Goal: Task Accomplishment & Management: Complete application form

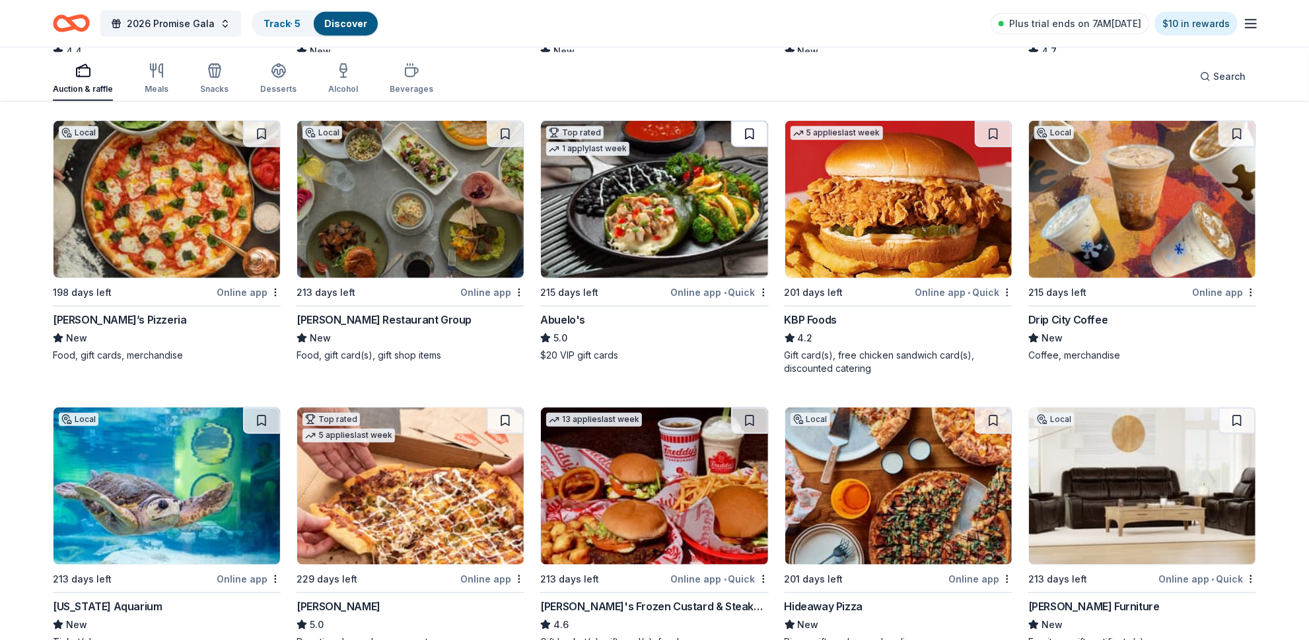
scroll to position [959, 0]
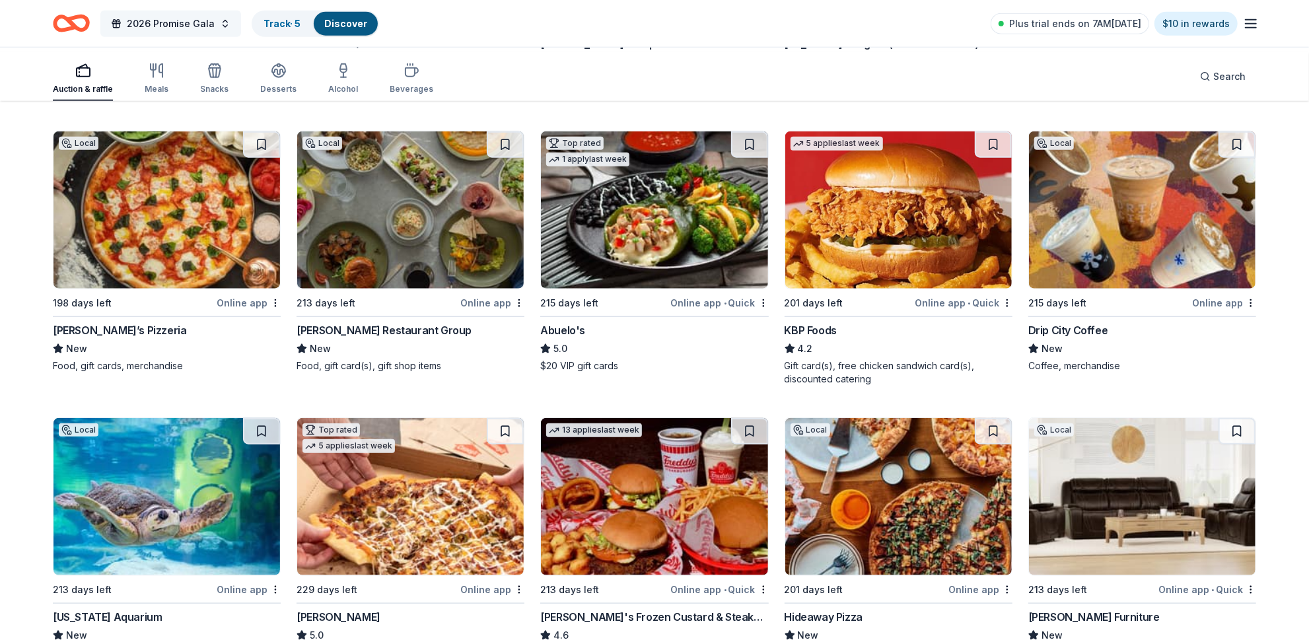
click at [241, 26] on button "2026 Promise Gala" at bounding box center [170, 24] width 141 height 26
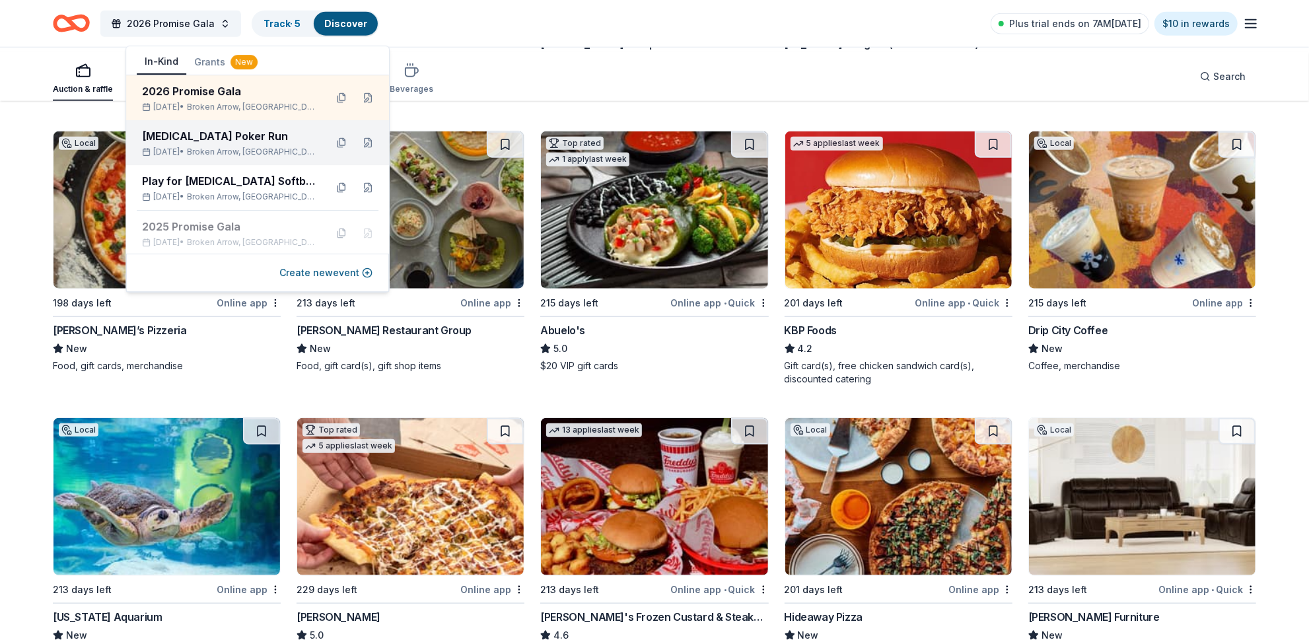
click at [221, 144] on div "Autism Poker Run" at bounding box center [228, 136] width 173 height 16
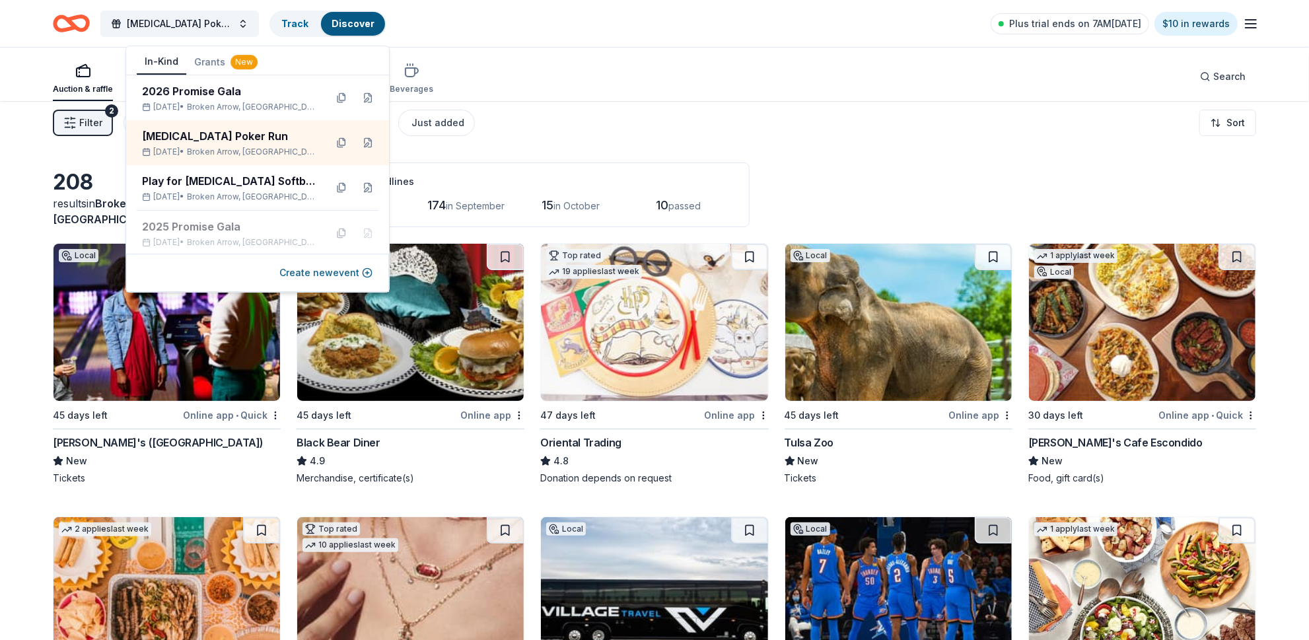
click at [921, 134] on div "Filter 2 Application methods Causes Eligibility Just added Sort" at bounding box center [654, 122] width 1309 height 53
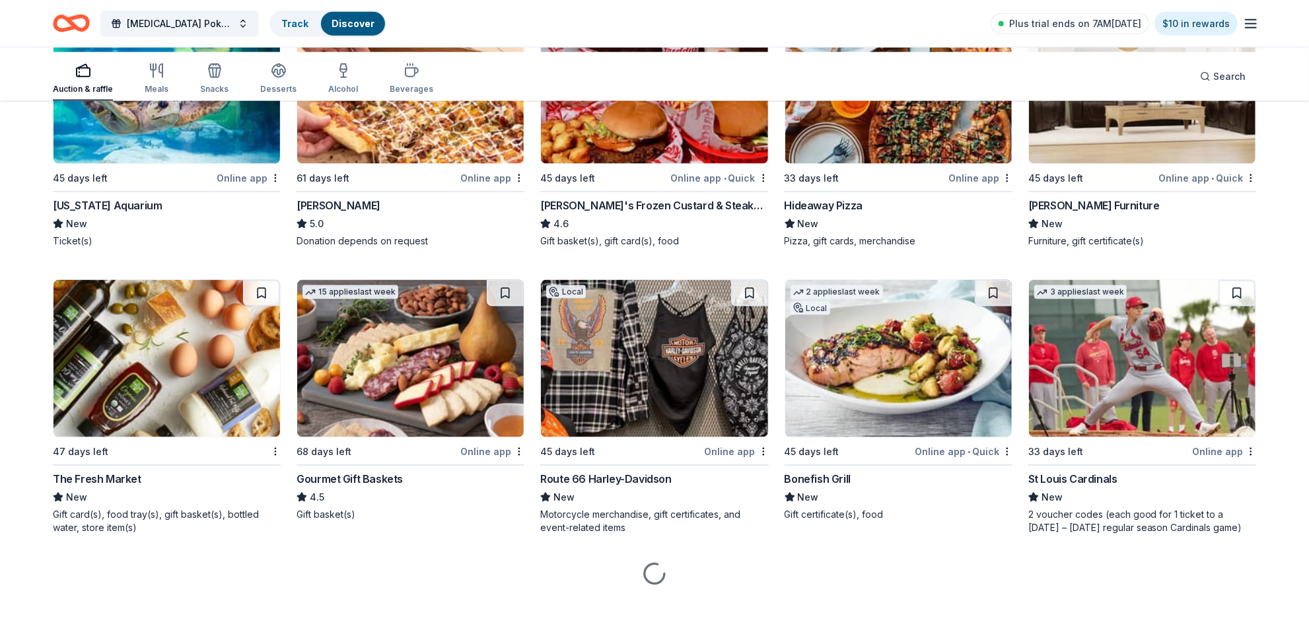
scroll to position [1812, 0]
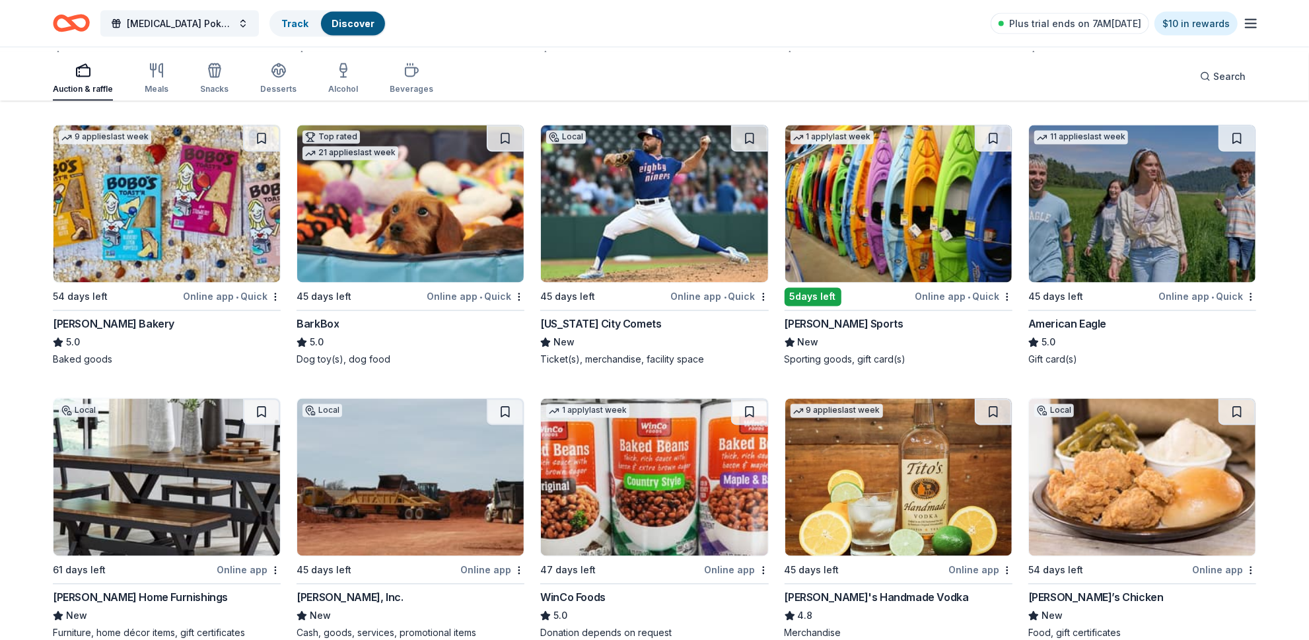
click at [722, 18] on div "Online app" at bounding box center [737, 10] width 64 height 17
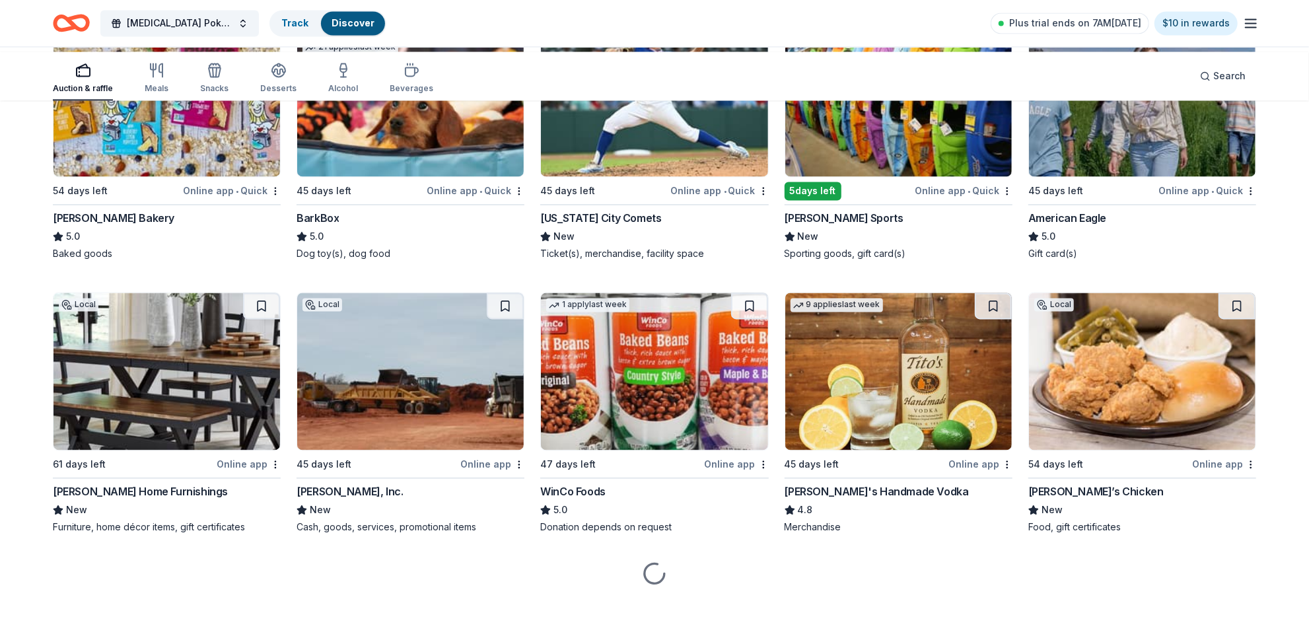
scroll to position [2203, 0]
click at [926, 200] on div "Online app • Quick" at bounding box center [964, 191] width 98 height 17
click at [929, 200] on div "Online app • Quick" at bounding box center [964, 191] width 98 height 17
click at [259, 30] on button "Autism Poker Run" at bounding box center [179, 24] width 159 height 26
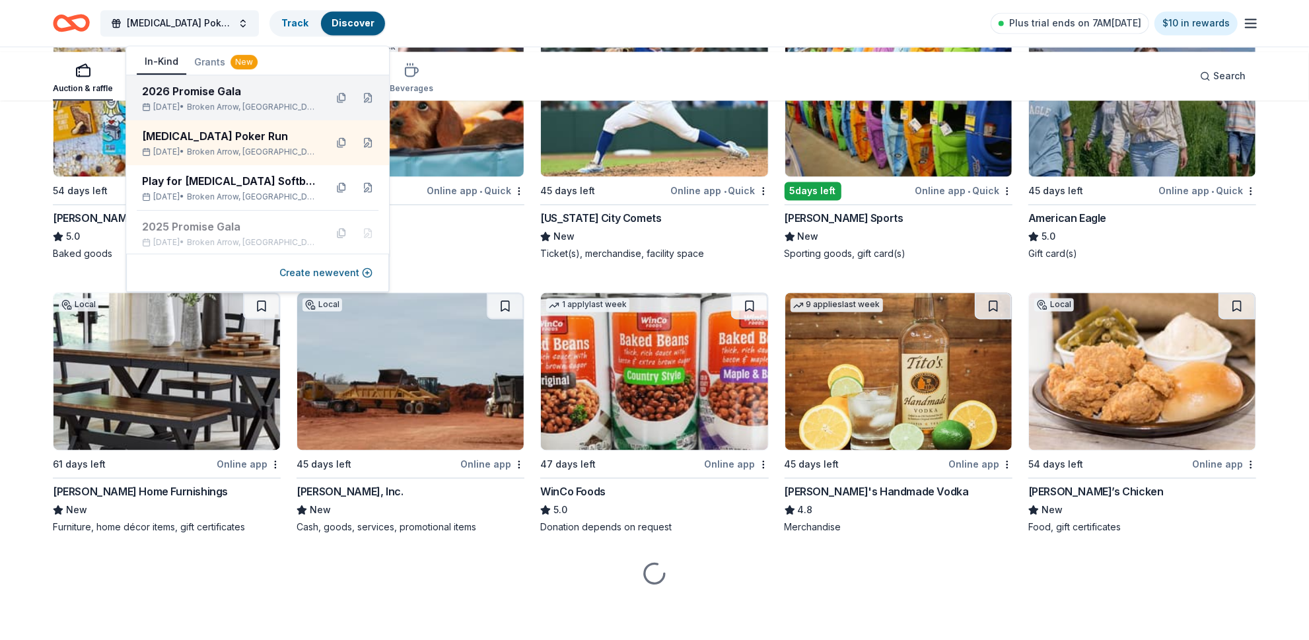
click at [243, 99] on div "2026 Promise Gala" at bounding box center [228, 91] width 173 height 16
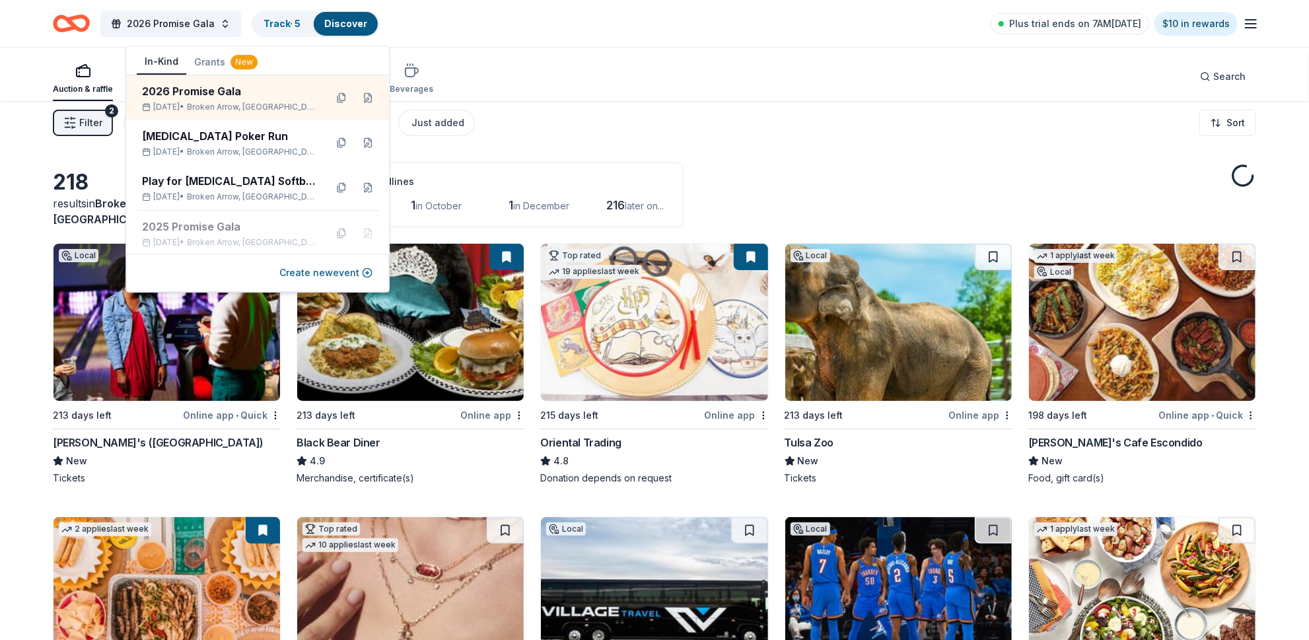
drag, startPoint x: 753, startPoint y: 153, endPoint x: 768, endPoint y: 160, distance: 16.3
click at [754, 149] on div "Filter 2 Application methods Causes Eligibility Just added Sort" at bounding box center [654, 122] width 1309 height 53
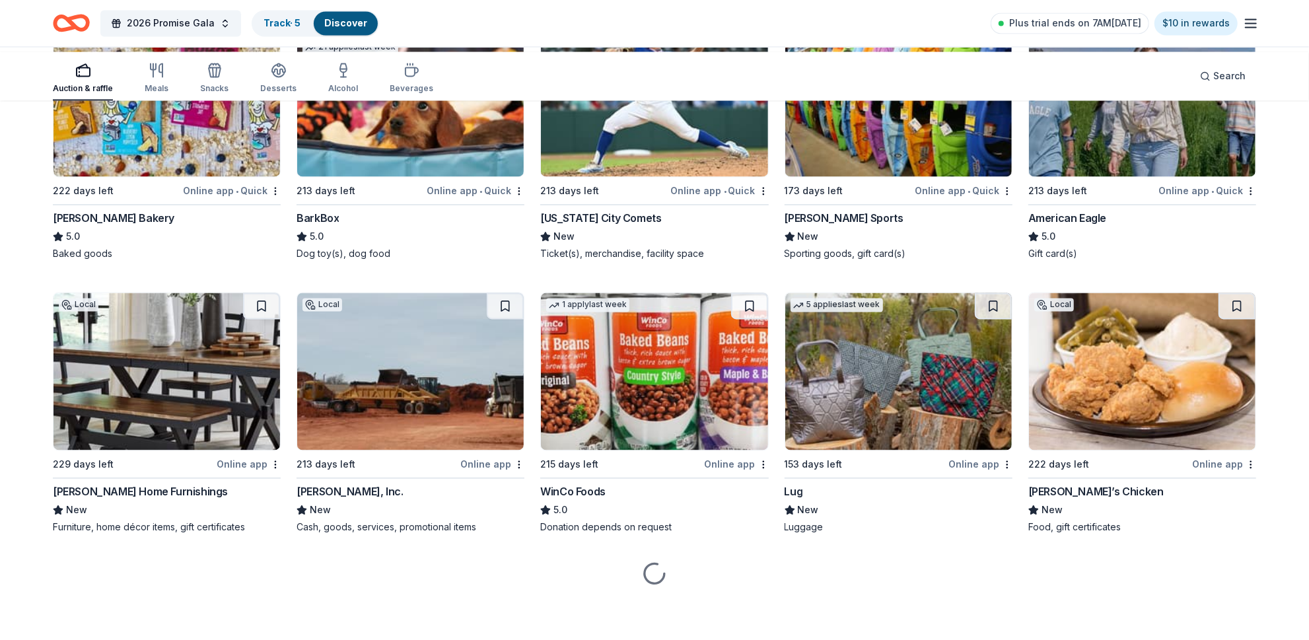
scroll to position [2503, 0]
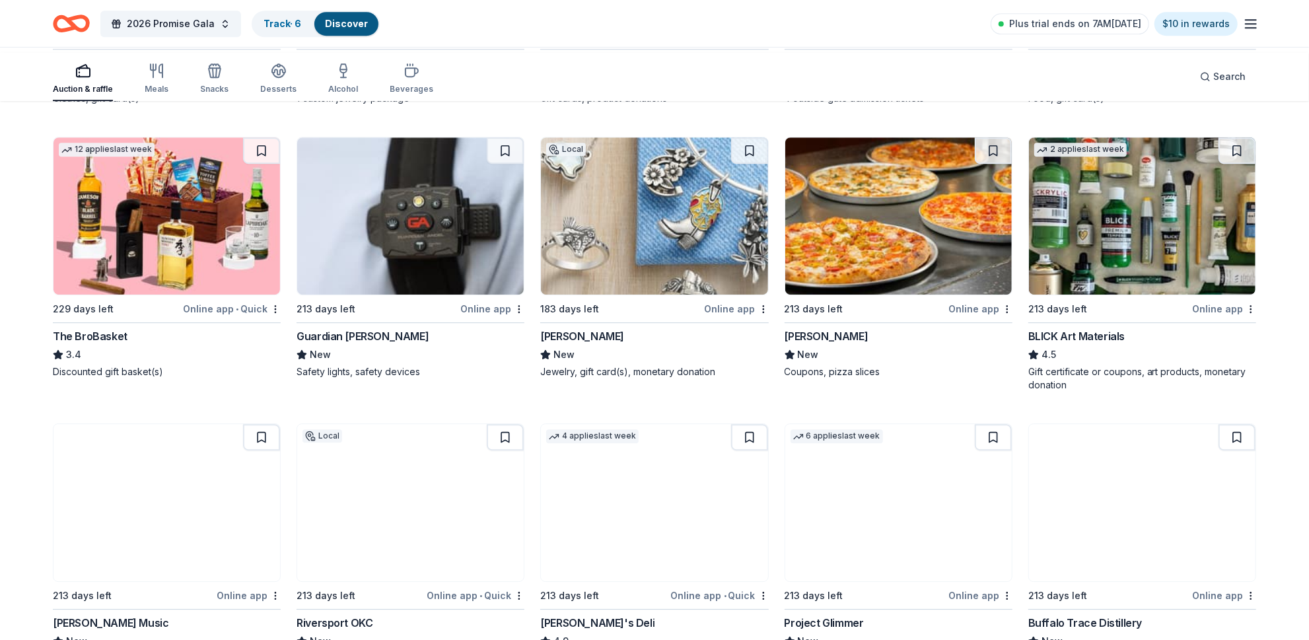
scroll to position [2937, 0]
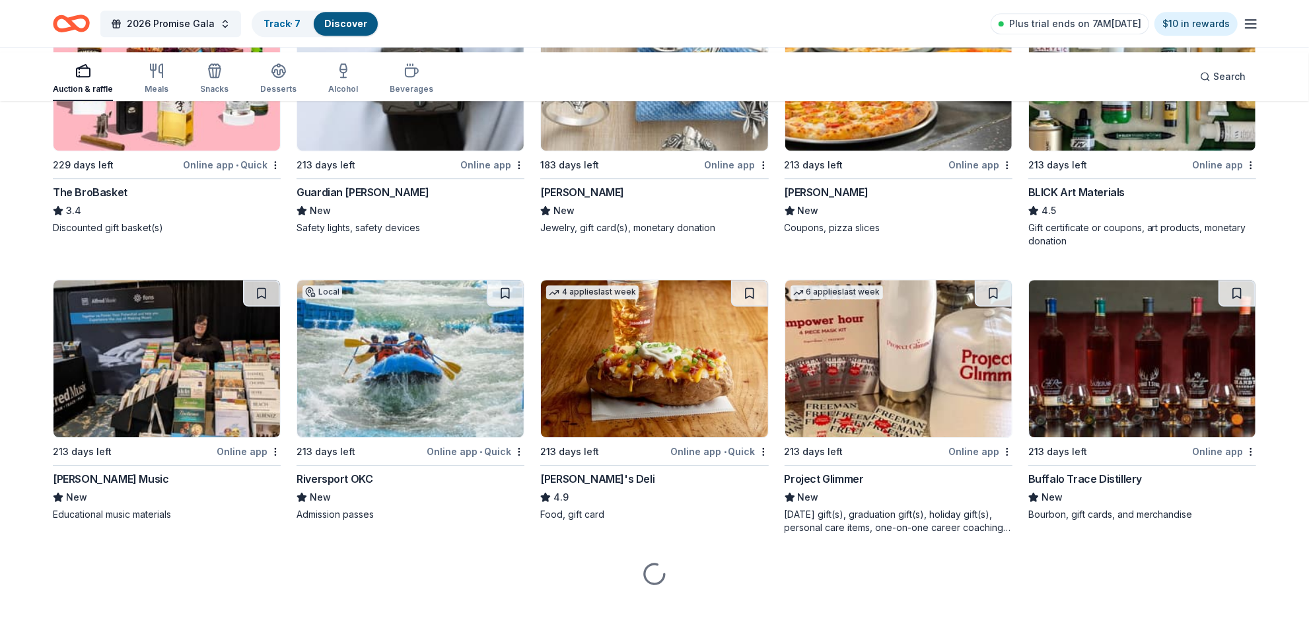
scroll to position [3258, 0]
click at [729, 173] on div "Online app" at bounding box center [737, 165] width 64 height 17
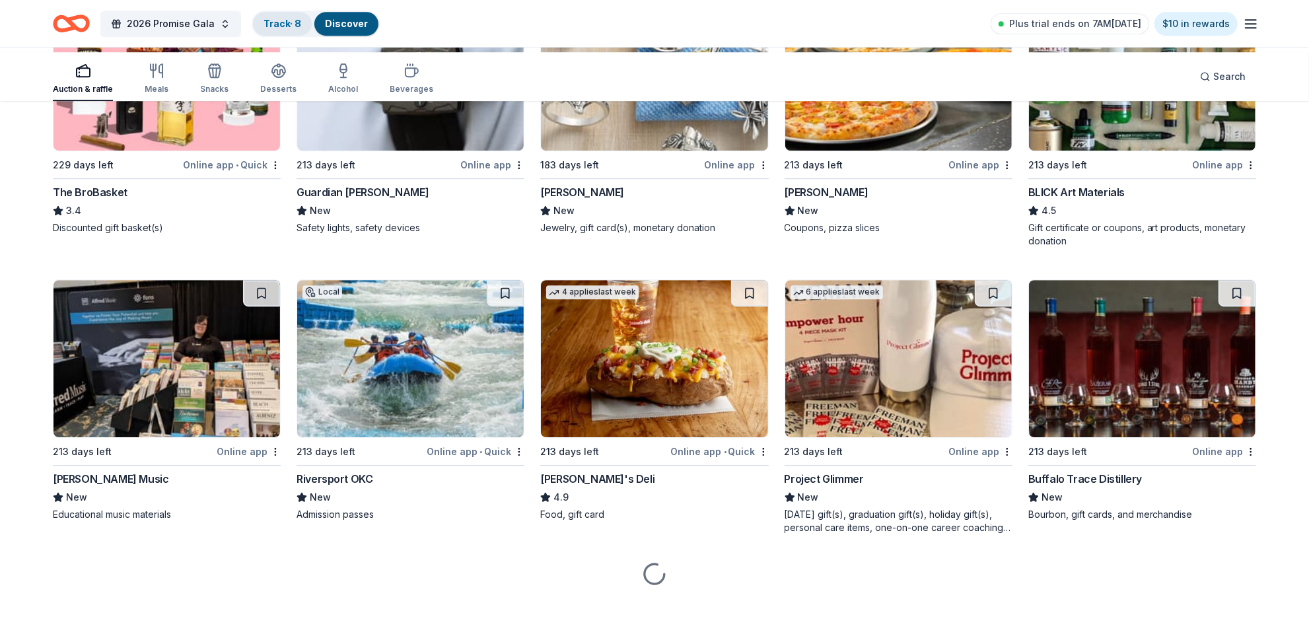
click at [301, 26] on link "Track · 8" at bounding box center [283, 23] width 38 height 11
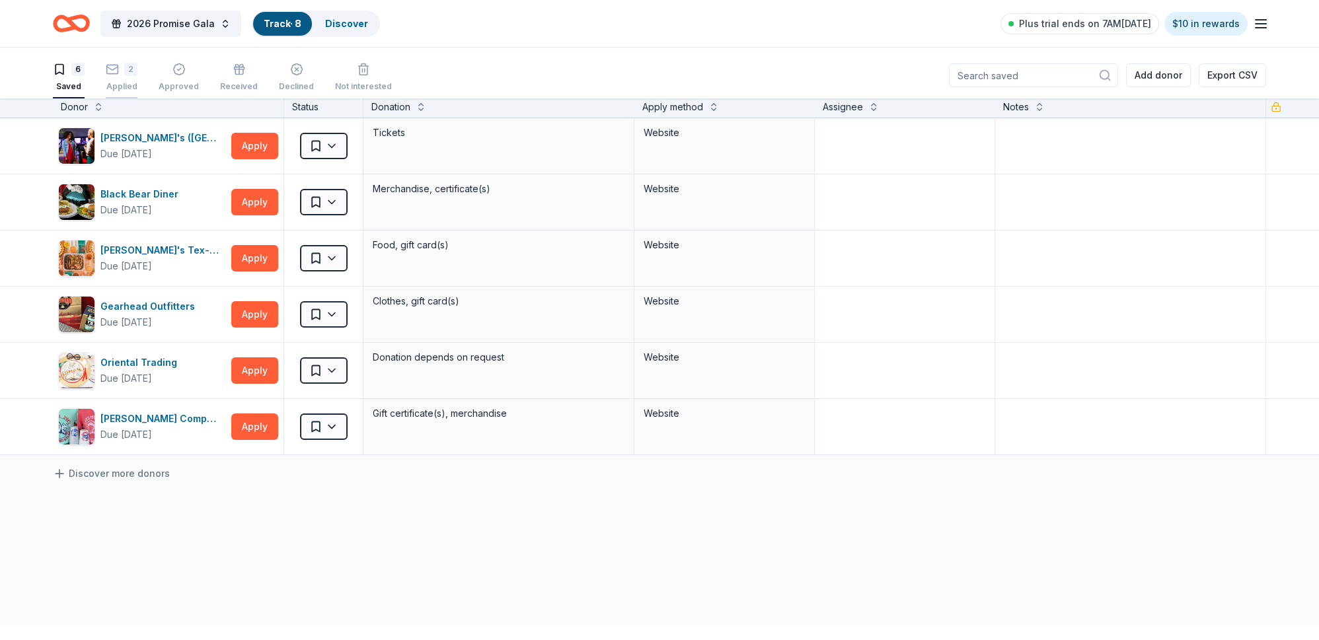
click at [137, 83] on div "2 Applied" at bounding box center [122, 77] width 32 height 29
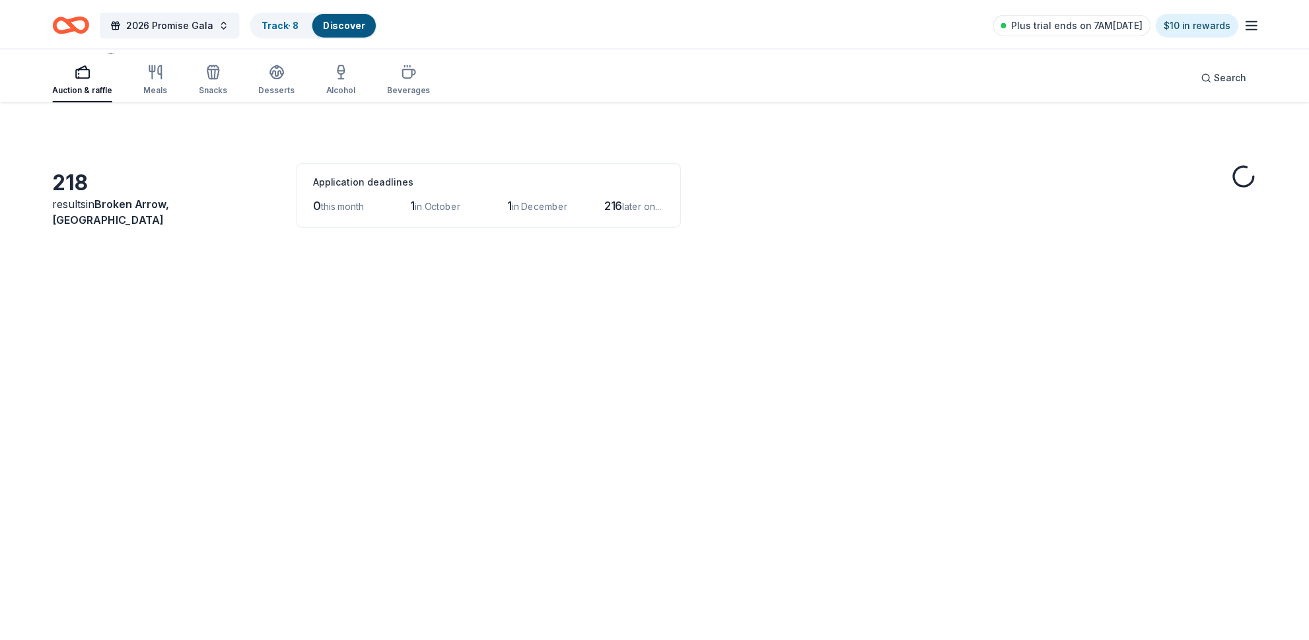
scroll to position [3584, 0]
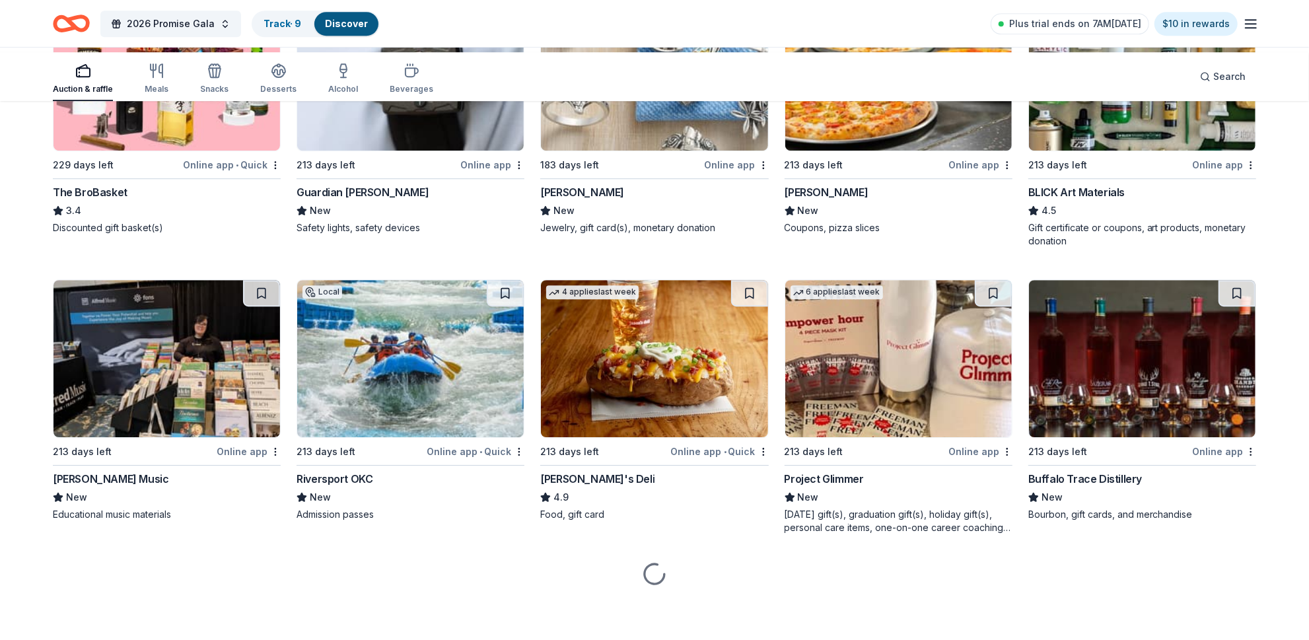
click at [495, 173] on div "Online app" at bounding box center [492, 165] width 64 height 17
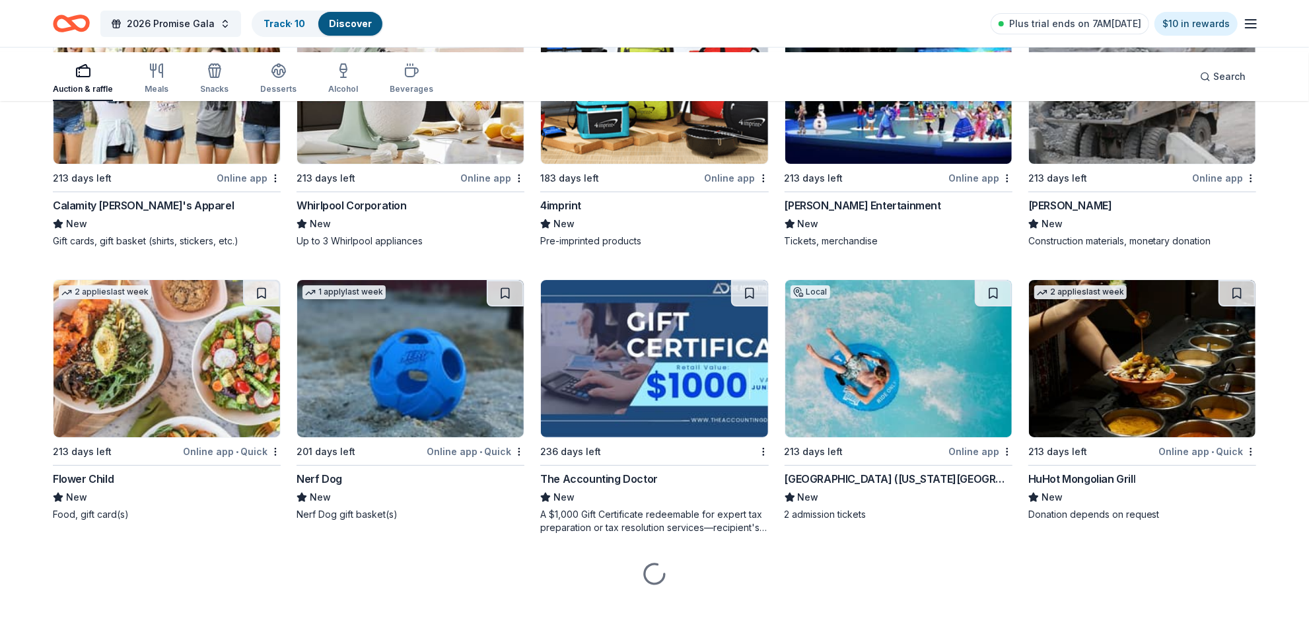
click at [971, 186] on div "Online app" at bounding box center [981, 178] width 64 height 17
click at [237, 186] on div "Online app" at bounding box center [249, 178] width 64 height 17
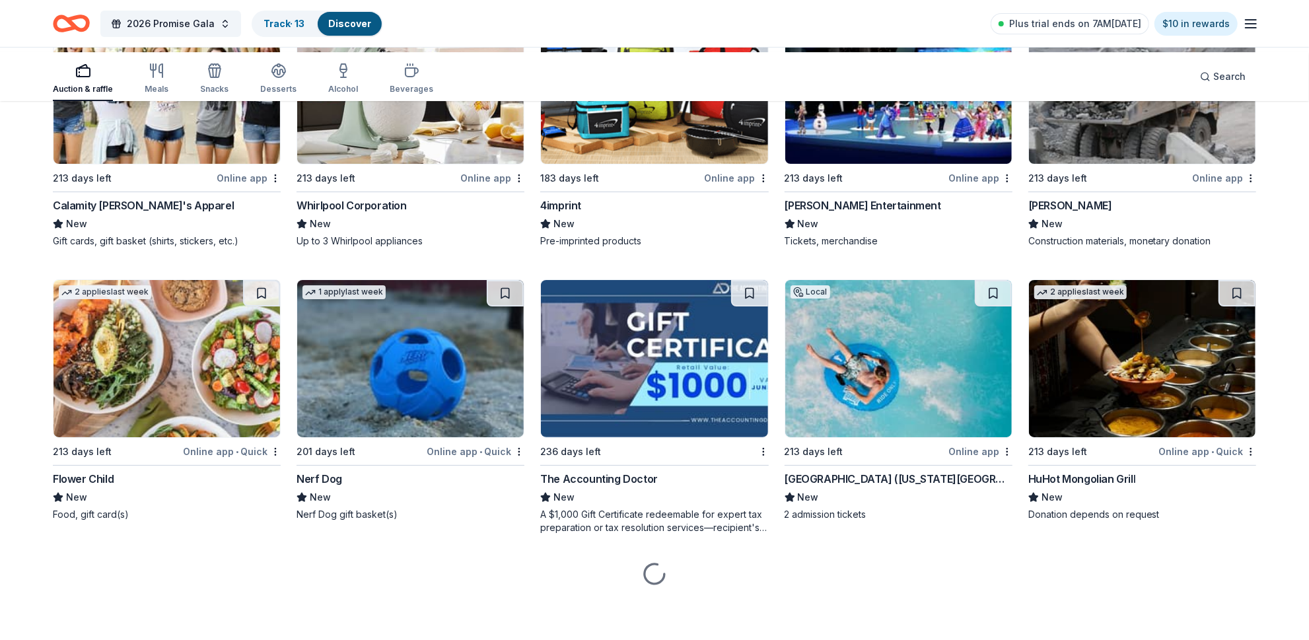
click at [490, 186] on div "Online app" at bounding box center [492, 178] width 64 height 17
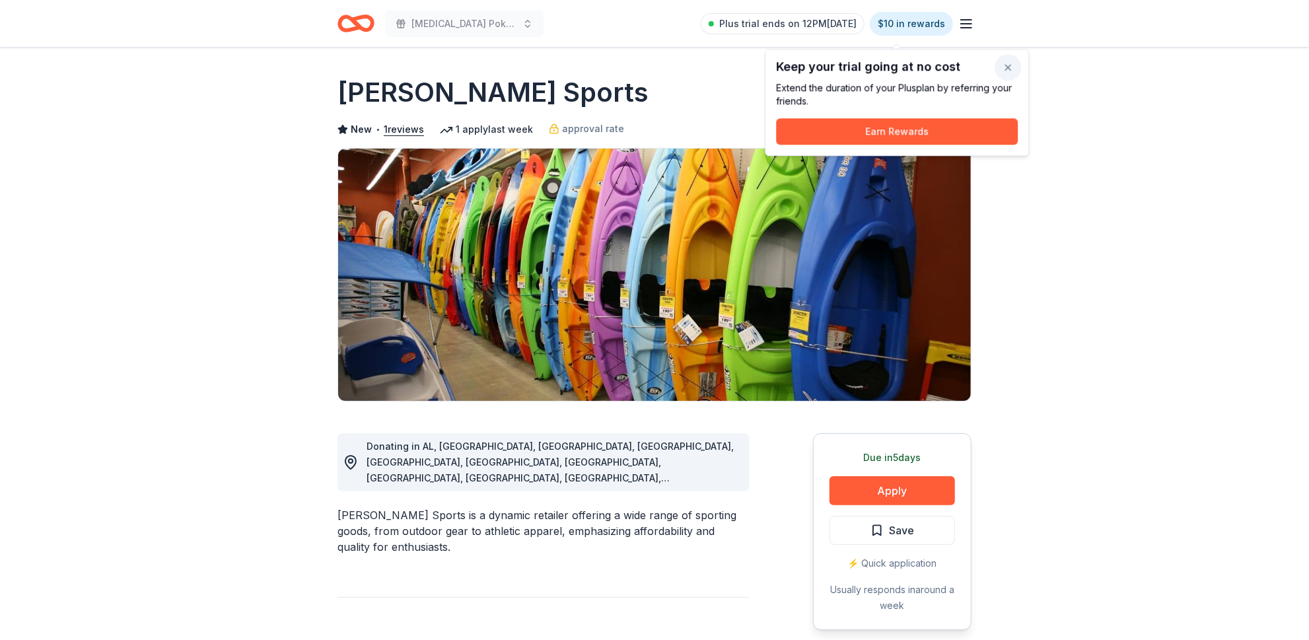
click at [1005, 72] on button "button" at bounding box center [1008, 67] width 26 height 26
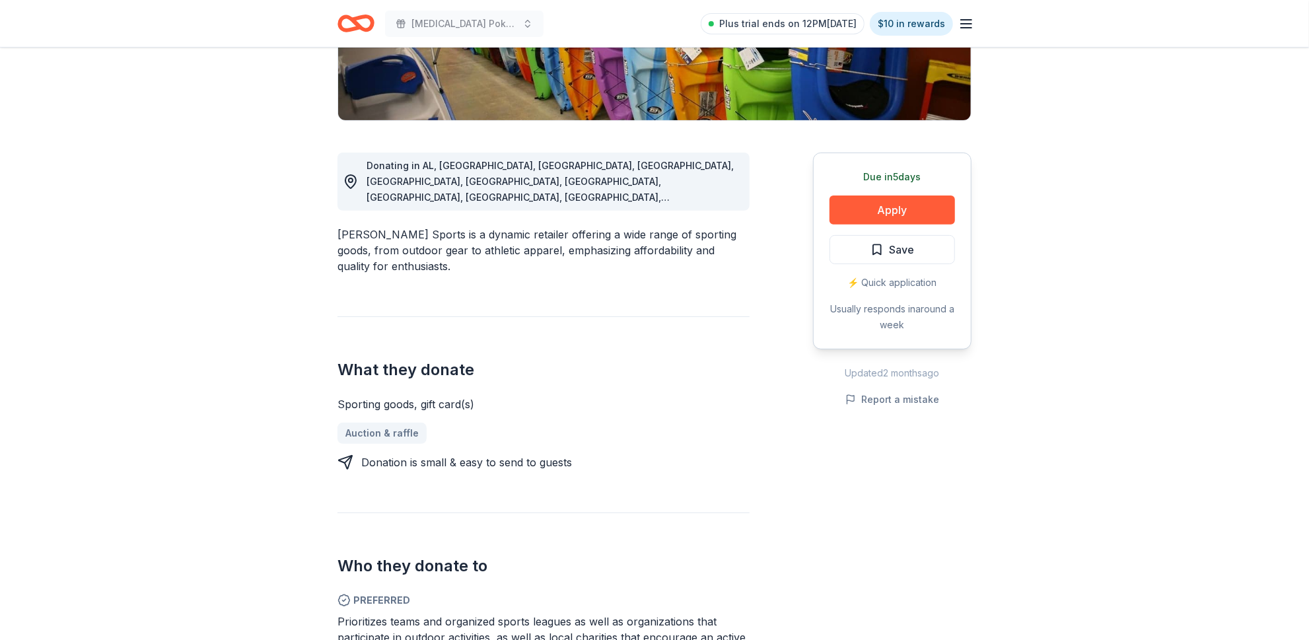
scroll to position [283, 0]
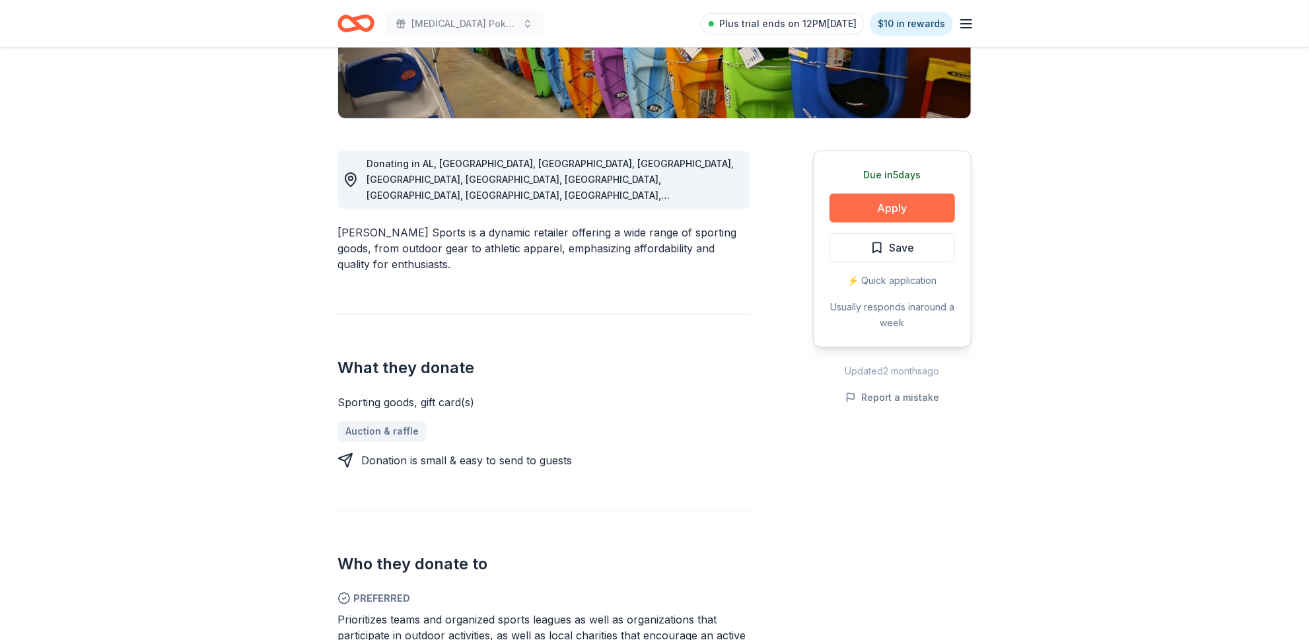
click at [865, 223] on button "Apply" at bounding box center [893, 208] width 126 height 29
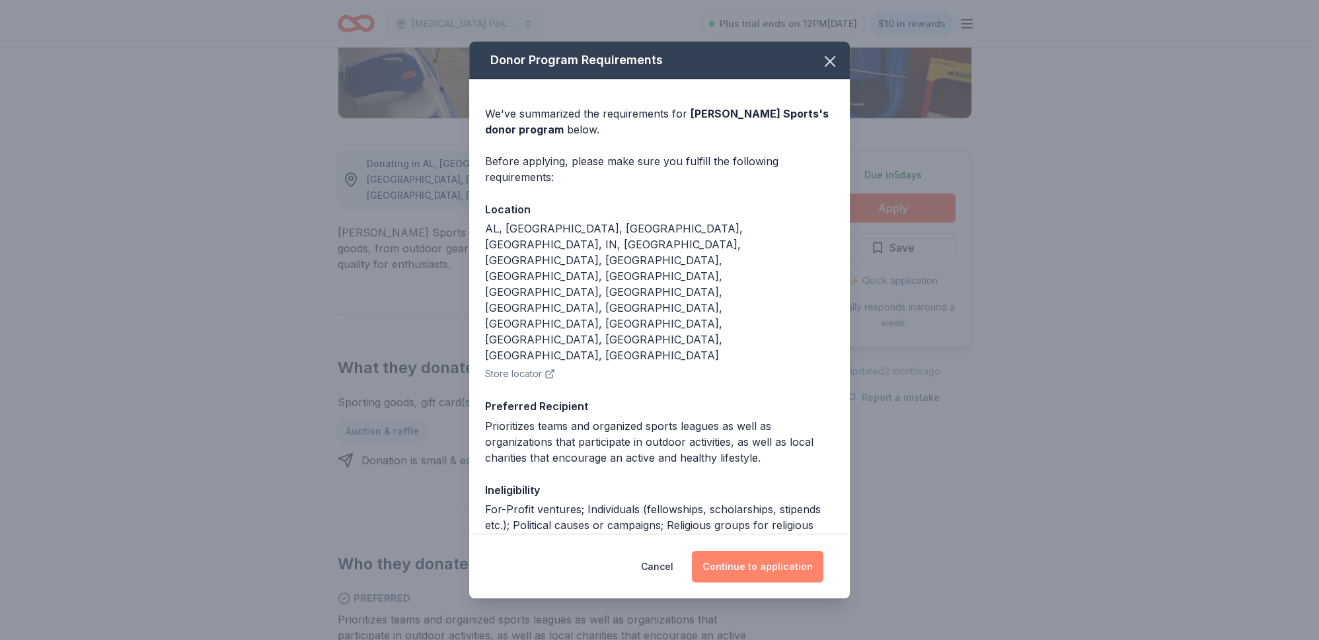
click at [765, 554] on button "Continue to application" at bounding box center [757, 567] width 131 height 32
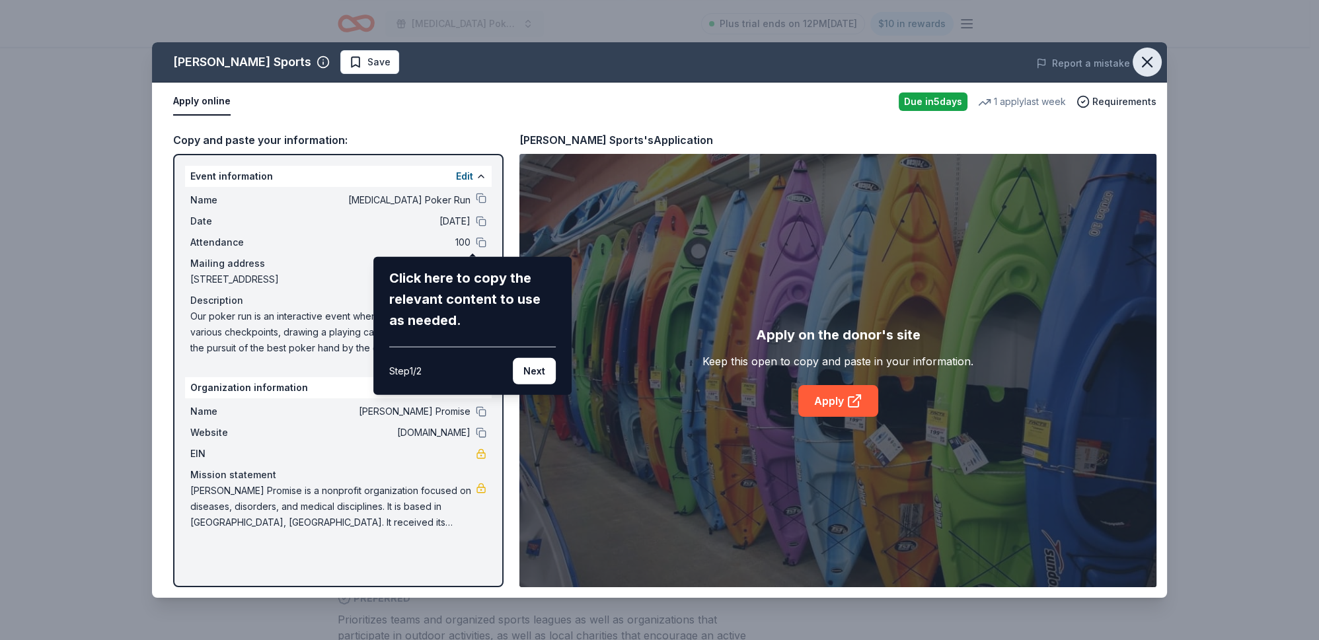
click at [1144, 71] on icon "button" at bounding box center [1147, 62] width 18 height 18
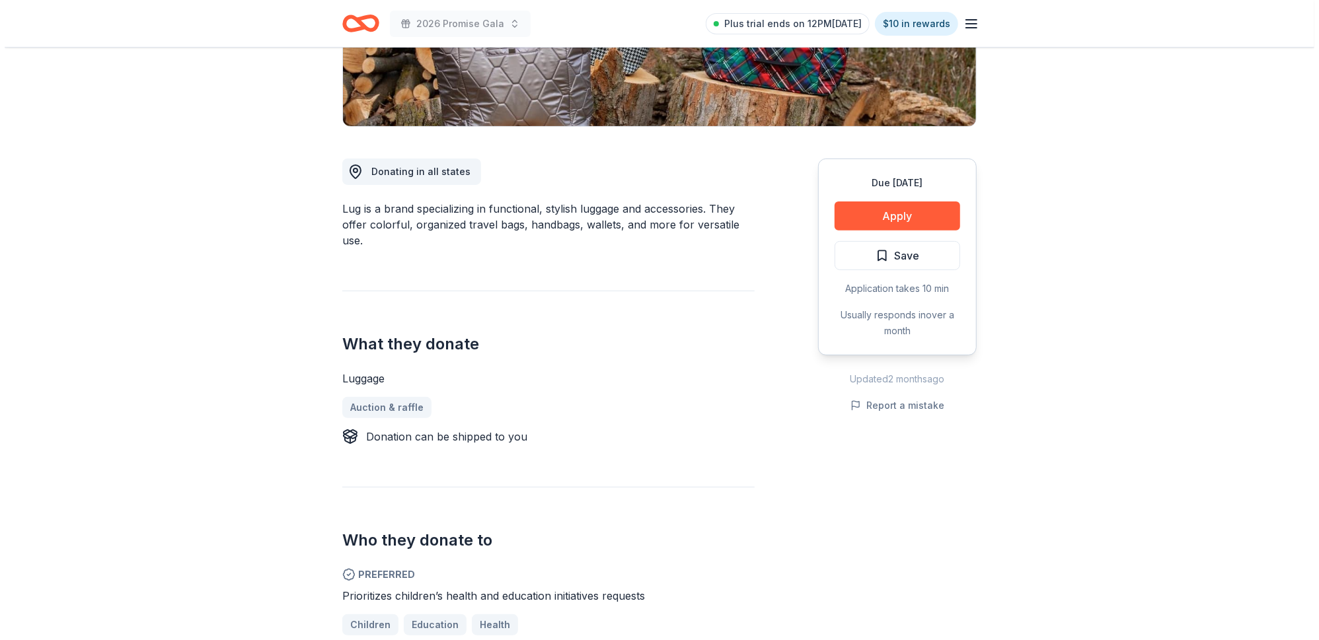
scroll to position [276, 0]
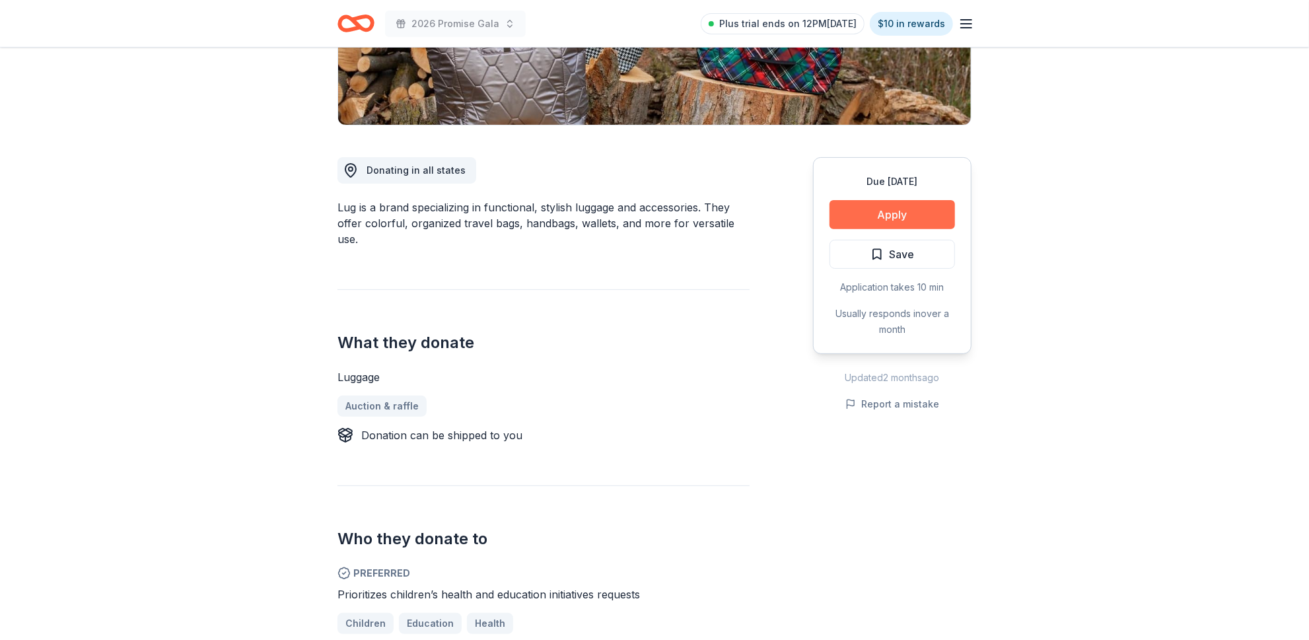
click at [874, 229] on button "Apply" at bounding box center [893, 214] width 126 height 29
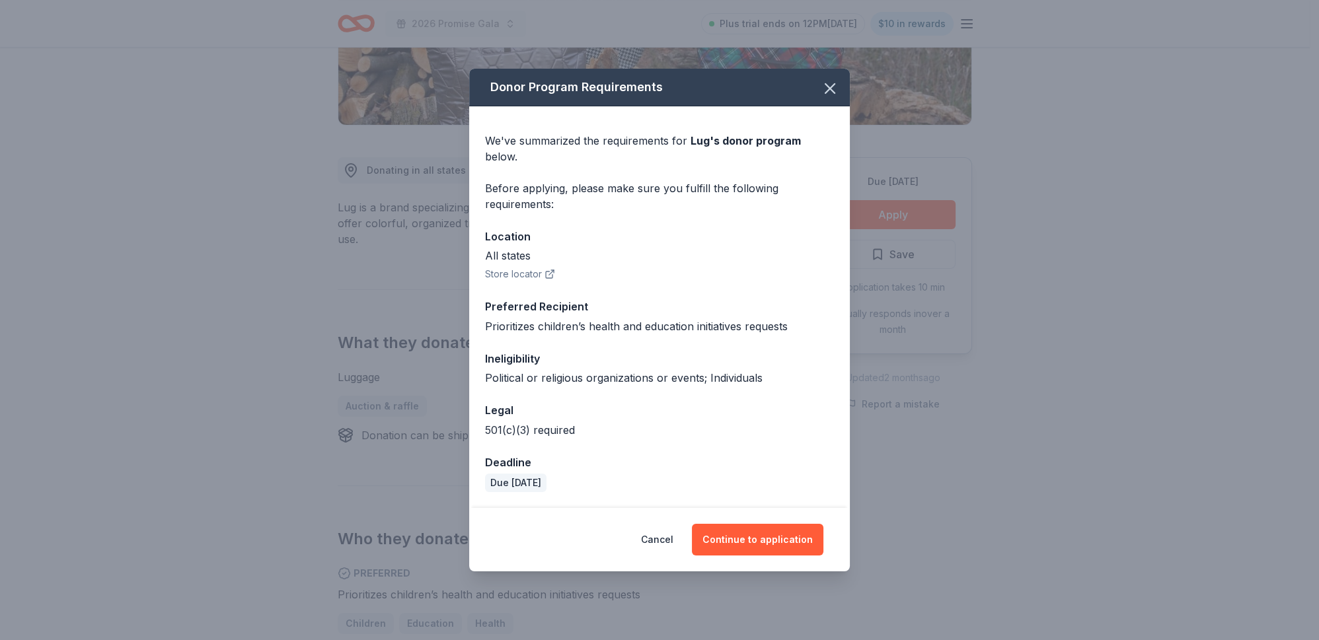
scroll to position [75, 0]
click at [774, 554] on button "Continue to application" at bounding box center [757, 540] width 131 height 32
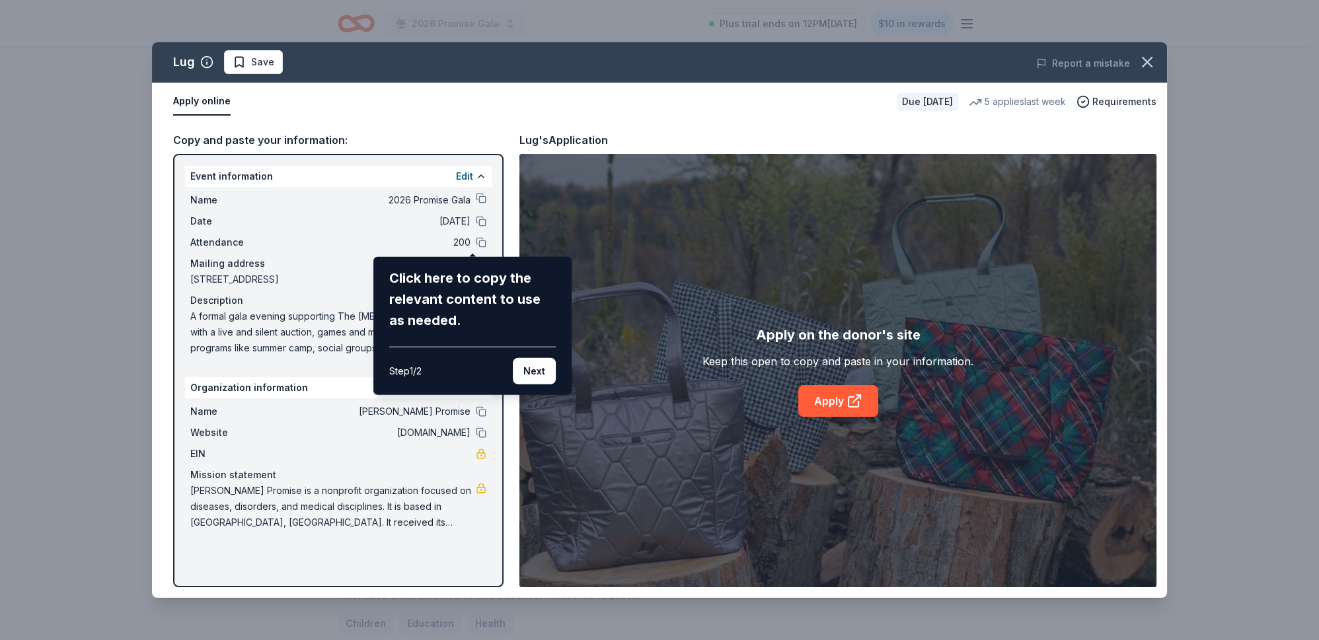
click at [534, 385] on button "Next" at bounding box center [534, 371] width 43 height 26
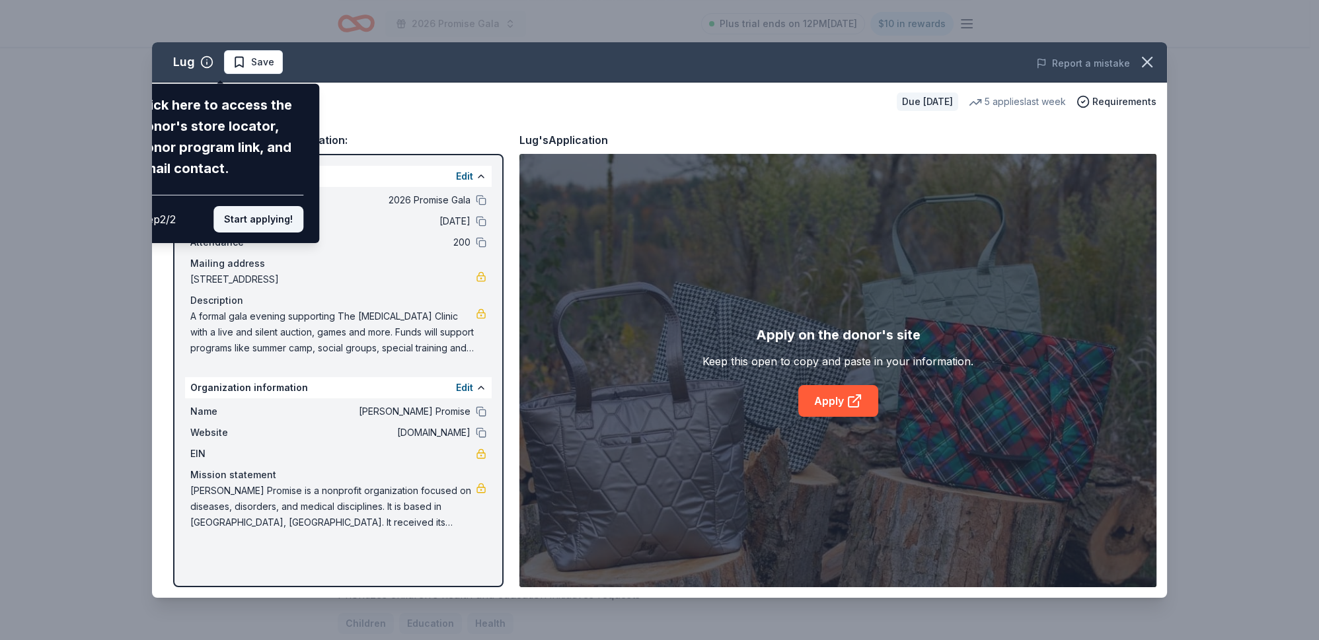
click at [219, 233] on button "Start applying!" at bounding box center [258, 219] width 90 height 26
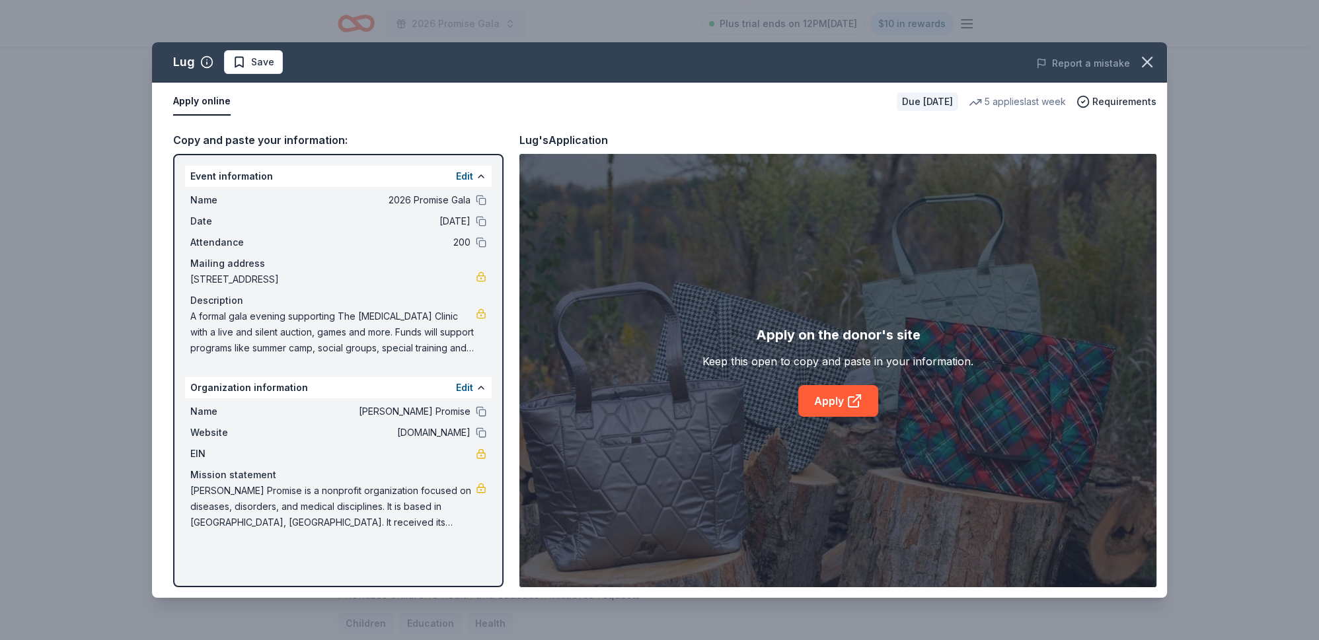
scroll to position [108, 0]
click at [858, 407] on icon at bounding box center [853, 402] width 10 height 10
click at [269, 70] on span "Save" at bounding box center [254, 62] width 42 height 16
click at [1144, 71] on icon "button" at bounding box center [1147, 62] width 18 height 18
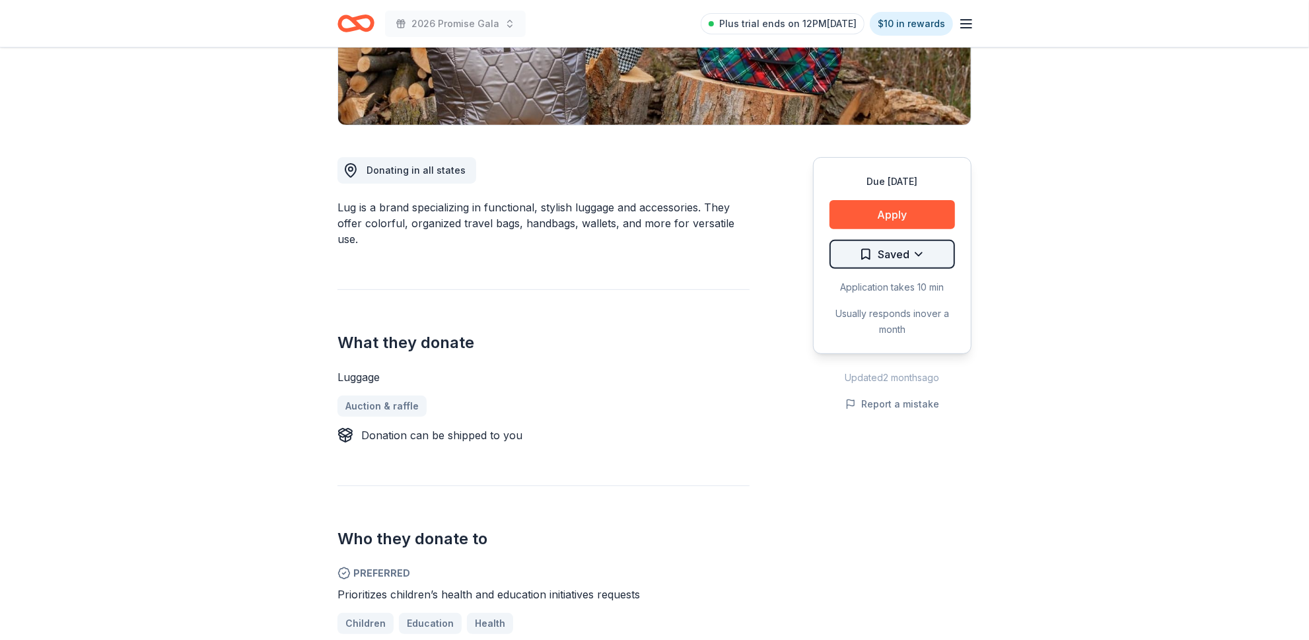
click at [901, 364] on html "2026 Promise Gala Plus trial ends on 12PM, 8/13 $10 in rewards Due in 153 days …" at bounding box center [654, 44] width 1309 height 640
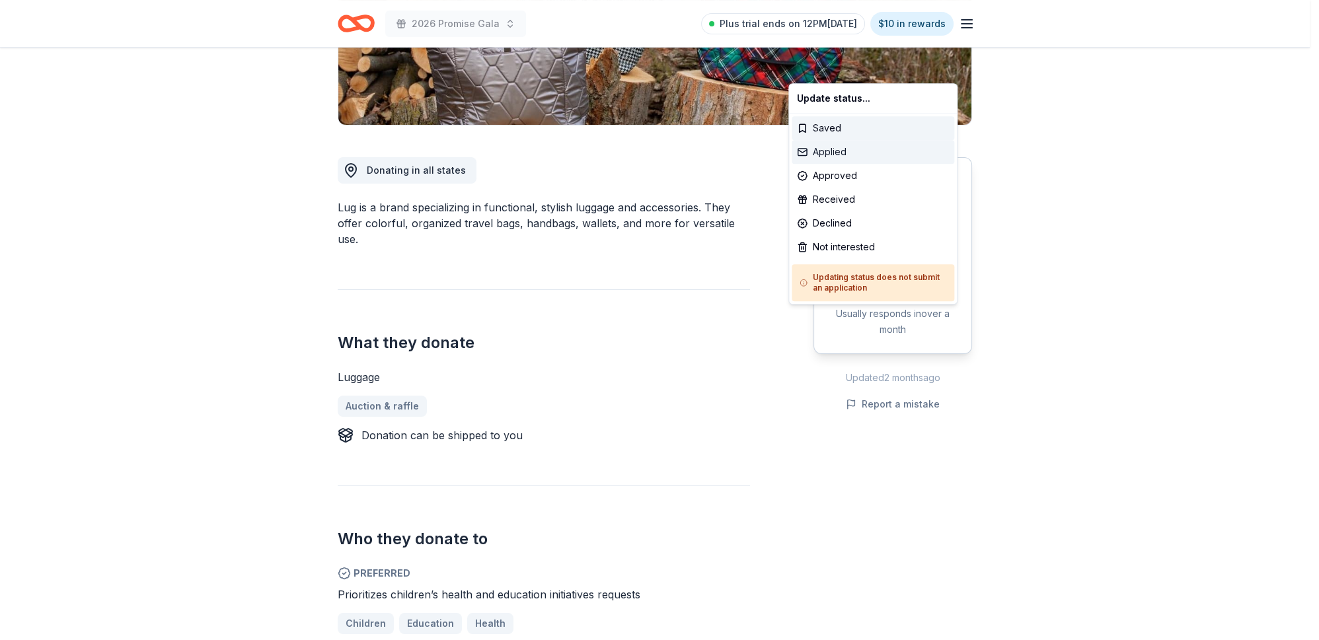
click at [848, 164] on div "Applied" at bounding box center [872, 152] width 163 height 24
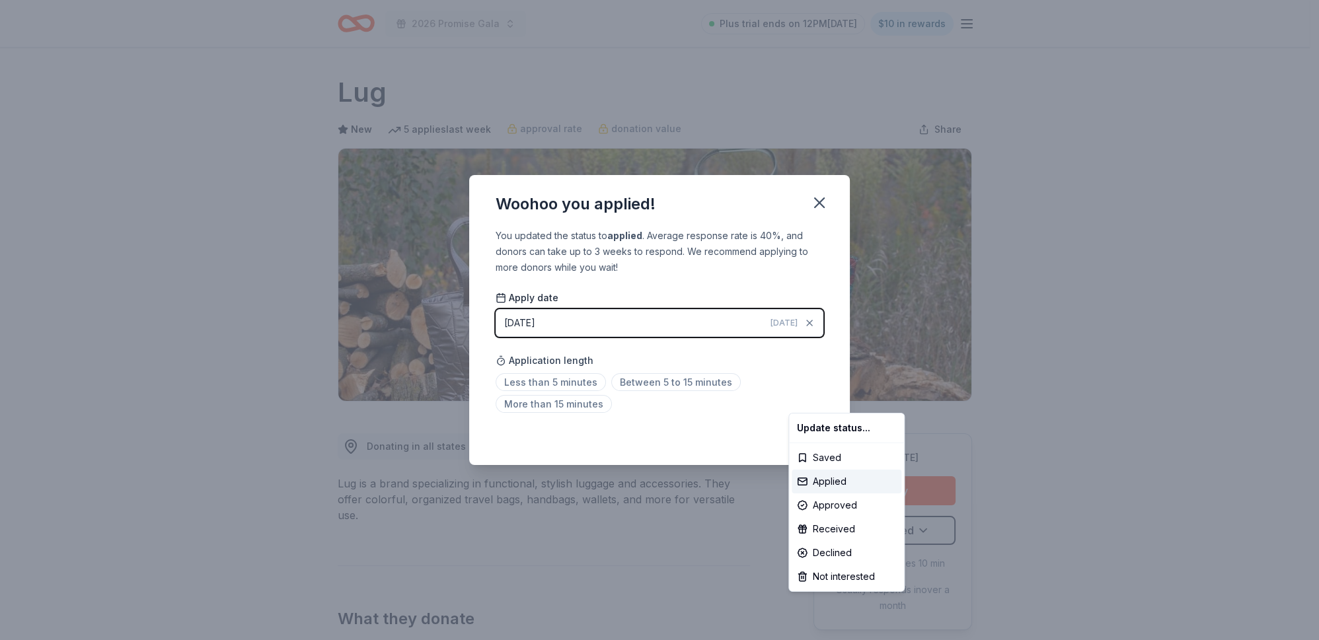
click at [796, 355] on html "2026 Promise Gala Plus trial ends on 12PM, 8/13 $10 in rewards Due in 153 days …" at bounding box center [659, 320] width 1319 height 640
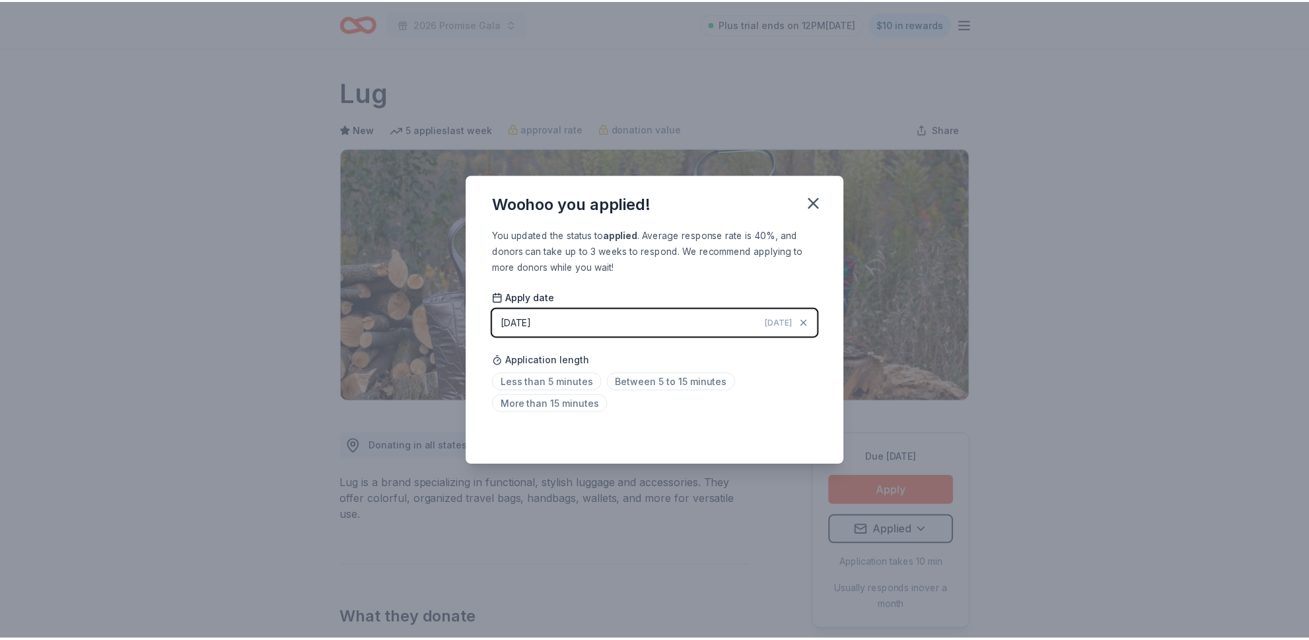
scroll to position [34, 0]
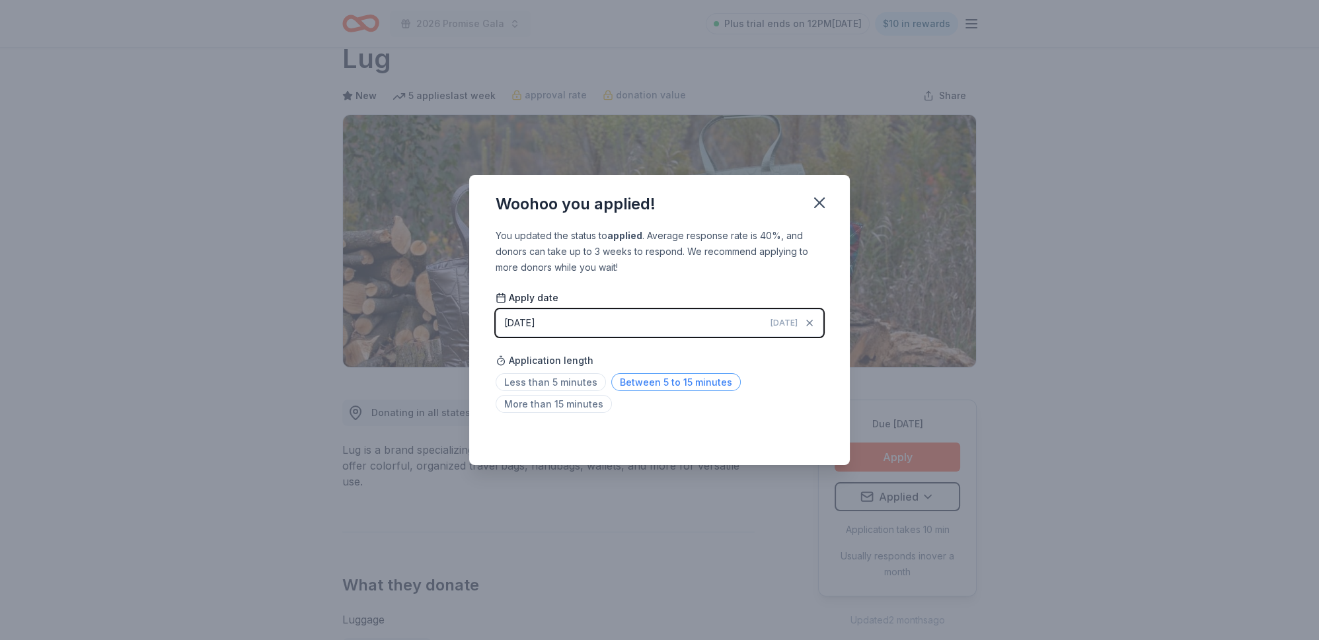
click at [669, 391] on span "Between 5 to 15 minutes" at bounding box center [675, 382] width 129 height 18
click at [824, 198] on icon "button" at bounding box center [819, 202] width 9 height 9
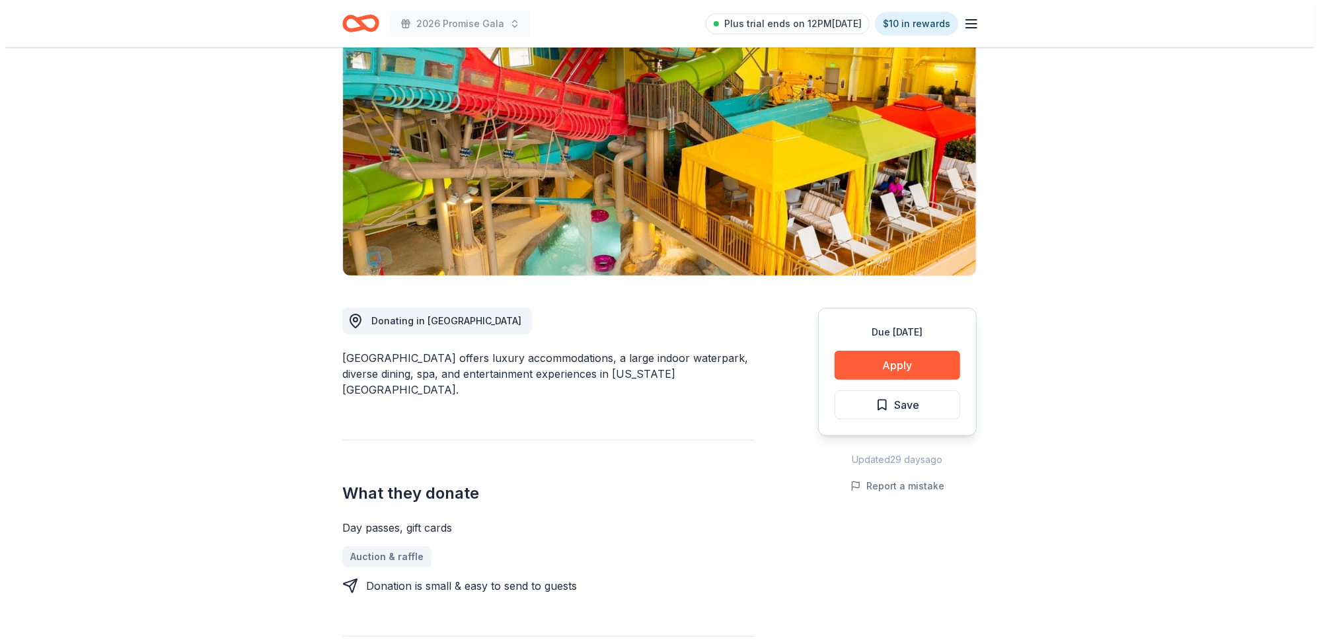
scroll to position [127, 0]
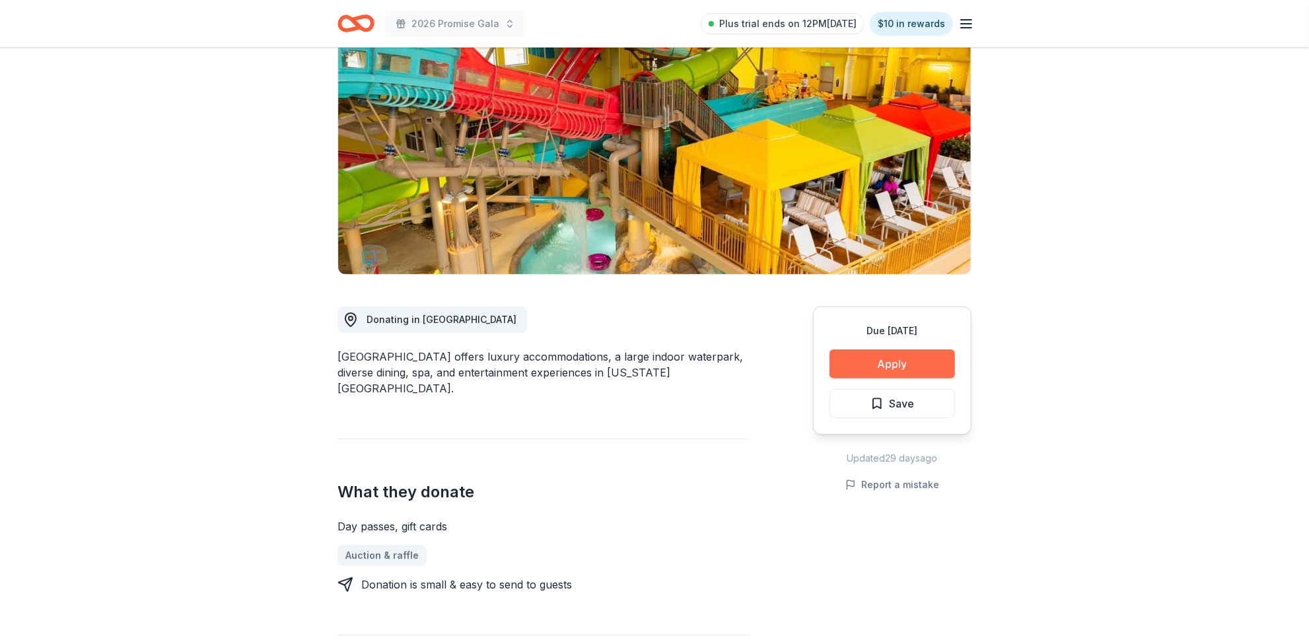
click at [866, 379] on button "Apply" at bounding box center [893, 363] width 126 height 29
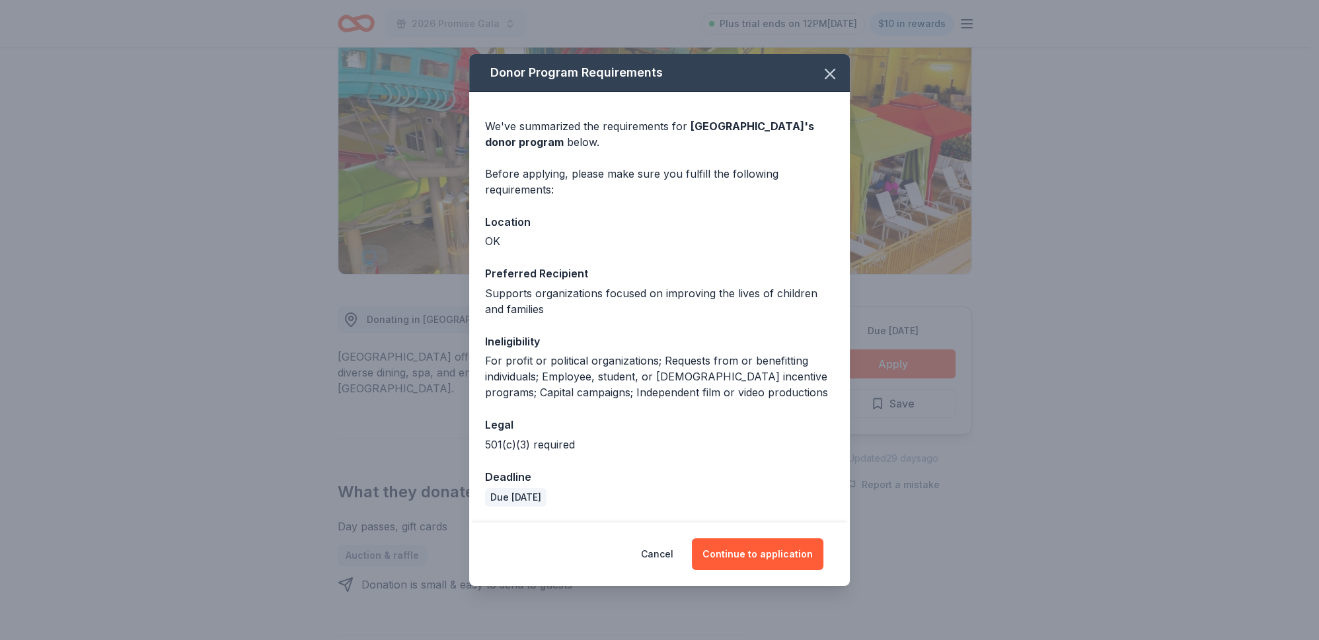
scroll to position [112, 0]
click at [761, 552] on button "Continue to application" at bounding box center [757, 554] width 131 height 32
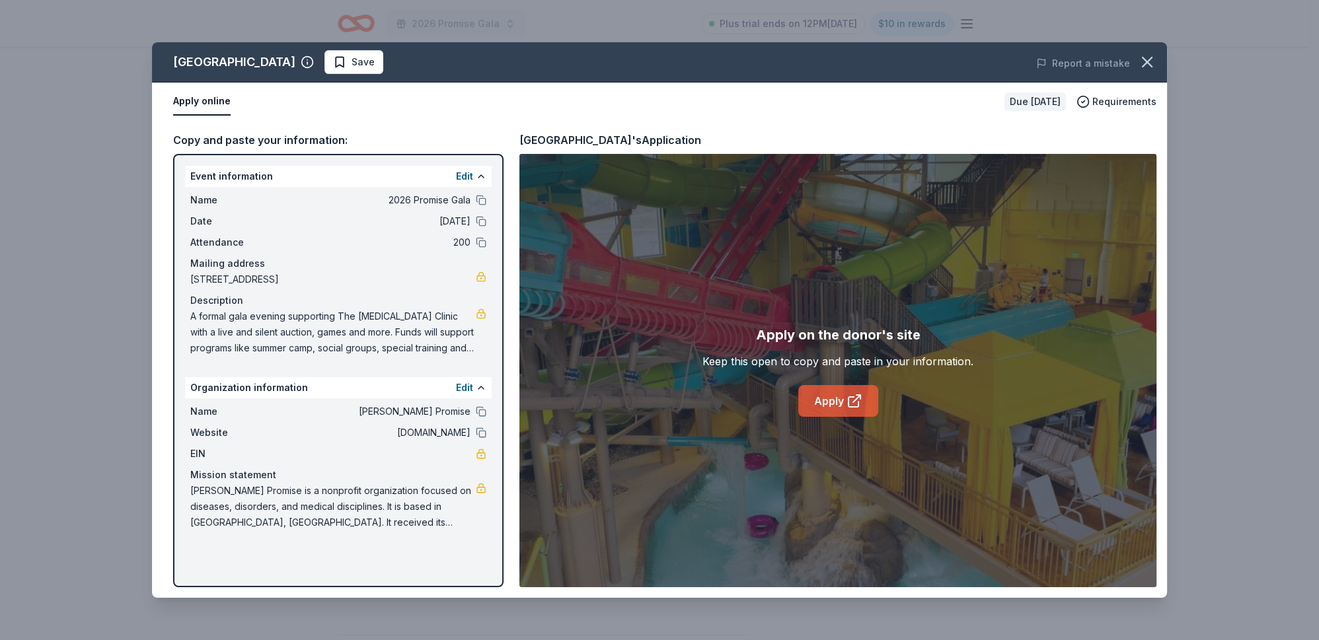
click at [827, 417] on link "Apply" at bounding box center [838, 401] width 80 height 32
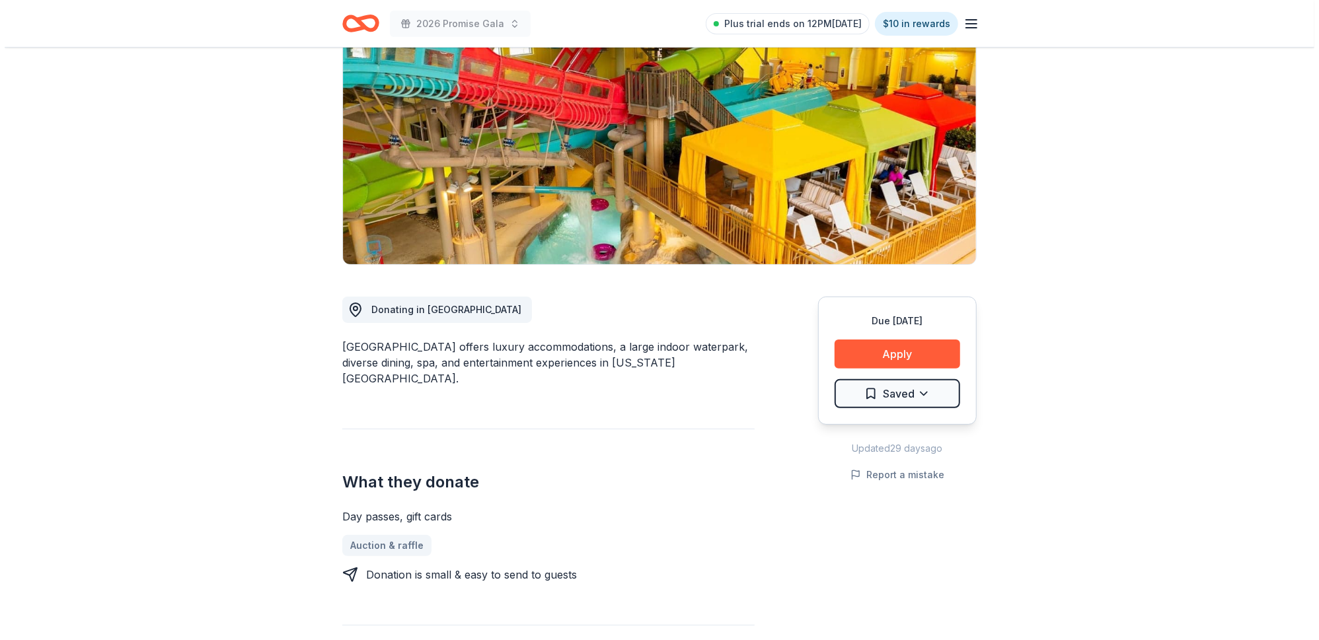
scroll to position [362, 0]
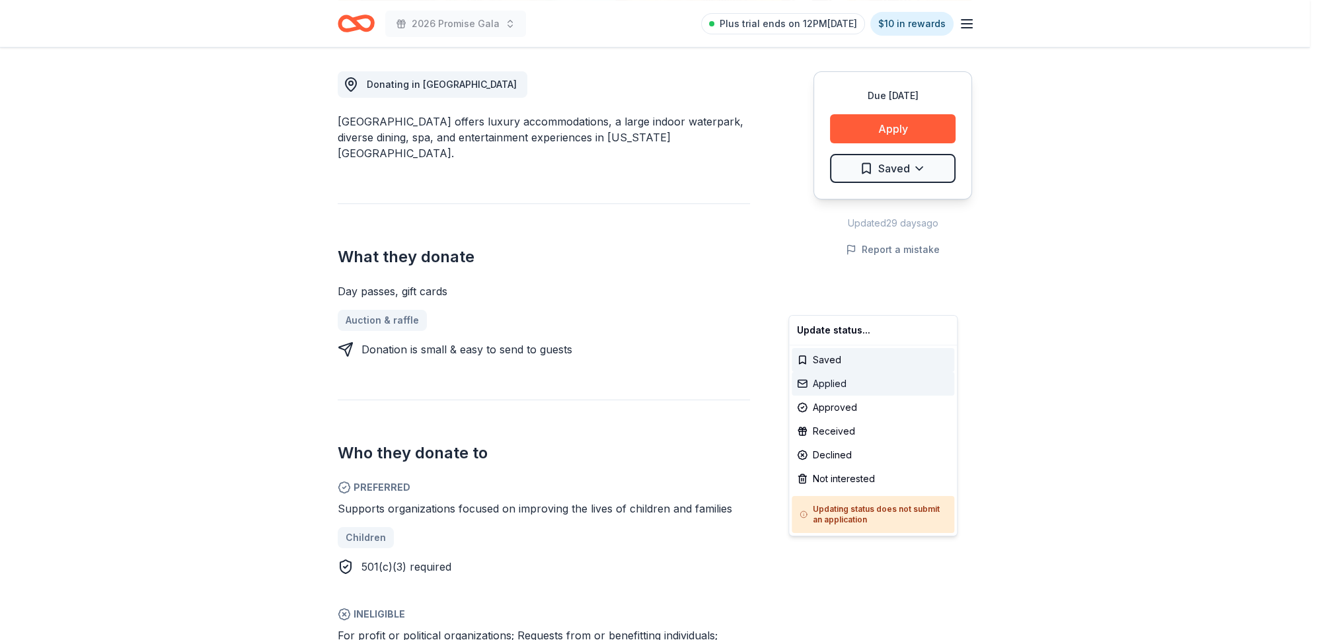
click at [834, 396] on div "Applied" at bounding box center [872, 384] width 163 height 24
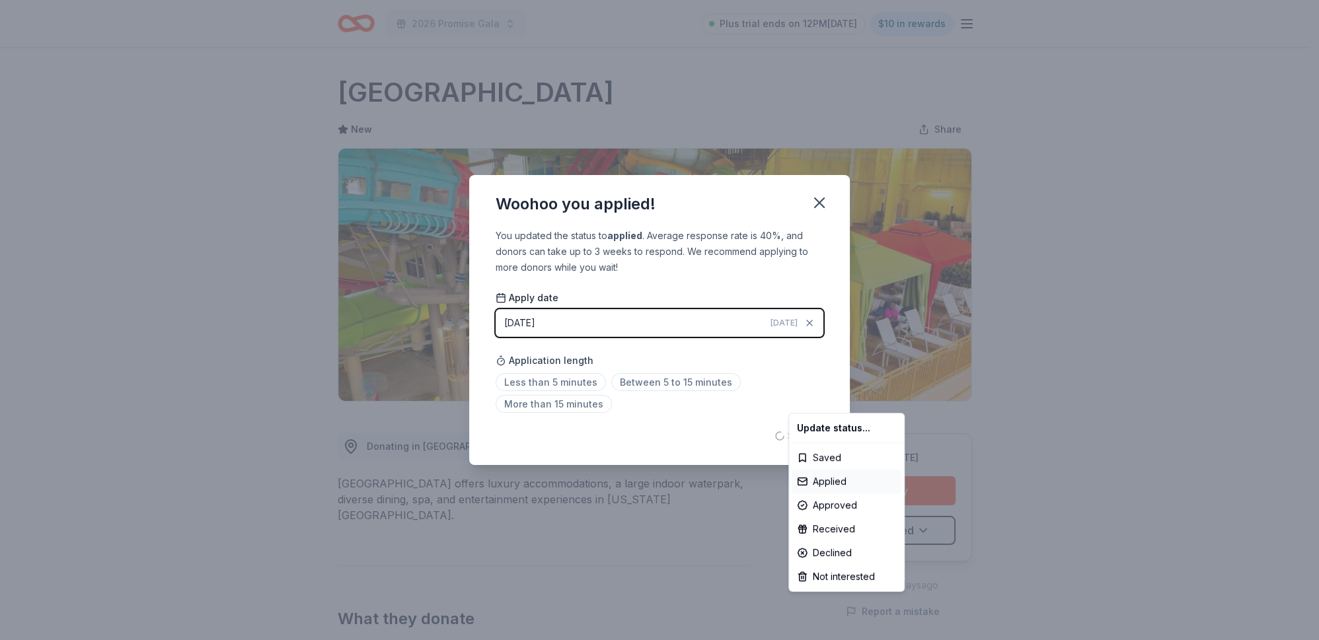
scroll to position [0, 0]
click at [849, 367] on html "2026 Promise Gala Plus trial ends on 12PM[DATE] $10 in rewards Due [DATE] Share…" at bounding box center [659, 320] width 1319 height 640
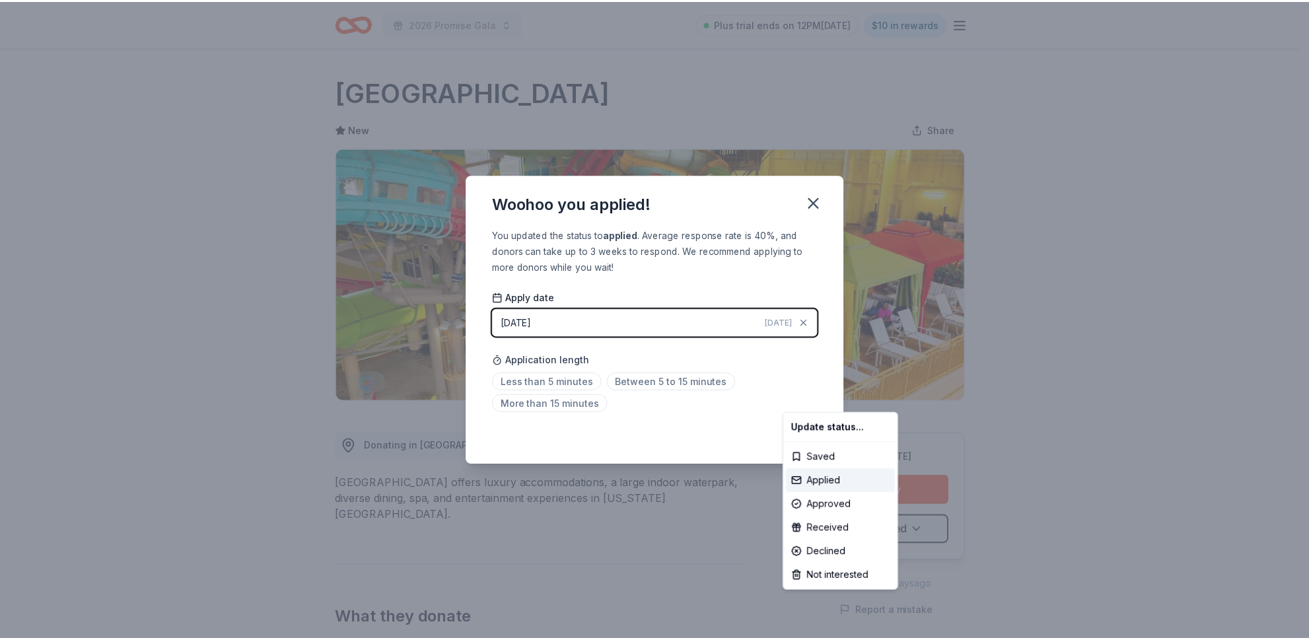
scroll to position [34, 0]
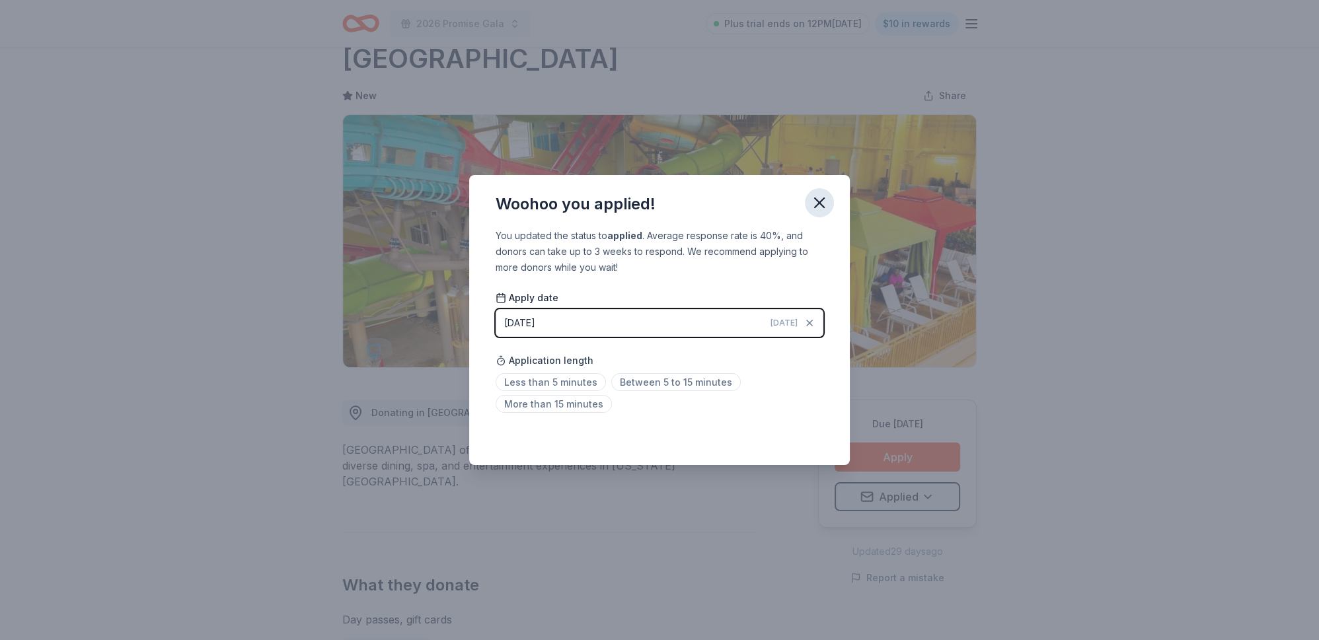
click at [828, 194] on icon "button" at bounding box center [819, 203] width 18 height 18
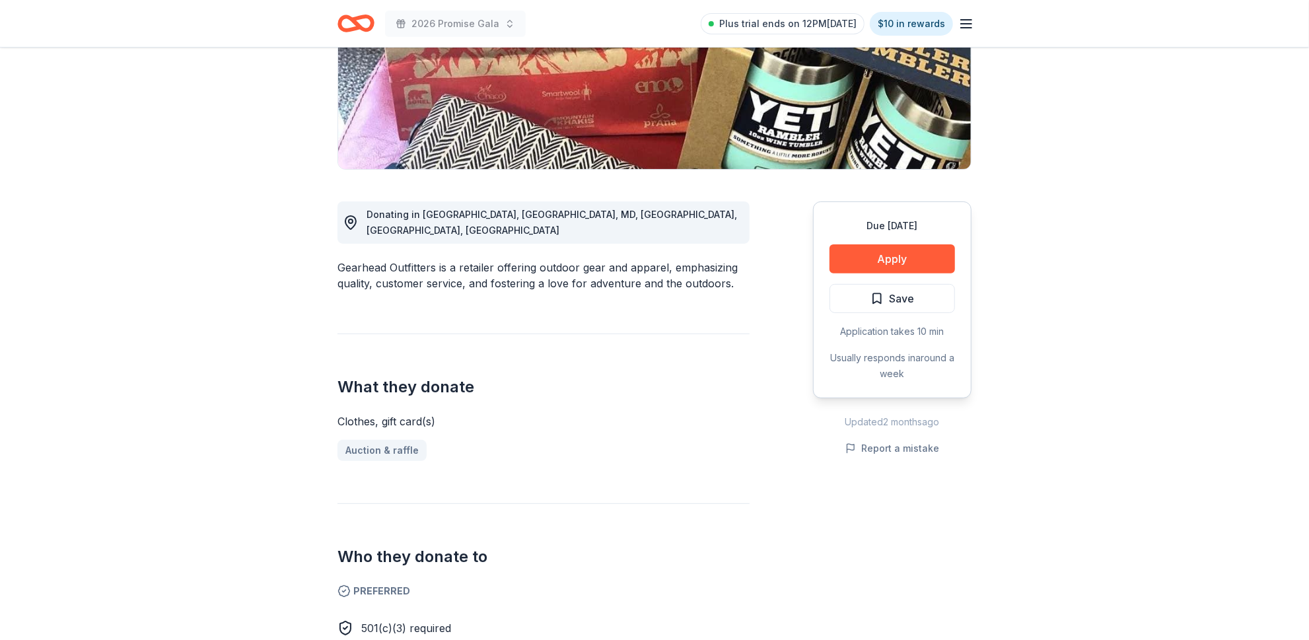
scroll to position [233, 0]
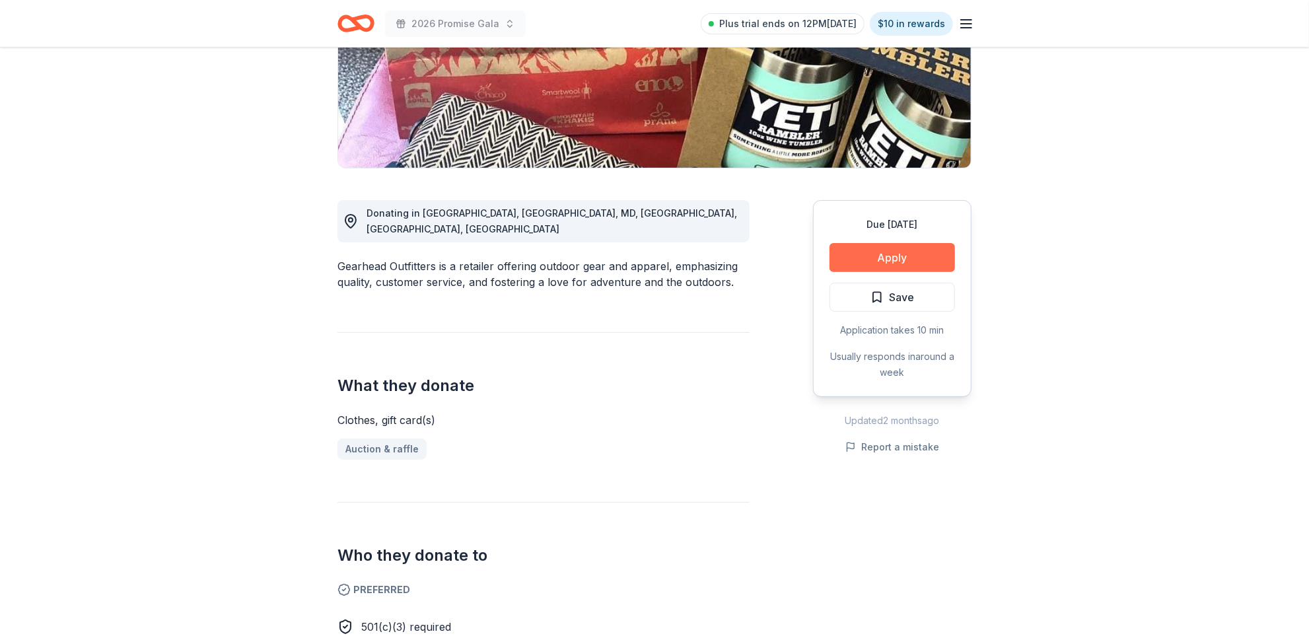
click at [881, 272] on button "Apply" at bounding box center [893, 257] width 126 height 29
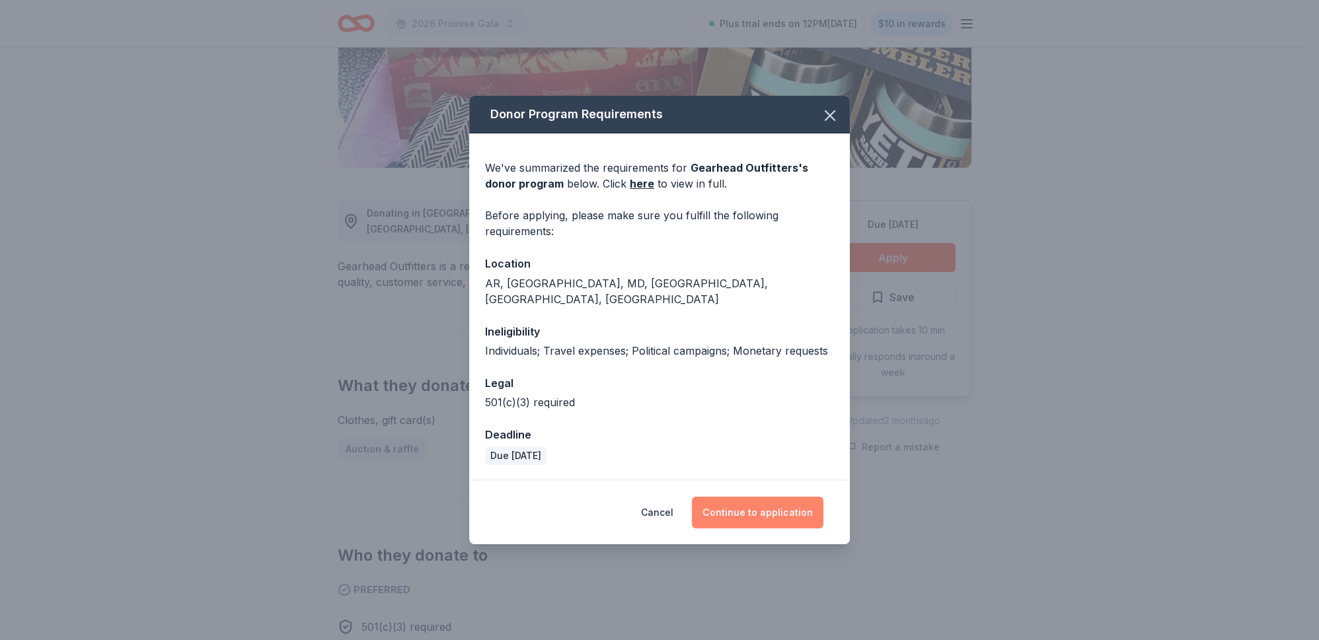
drag, startPoint x: 772, startPoint y: 550, endPoint x: 776, endPoint y: 540, distance: 10.4
click at [776, 529] on button "Continue to application" at bounding box center [757, 513] width 131 height 32
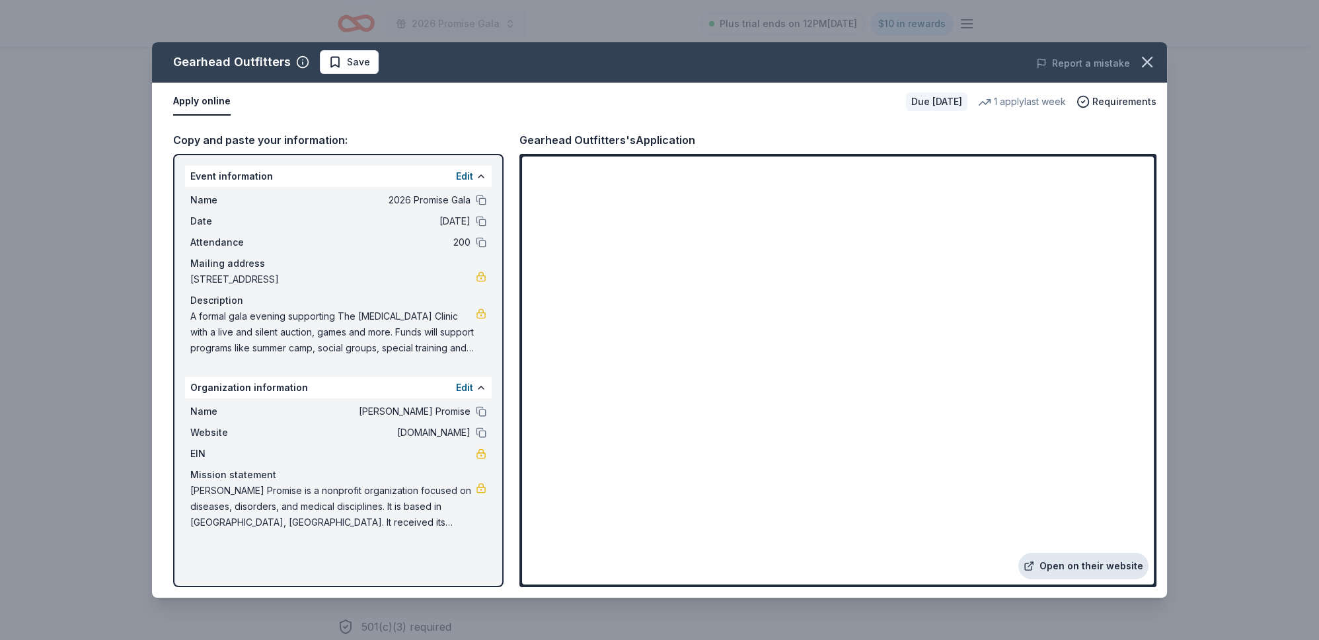
click at [1054, 553] on link "Open on their website" at bounding box center [1083, 566] width 130 height 26
click at [370, 70] on span "Save" at bounding box center [358, 62] width 23 height 16
click at [1147, 71] on icon "button" at bounding box center [1147, 62] width 18 height 18
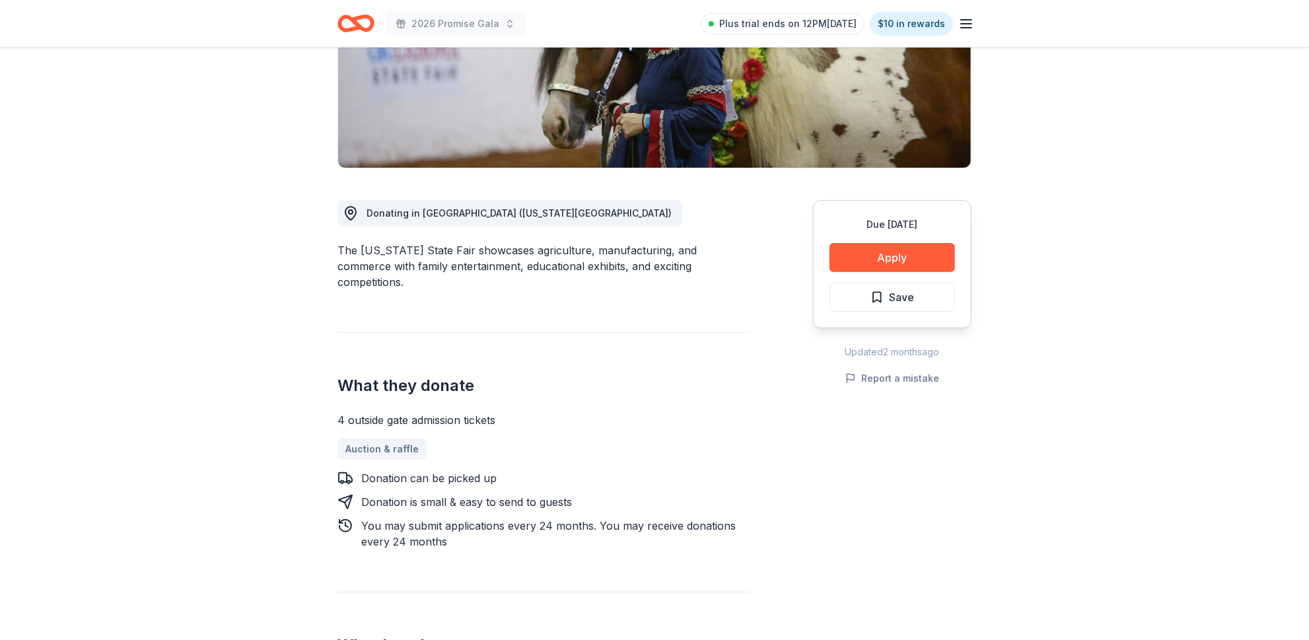
scroll to position [236, 0]
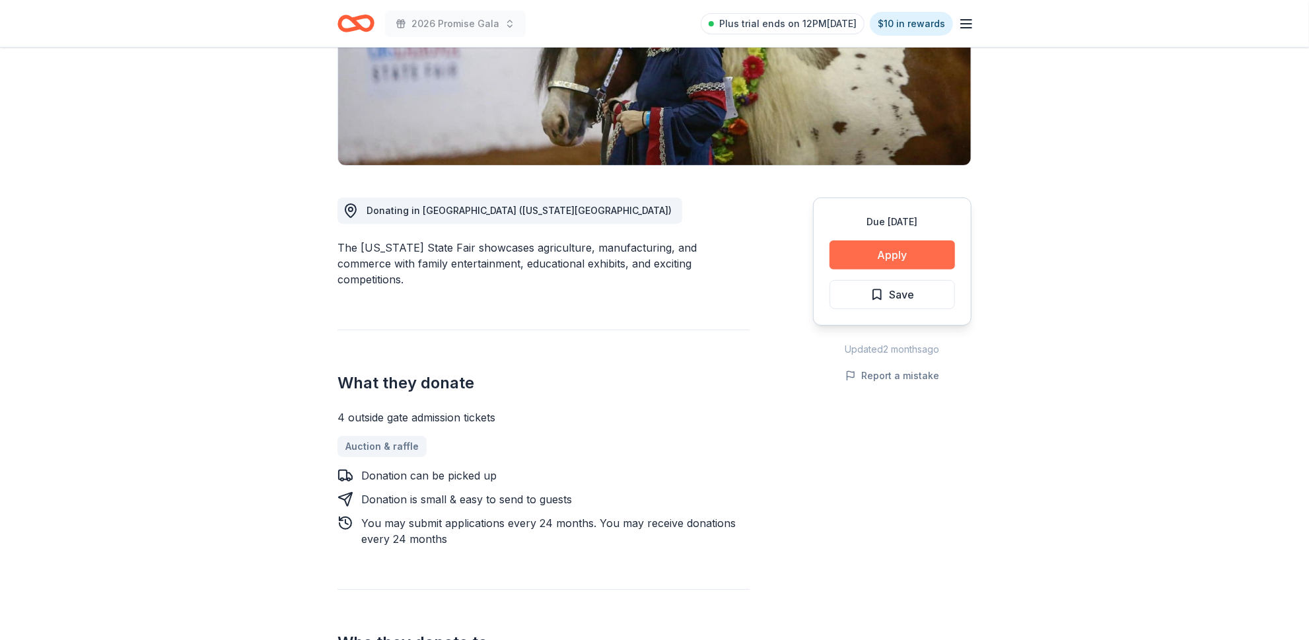
click at [863, 270] on button "Apply" at bounding box center [893, 254] width 126 height 29
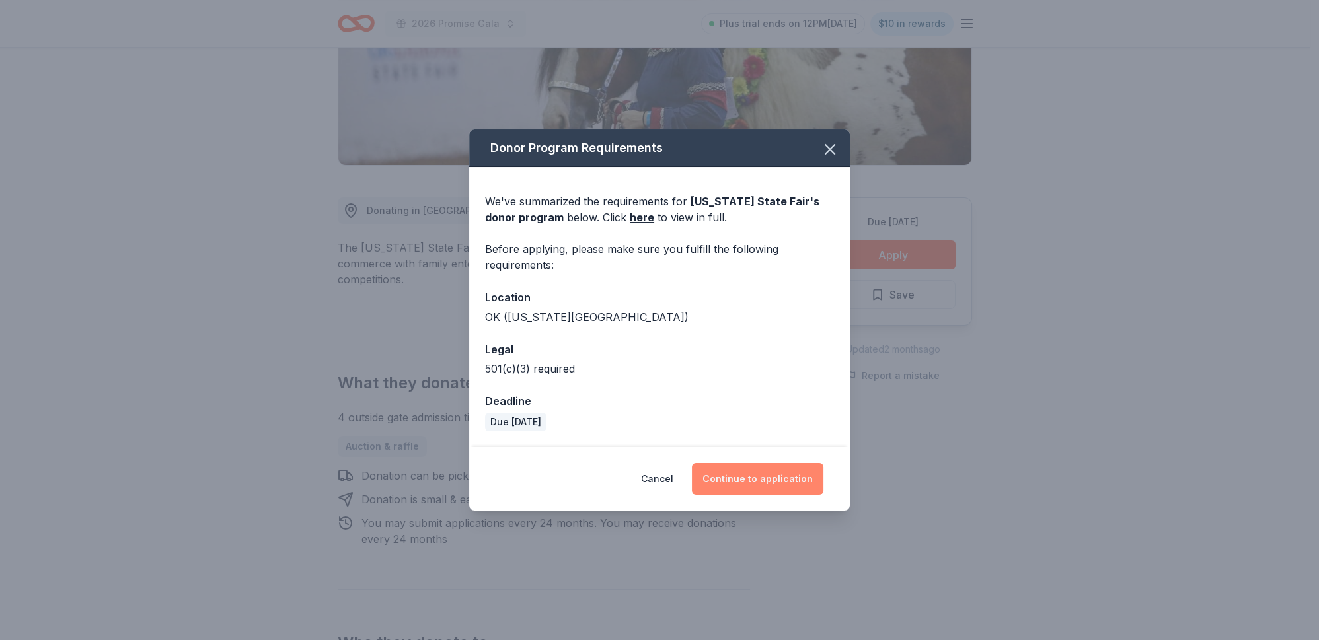
click at [785, 495] on button "Continue to application" at bounding box center [757, 479] width 131 height 32
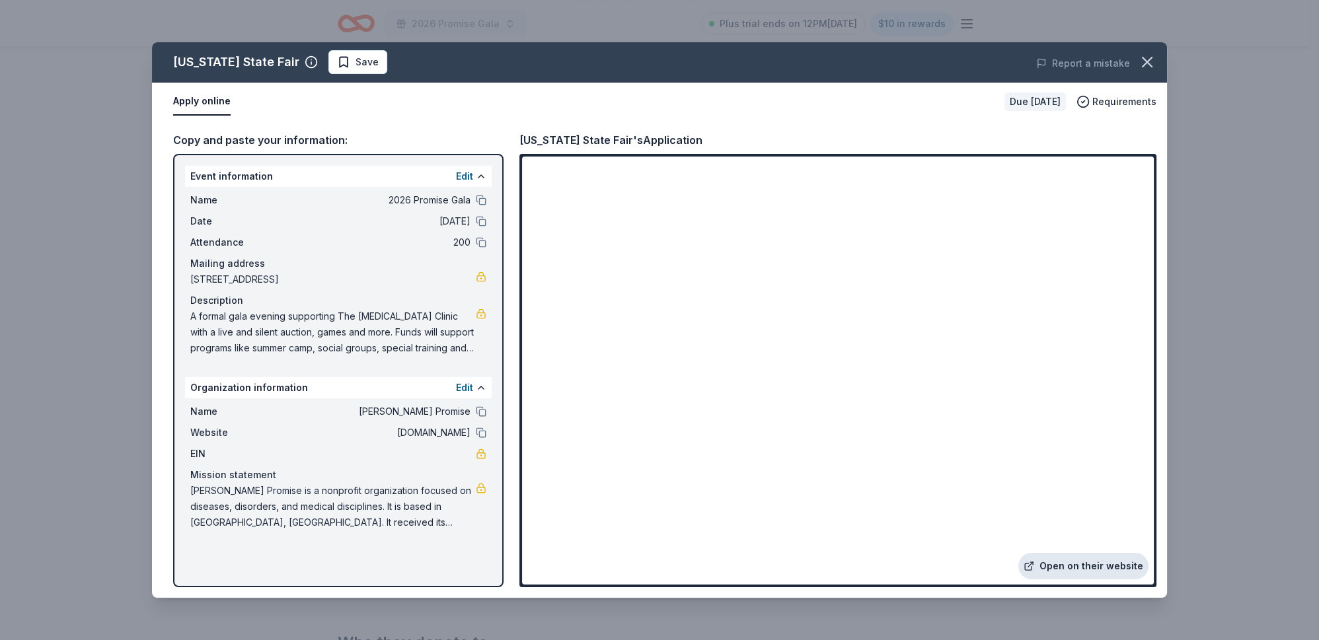
click at [1037, 553] on link "Open on their website" at bounding box center [1083, 566] width 130 height 26
click at [1138, 71] on icon "button" at bounding box center [1147, 62] width 18 height 18
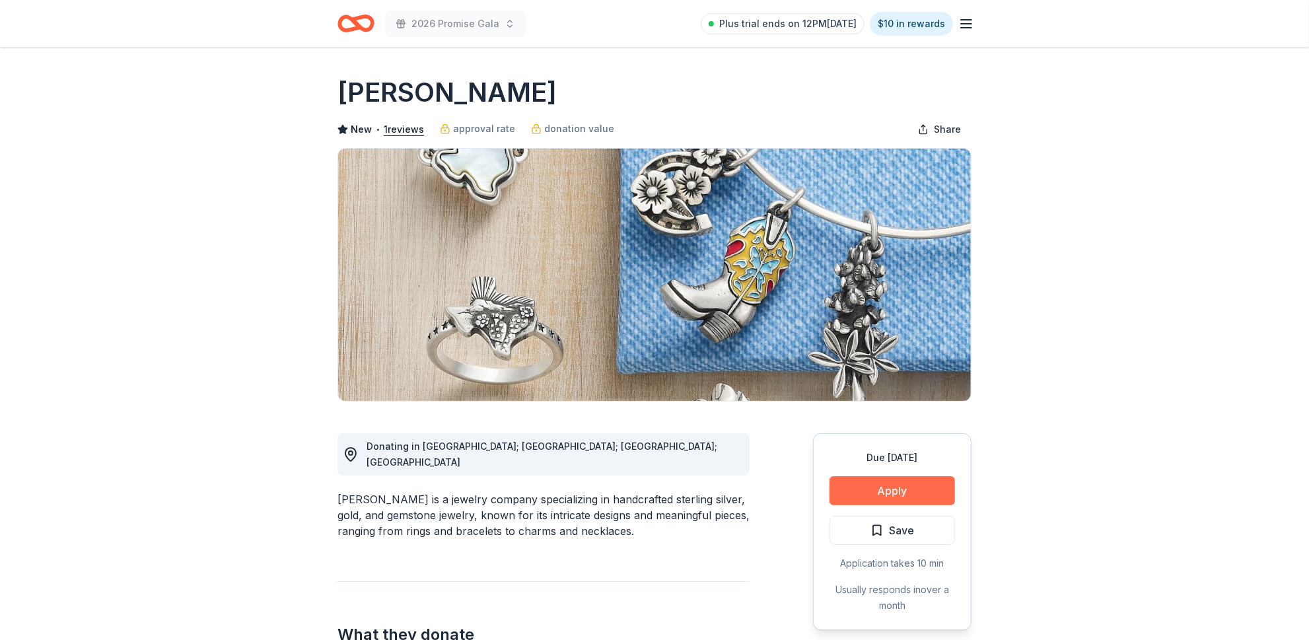
click at [865, 505] on button "Apply" at bounding box center [893, 490] width 126 height 29
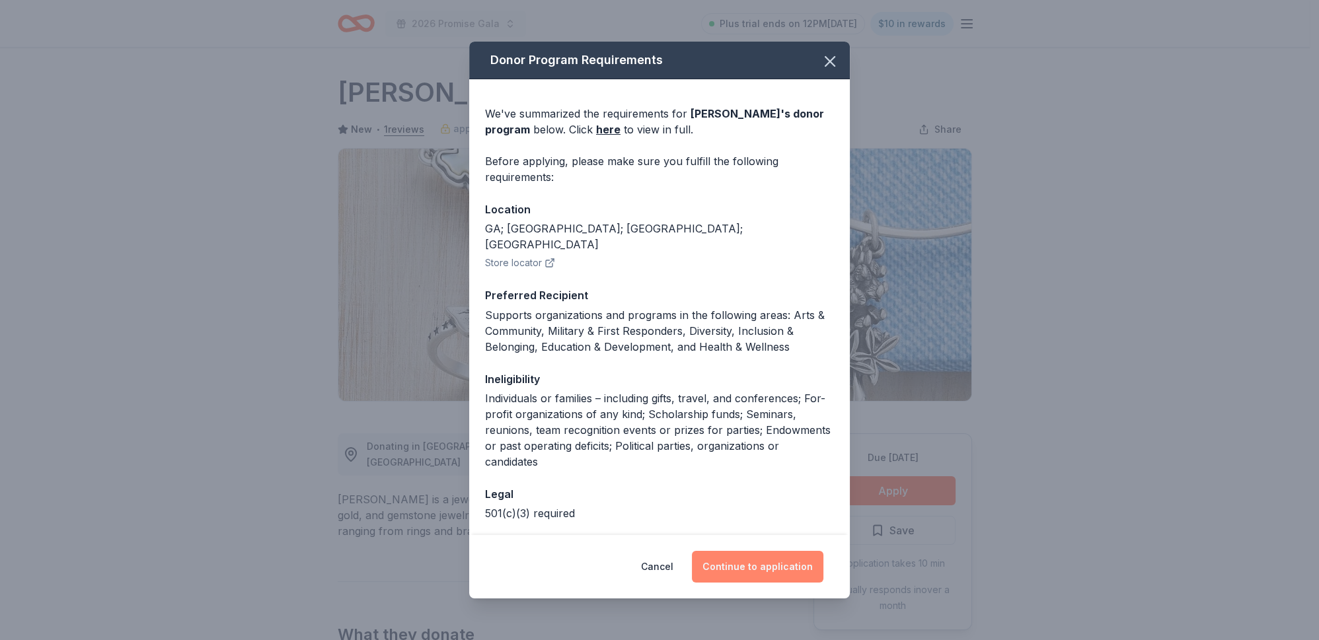
click at [773, 551] on button "Continue to application" at bounding box center [757, 567] width 131 height 32
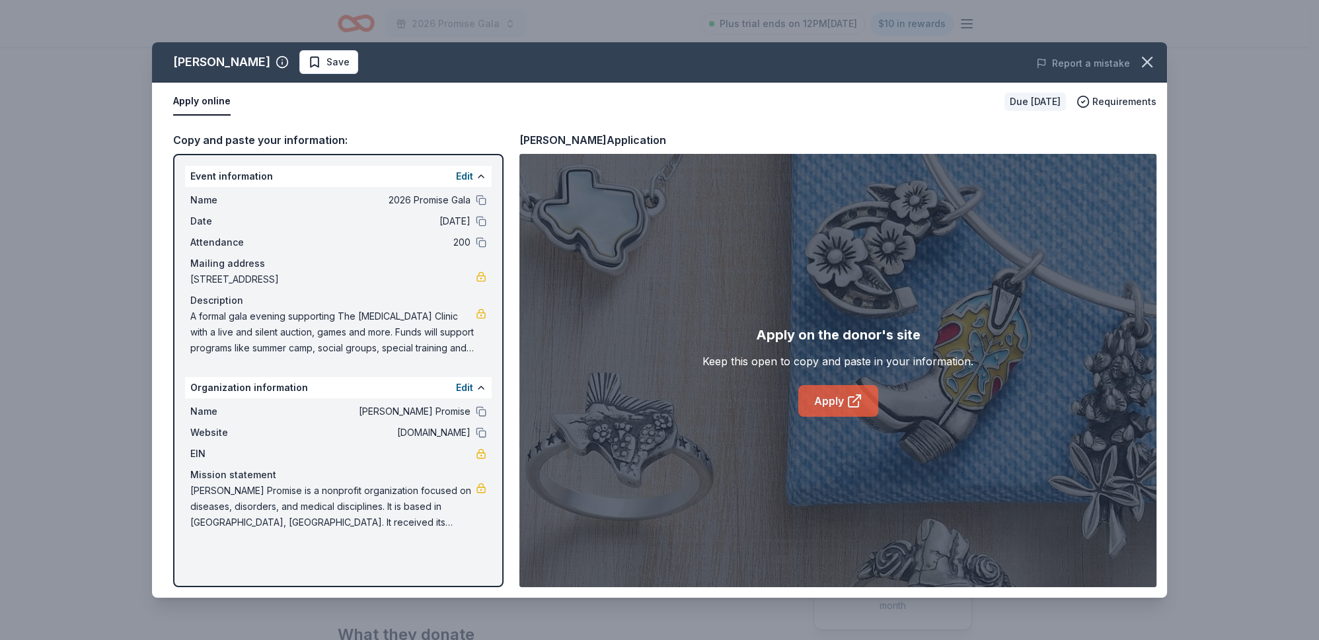
click at [849, 414] on link "Apply" at bounding box center [838, 401] width 80 height 32
click at [333, 70] on span "Save" at bounding box center [329, 62] width 42 height 16
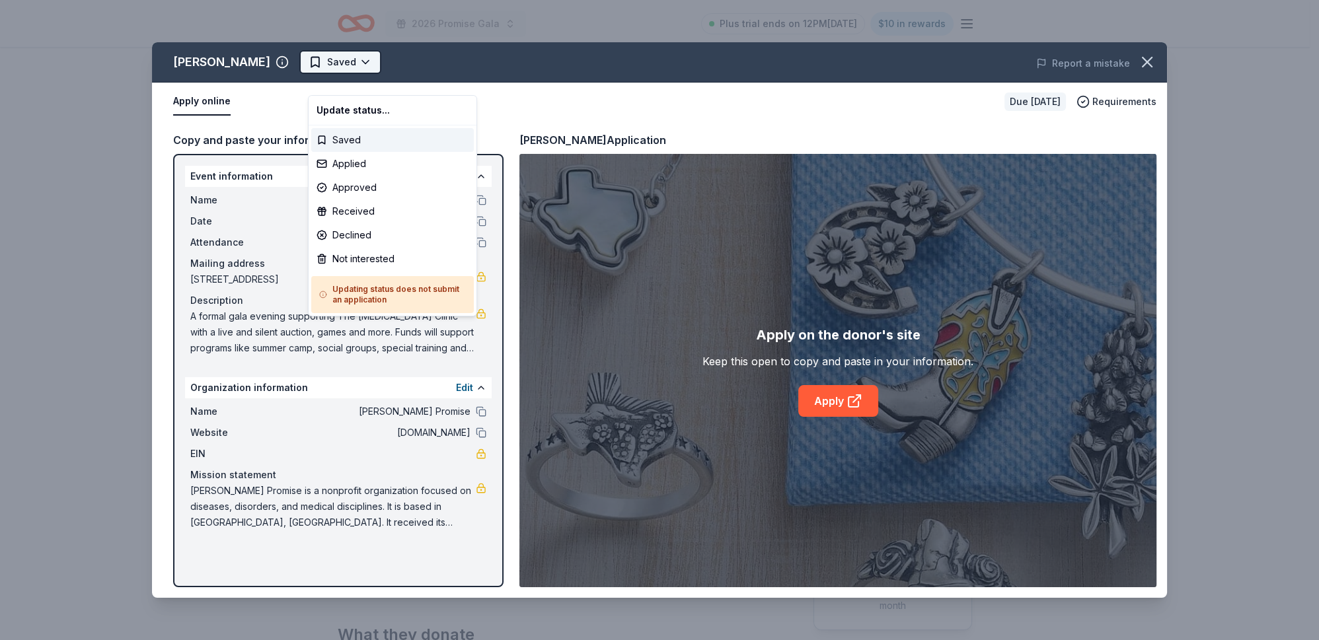
click at [385, 77] on html "2026 Promise Gala Plus trial ends on 12PM[DATE] $10 in rewards Due [DATE] Share…" at bounding box center [659, 320] width 1319 height 640
click at [356, 176] on div "Applied" at bounding box center [392, 164] width 163 height 24
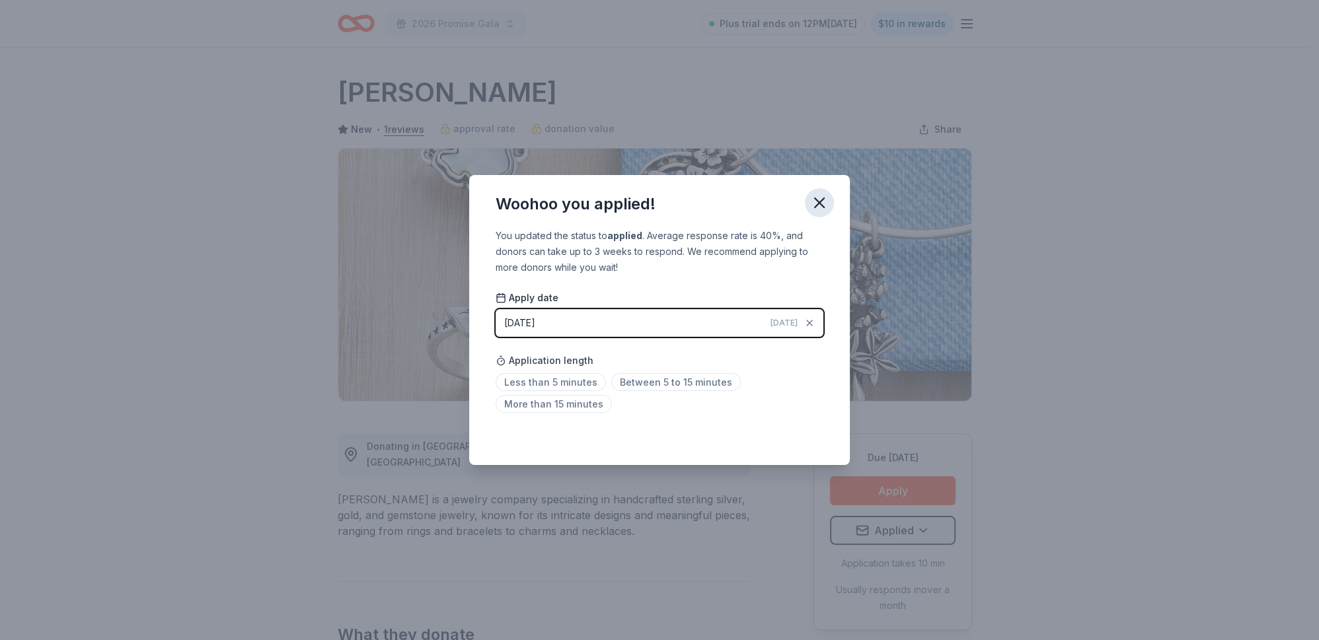
click at [828, 194] on icon "button" at bounding box center [819, 203] width 18 height 18
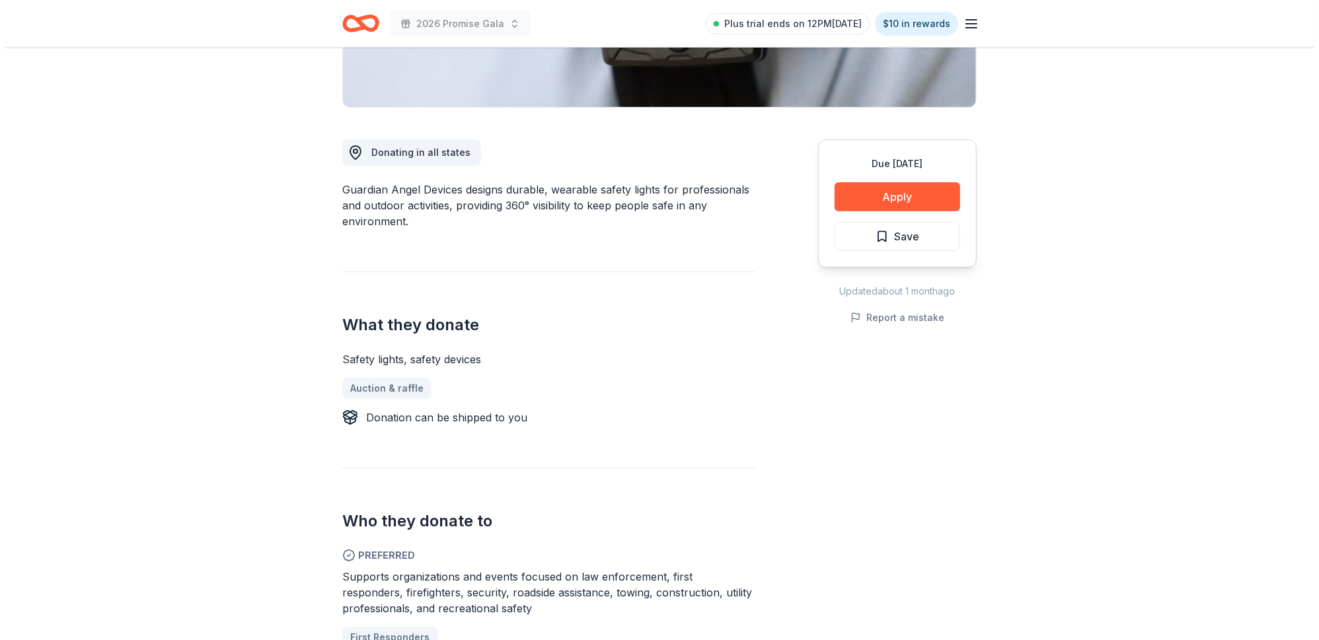
scroll to position [295, 0]
click at [882, 210] on button "Apply" at bounding box center [893, 195] width 126 height 29
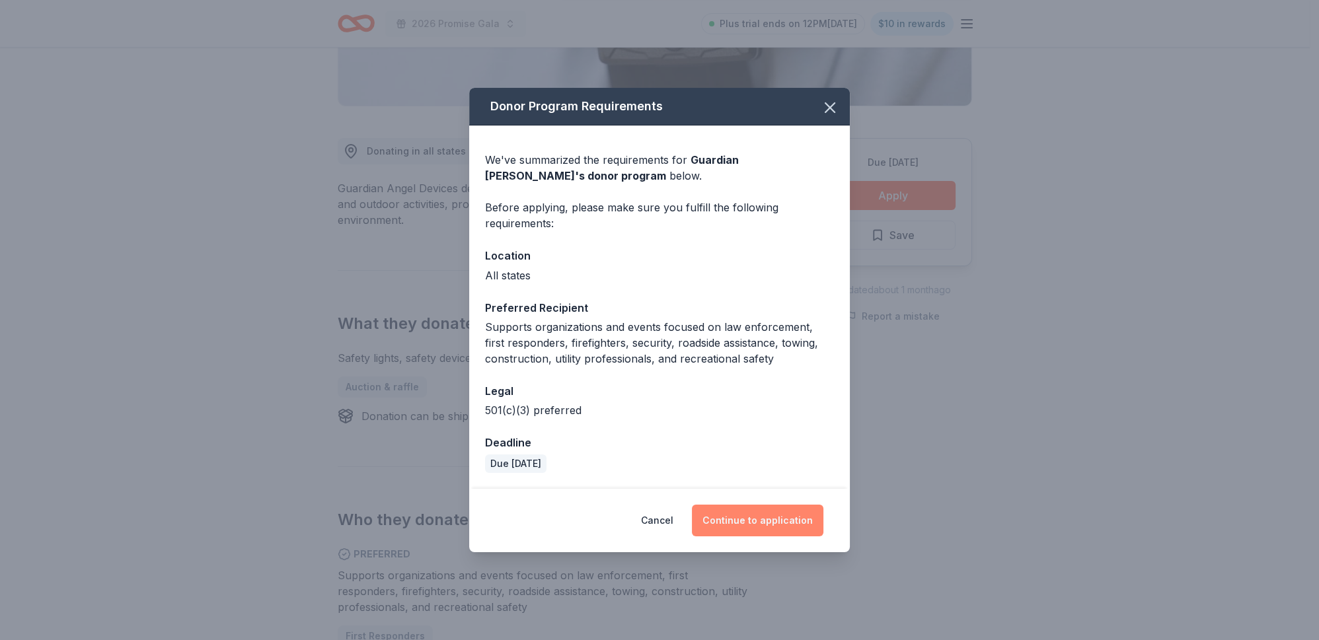
click at [783, 536] on button "Continue to application" at bounding box center [757, 521] width 131 height 32
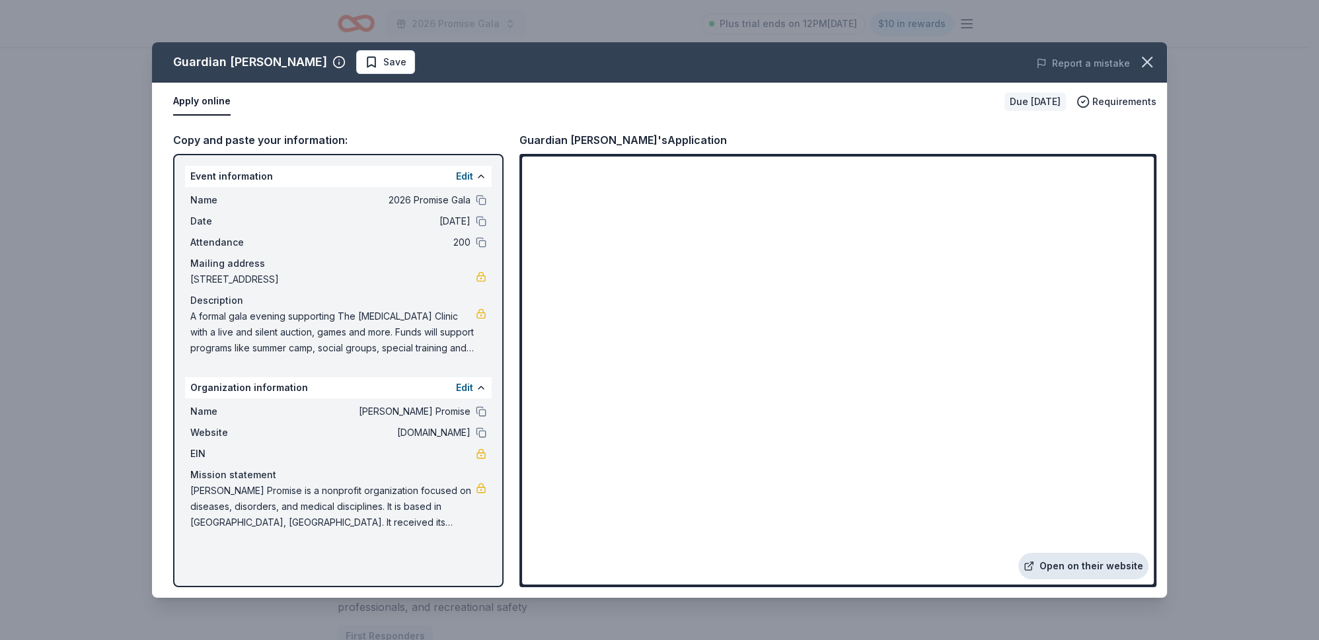
click at [1041, 553] on link "Open on their website" at bounding box center [1083, 566] width 130 height 26
click at [396, 70] on span "Save" at bounding box center [386, 62] width 42 height 16
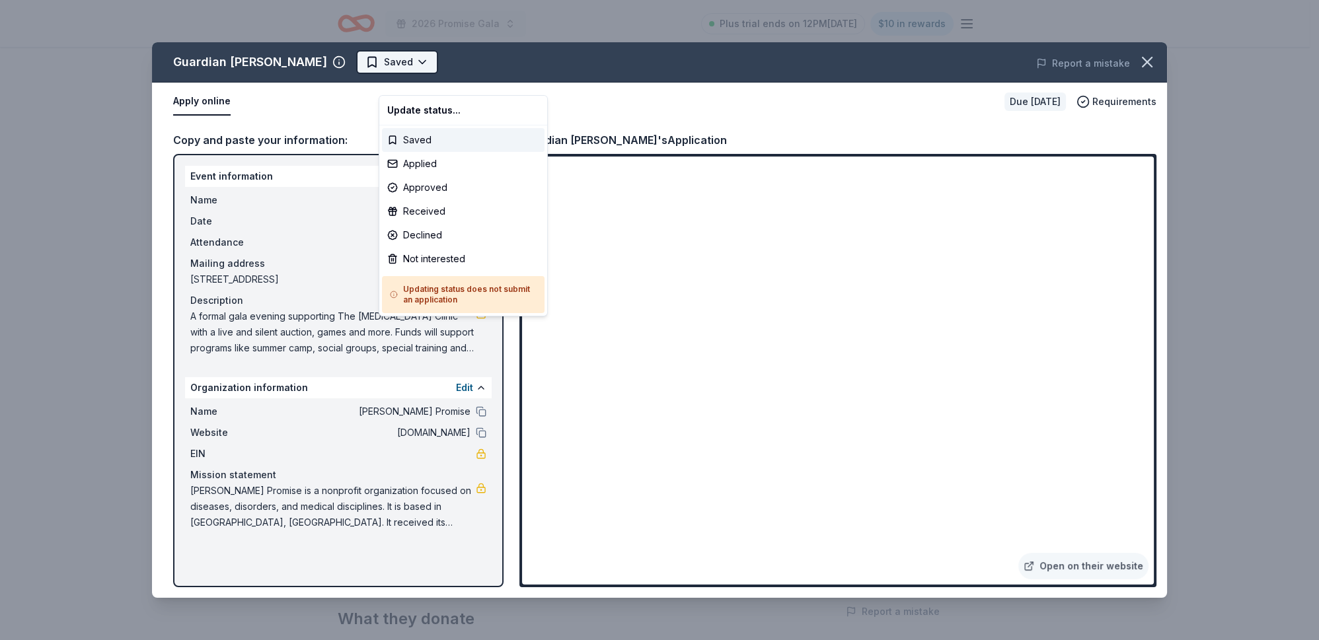
click at [459, 79] on html "2026 Promise Gala Plus trial ends on 12PM, 8/13 $10 in rewards Due in 213 days …" at bounding box center [659, 320] width 1319 height 640
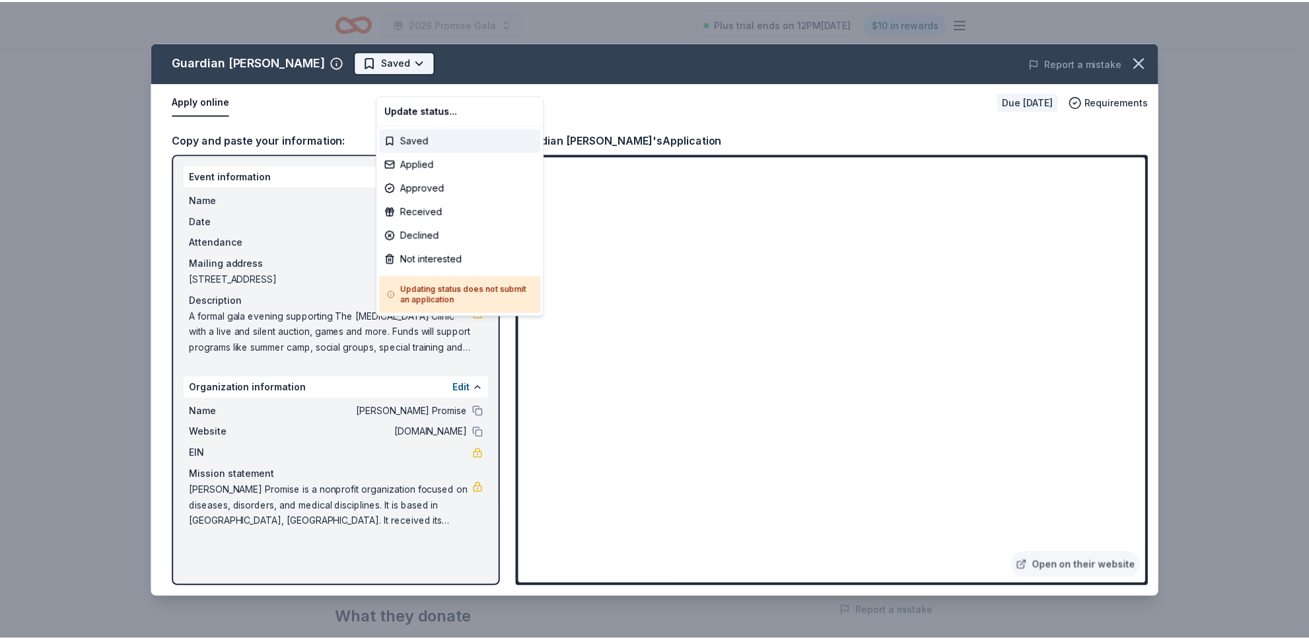
scroll to position [0, 0]
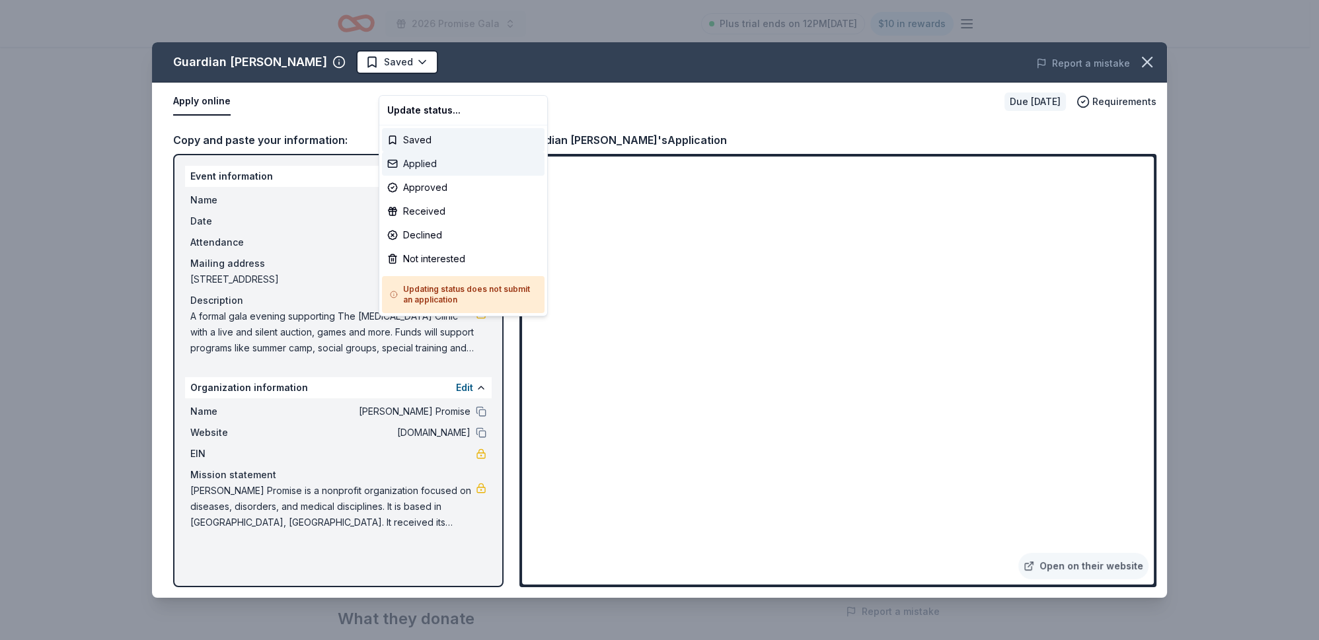
click at [433, 176] on div "Applied" at bounding box center [463, 164] width 163 height 24
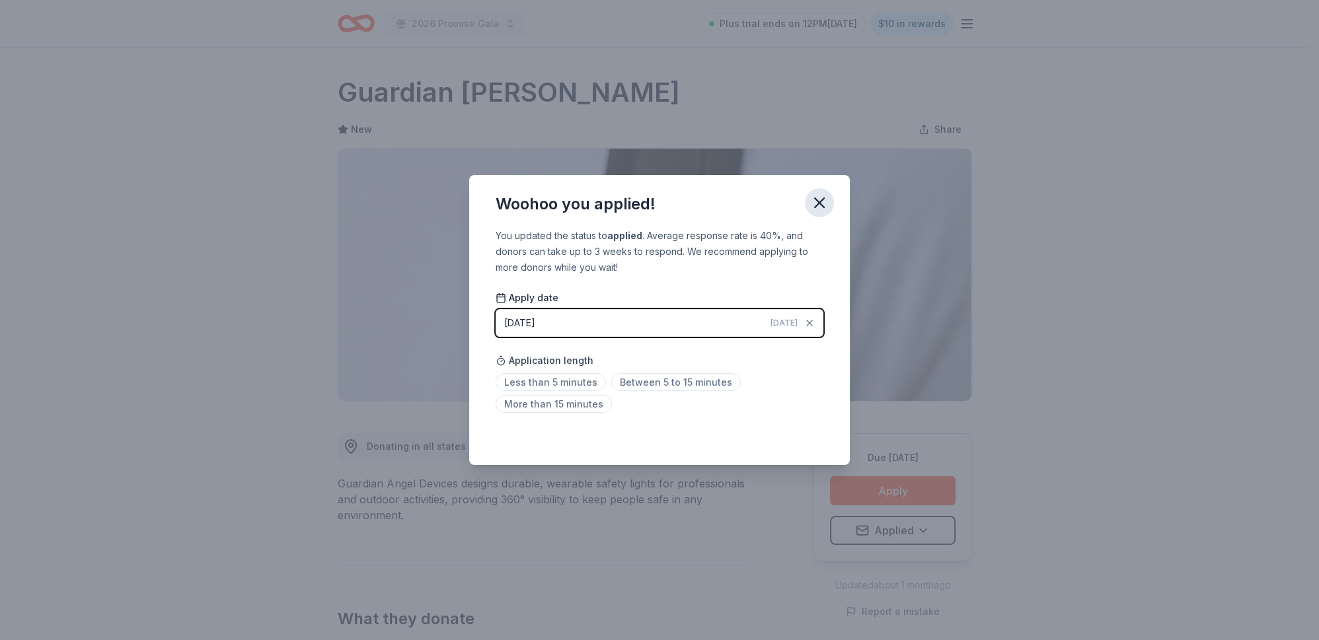
click at [828, 194] on icon "button" at bounding box center [819, 203] width 18 height 18
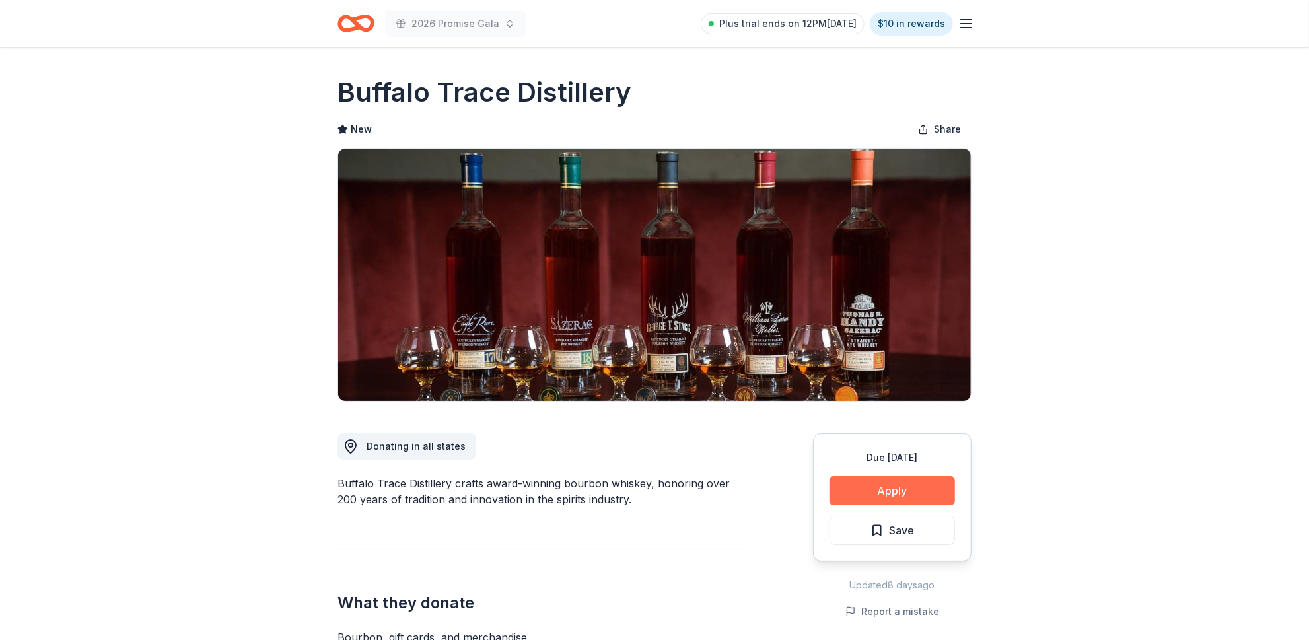
click at [880, 505] on button "Apply" at bounding box center [893, 490] width 126 height 29
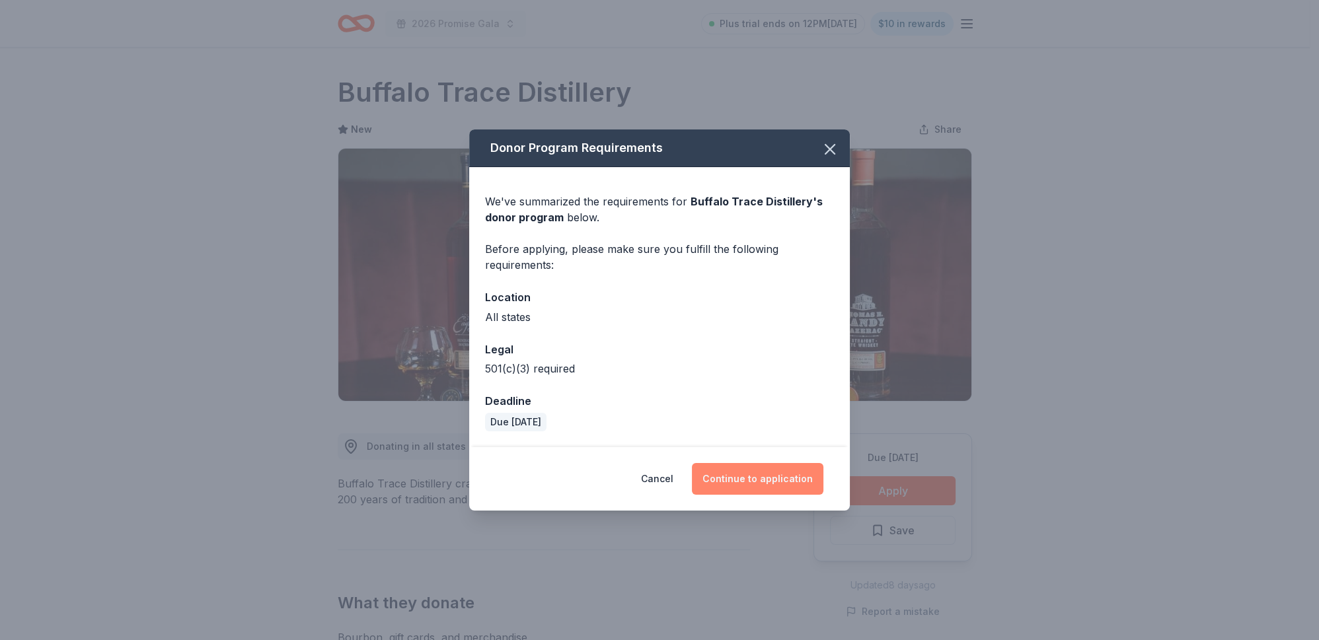
click at [764, 495] on button "Continue to application" at bounding box center [757, 479] width 131 height 32
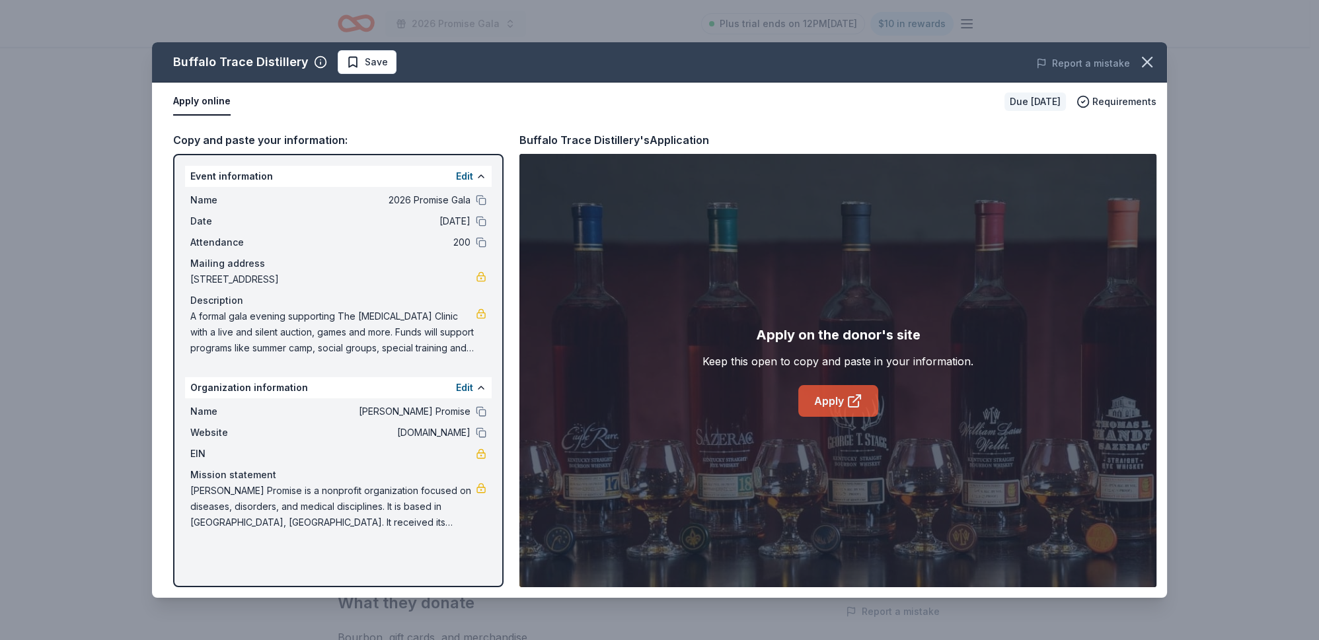
click at [831, 417] on link "Apply" at bounding box center [838, 401] width 80 height 32
click at [388, 70] on span "Save" at bounding box center [376, 62] width 23 height 16
click at [454, 77] on html "2026 Promise Gala Plus trial ends on 12PM[DATE] $10 in rewards Due [DATE] Share…" at bounding box center [659, 320] width 1319 height 640
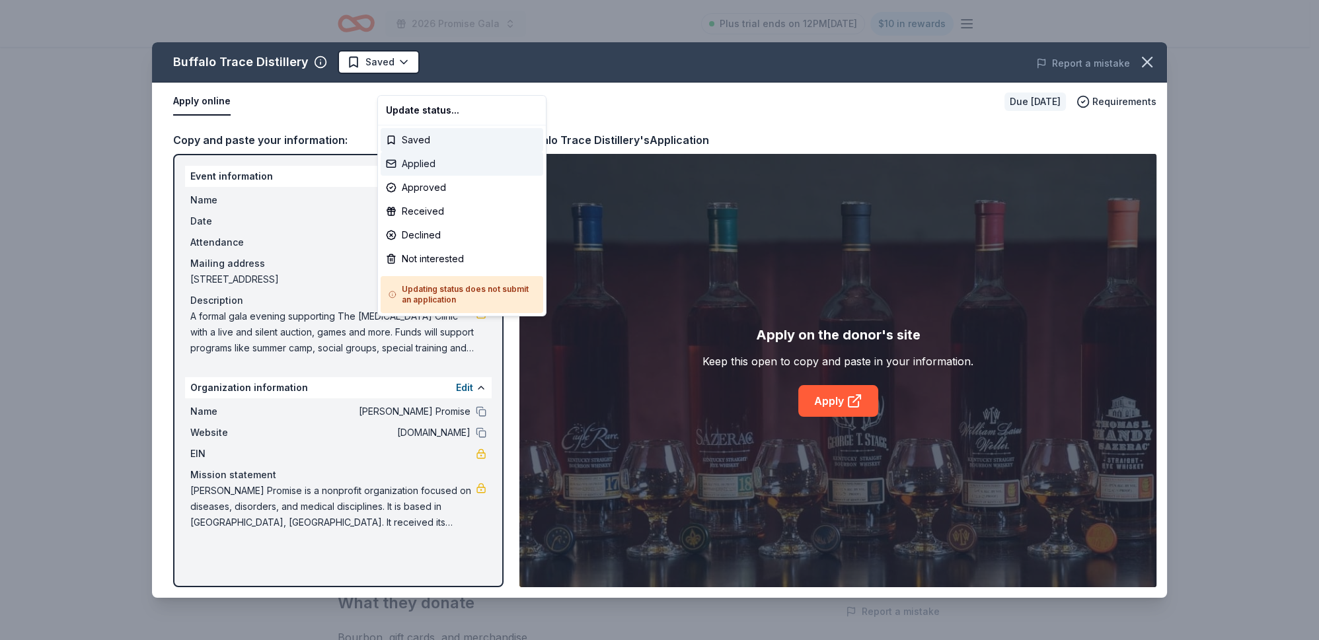
click at [417, 176] on div "Applied" at bounding box center [462, 164] width 163 height 24
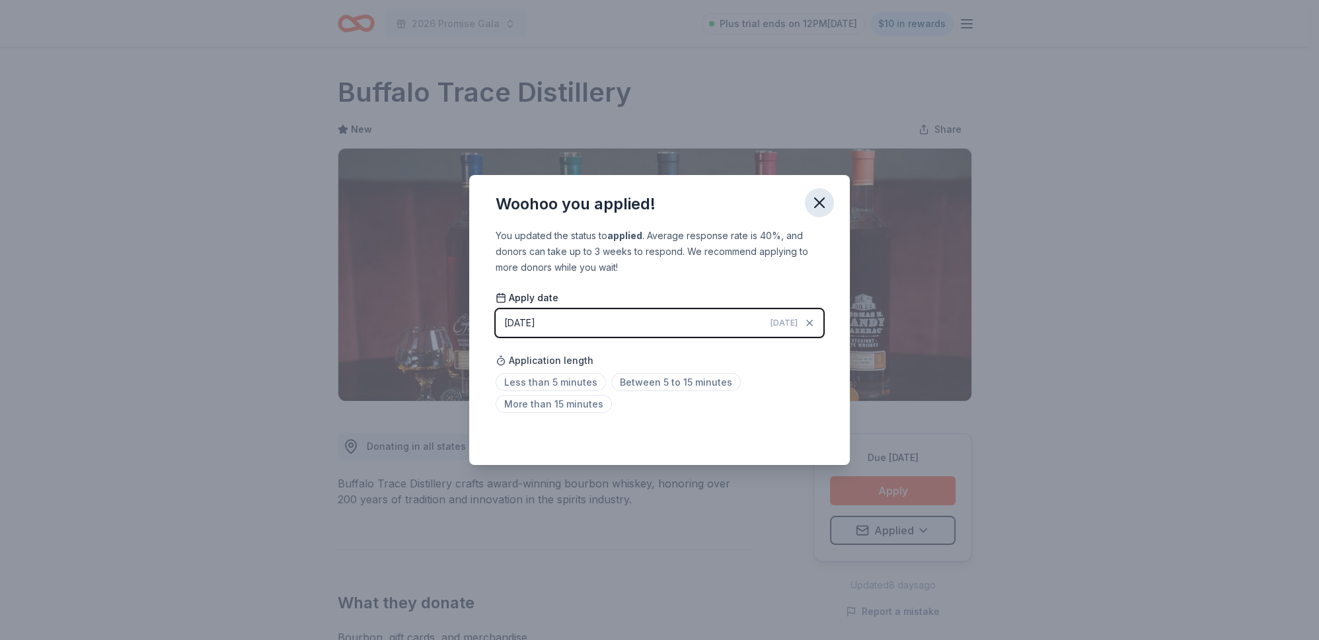
click at [828, 194] on icon "button" at bounding box center [819, 203] width 18 height 18
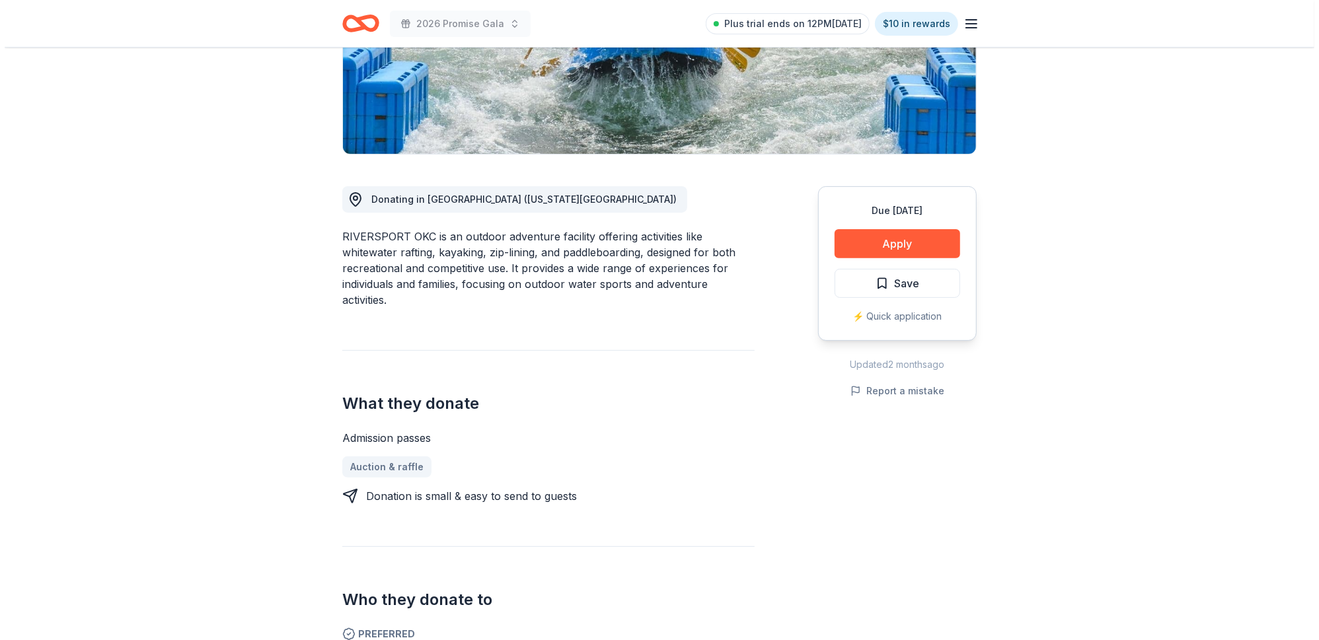
scroll to position [262, 0]
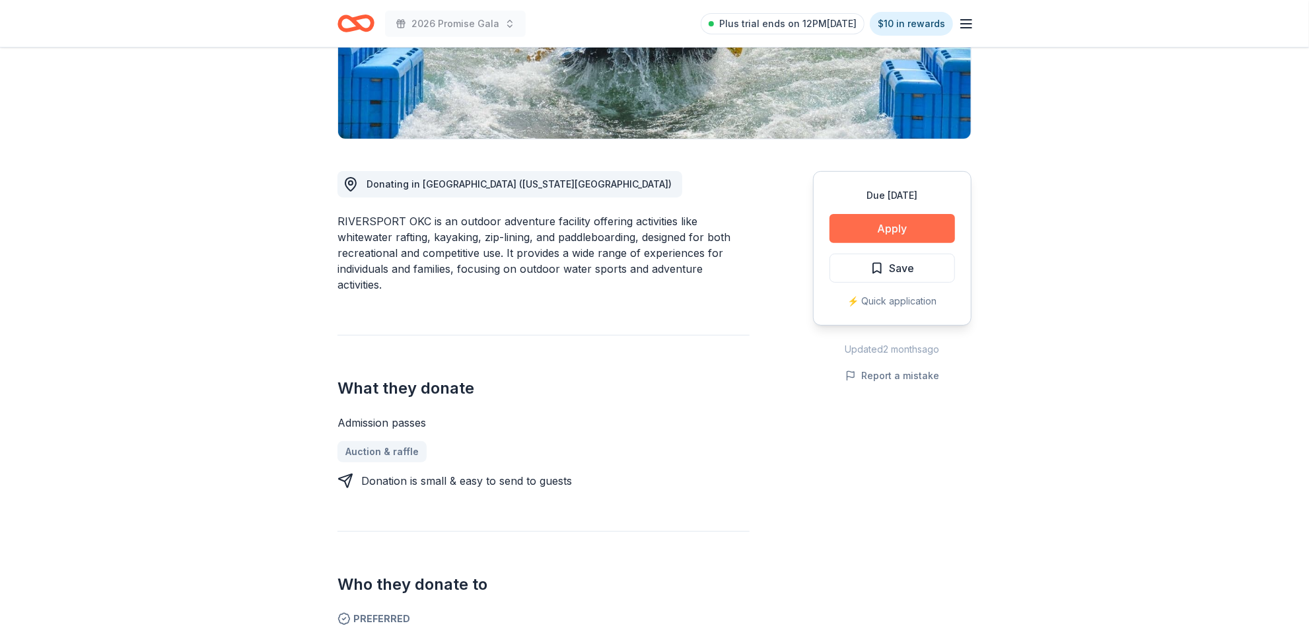
click at [850, 243] on button "Apply" at bounding box center [893, 228] width 126 height 29
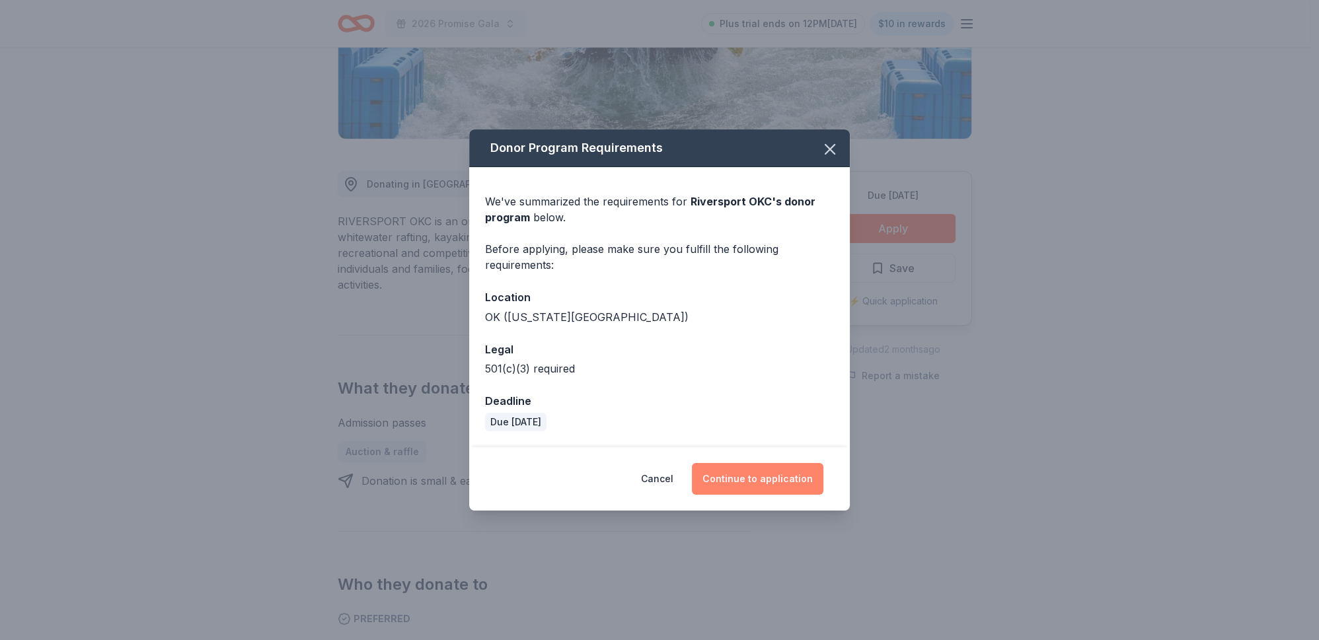
click at [798, 495] on button "Continue to application" at bounding box center [757, 479] width 131 height 32
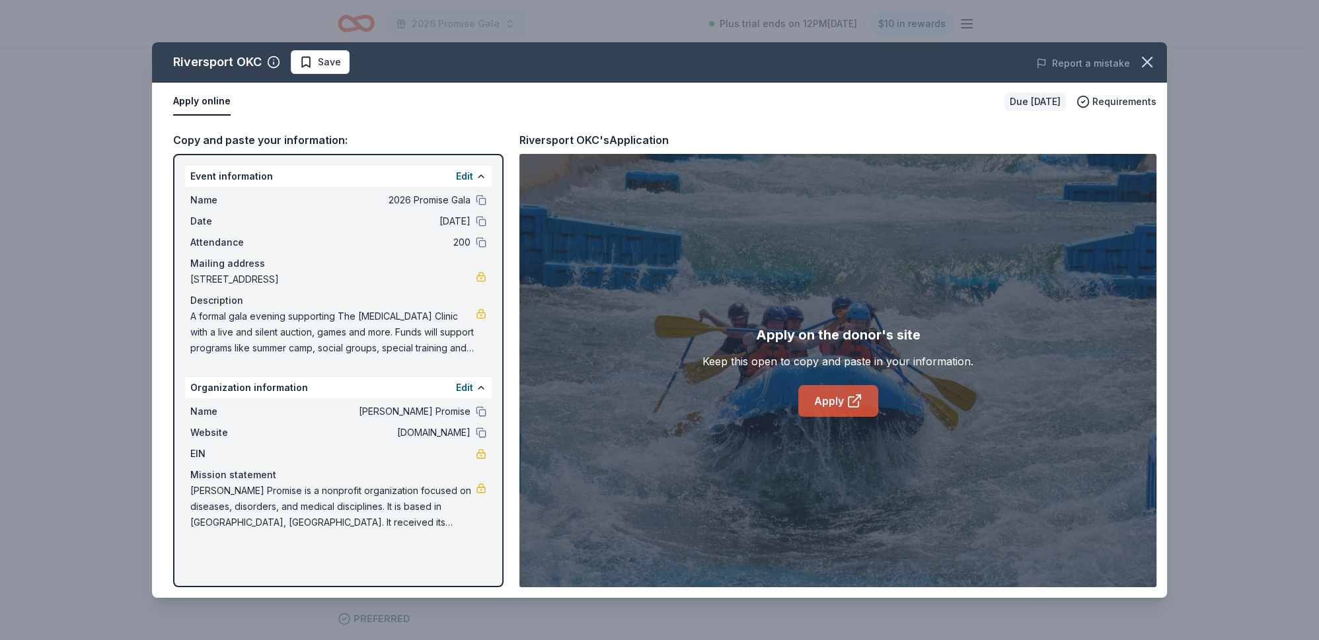
click at [851, 409] on icon at bounding box center [854, 401] width 16 height 16
click at [341, 70] on span "Save" at bounding box center [320, 62] width 42 height 16
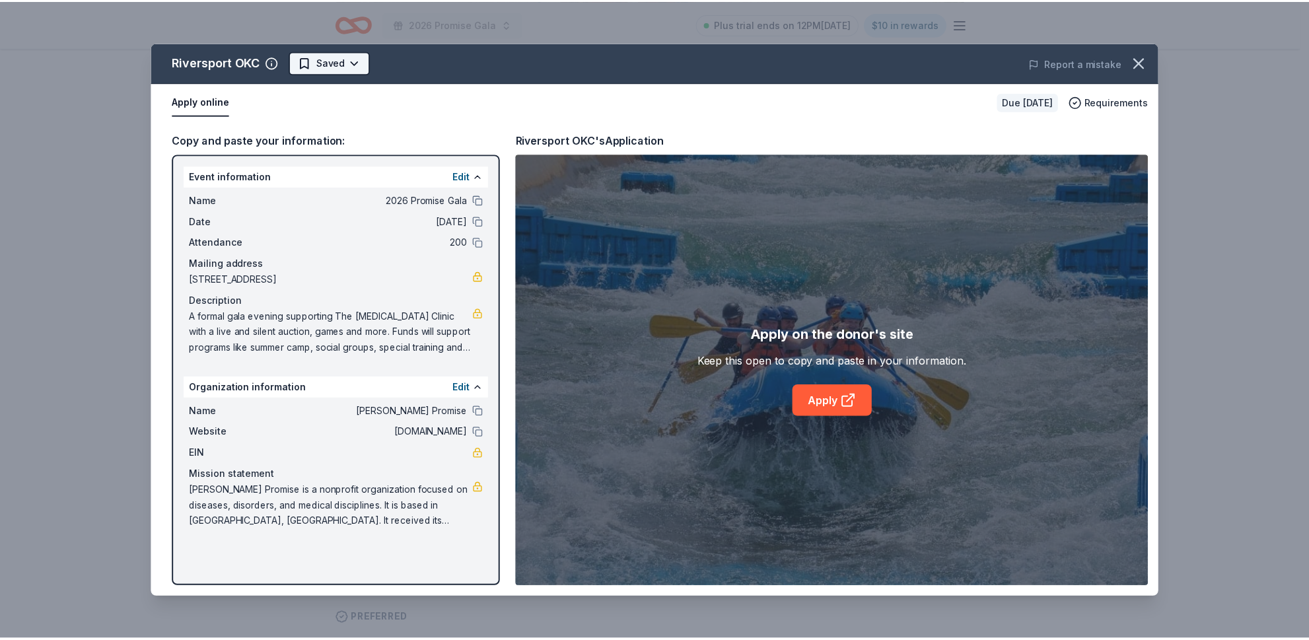
scroll to position [0, 0]
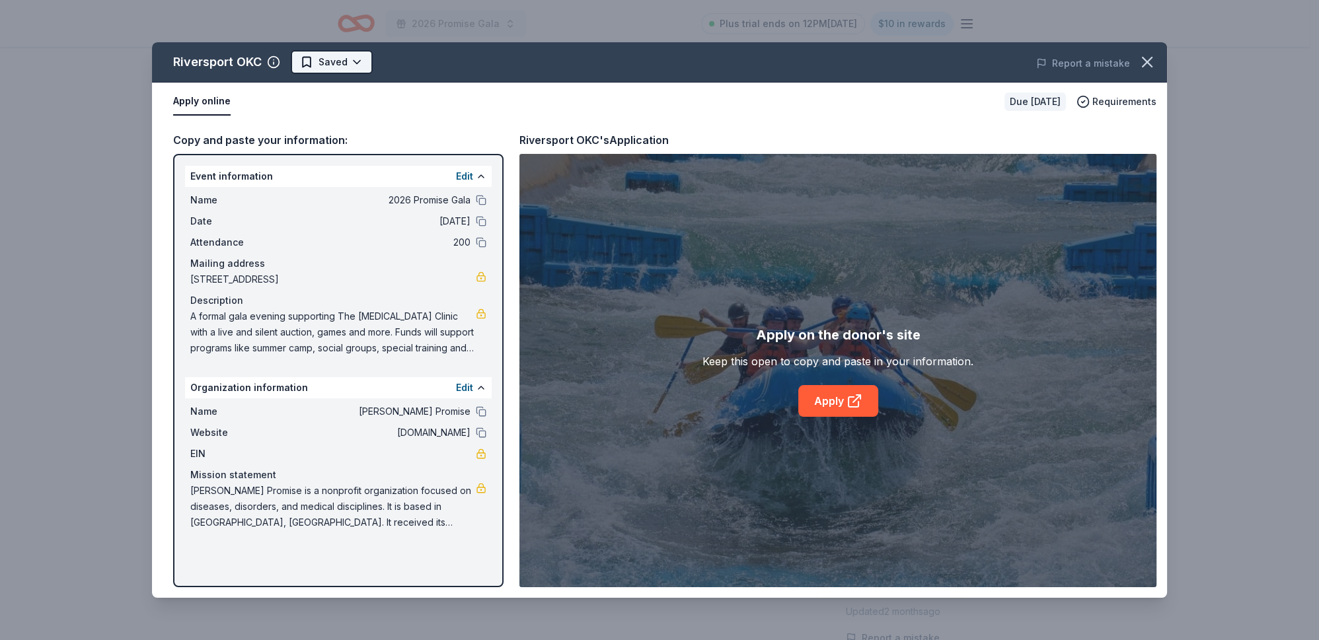
click at [410, 79] on html "2026 Promise Gala Plus trial ends on 12PM, 8/13 $10 in rewards Due in 213 days …" at bounding box center [659, 320] width 1319 height 640
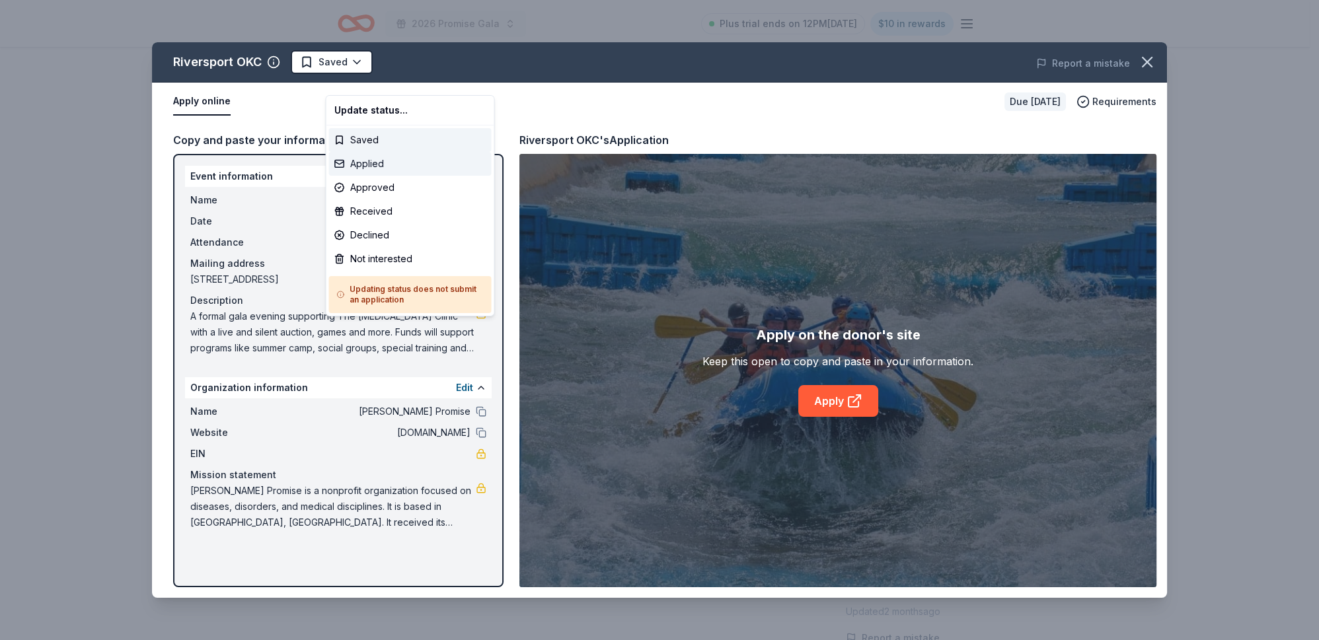
click at [390, 176] on div "Applied" at bounding box center [409, 164] width 163 height 24
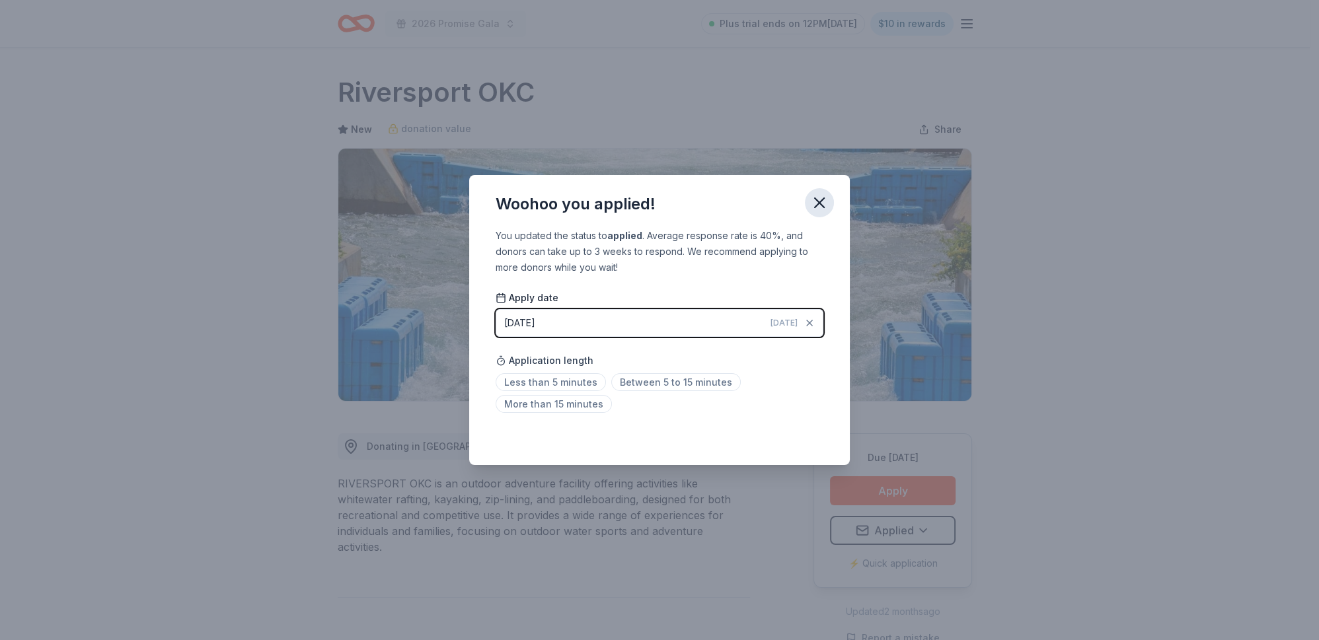
click at [828, 194] on icon "button" at bounding box center [819, 203] width 18 height 18
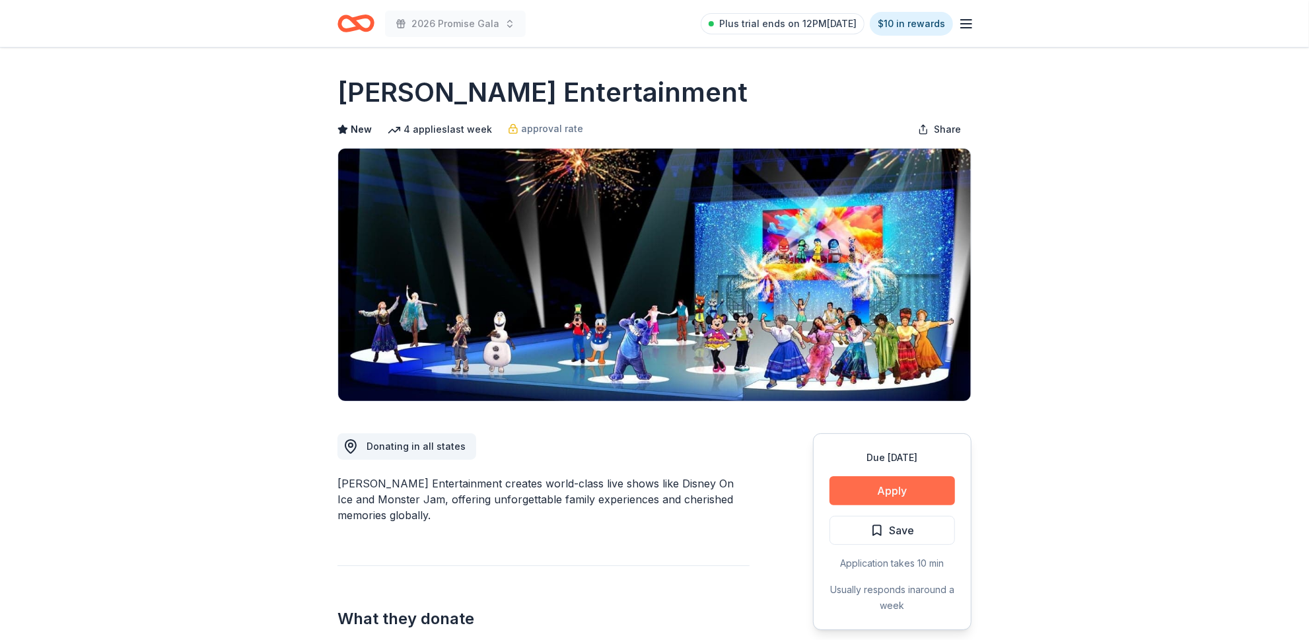
click at [856, 505] on button "Apply" at bounding box center [893, 490] width 126 height 29
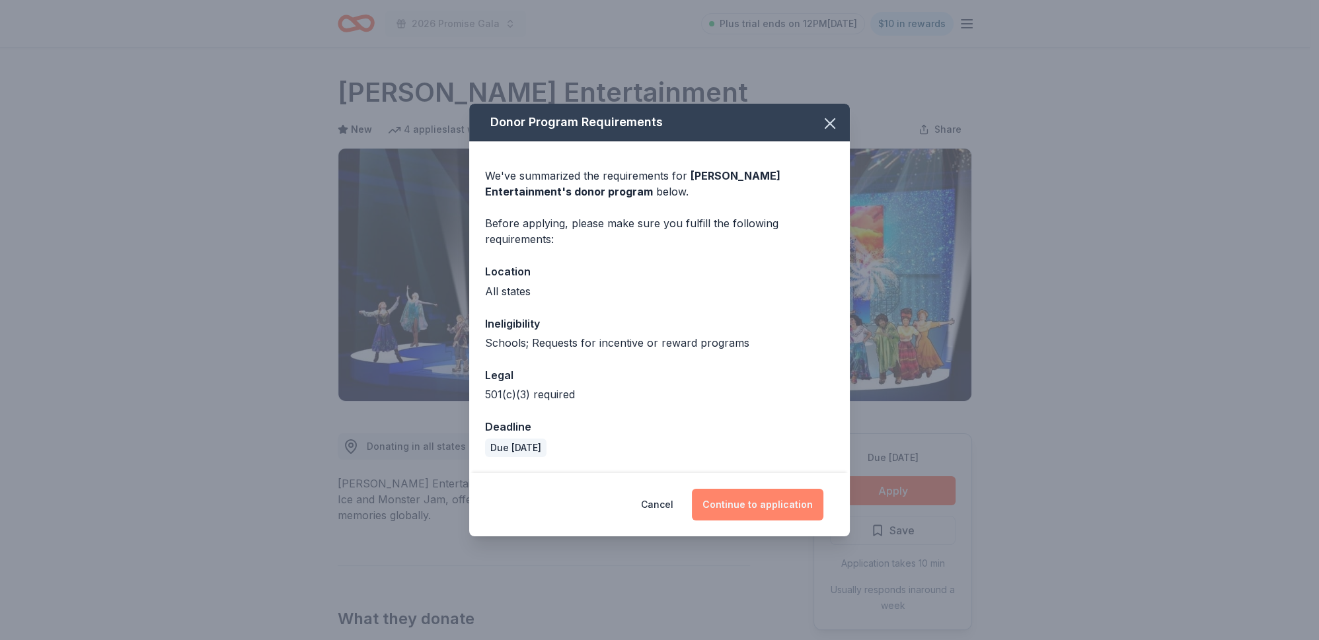
click at [820, 521] on button "Continue to application" at bounding box center [757, 505] width 131 height 32
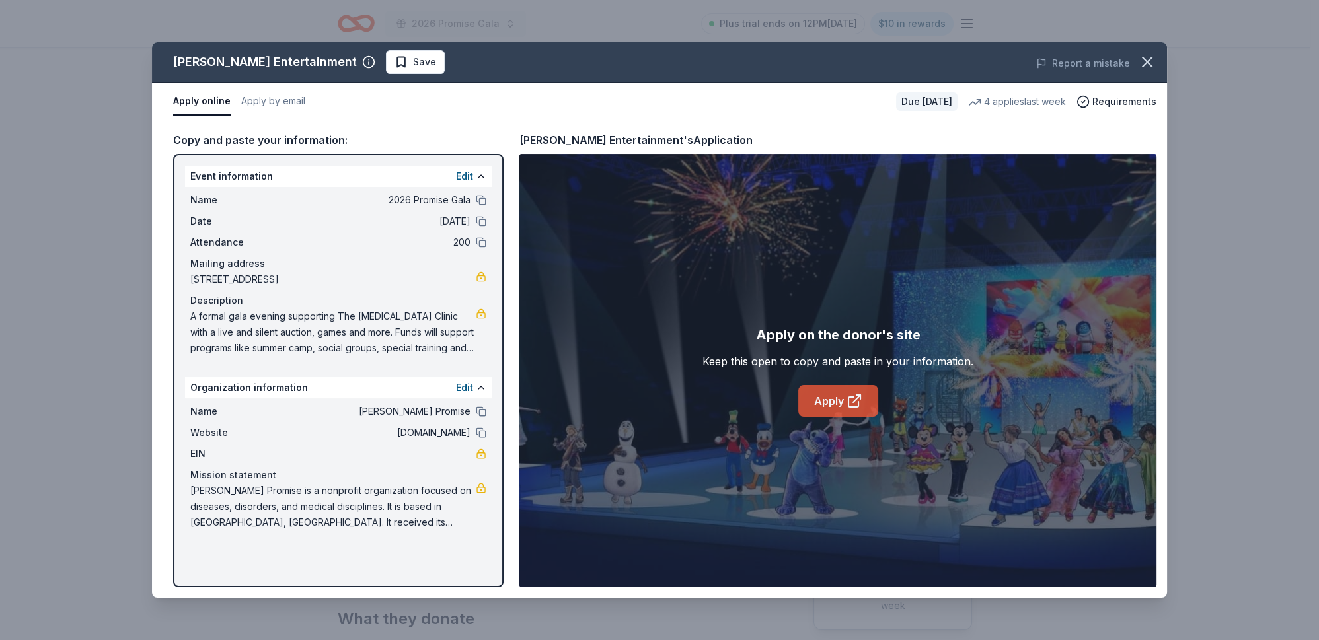
click at [817, 417] on link "Apply" at bounding box center [838, 401] width 80 height 32
click at [413, 70] on span "Save" at bounding box center [424, 62] width 23 height 16
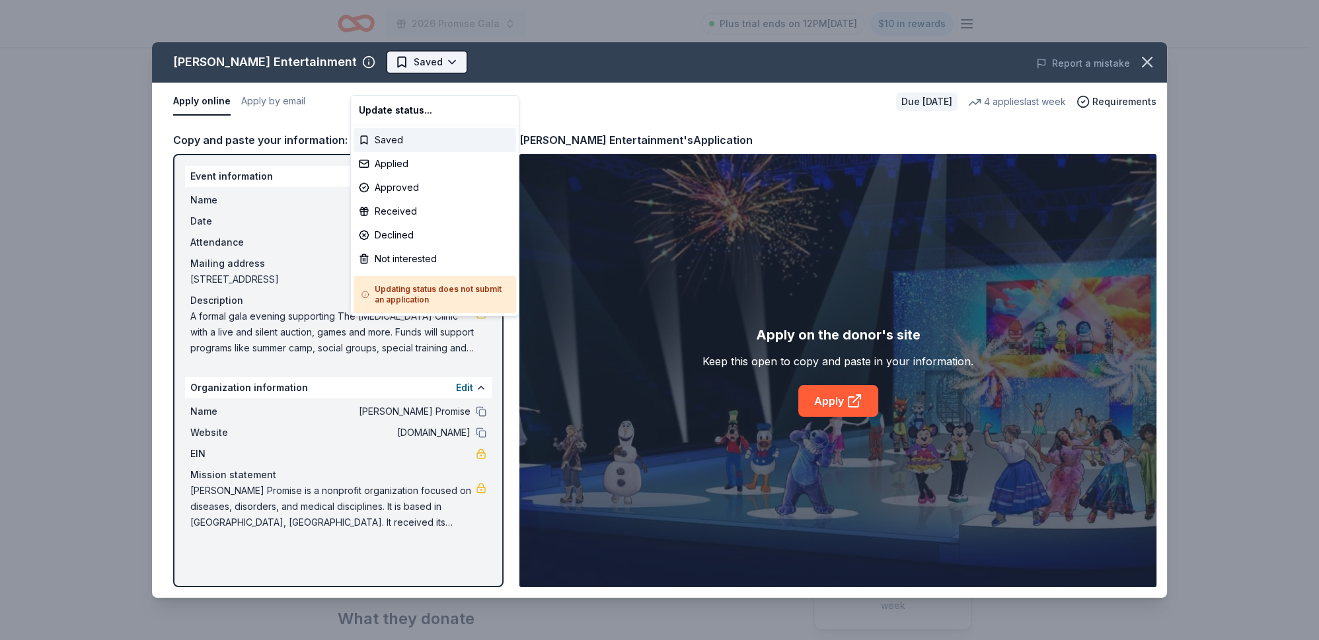
click at [434, 83] on html "2026 Promise Gala Plus trial ends on 12PM, 8/13 $10 in rewards Due in 213 days …" at bounding box center [659, 320] width 1319 height 640
click at [413, 176] on div "Applied" at bounding box center [434, 164] width 163 height 24
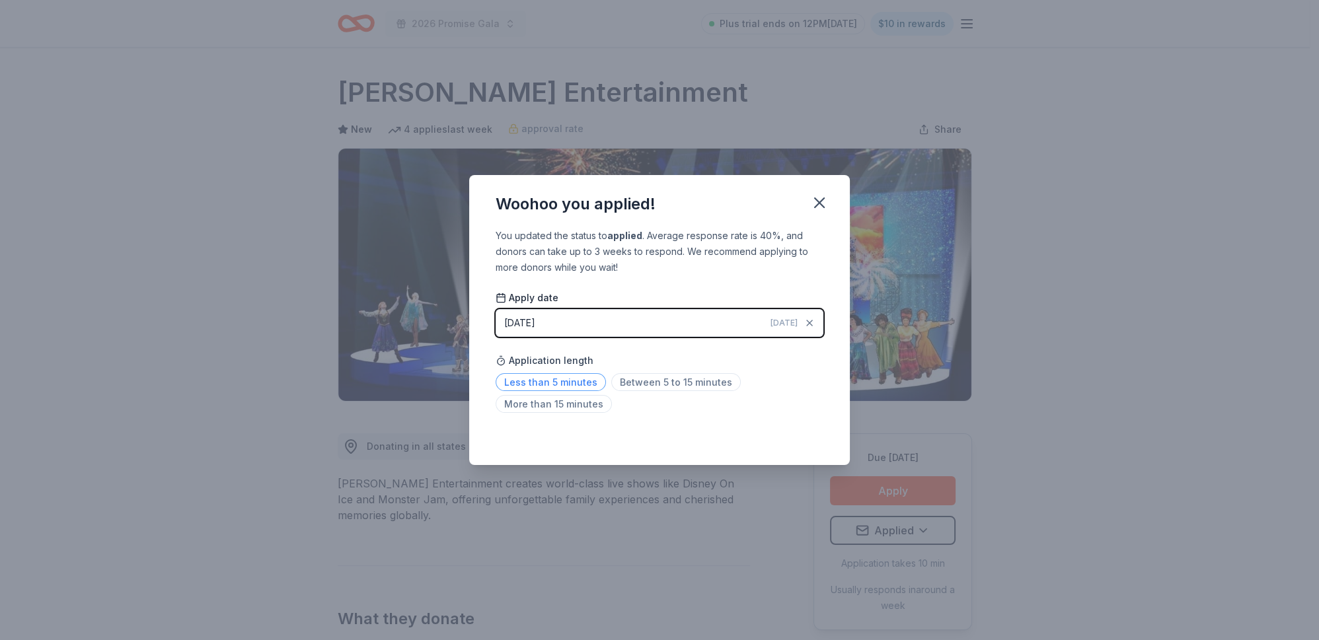
click at [535, 391] on span "Less than 5 minutes" at bounding box center [551, 382] width 110 height 18
click at [828, 194] on icon "button" at bounding box center [819, 203] width 18 height 18
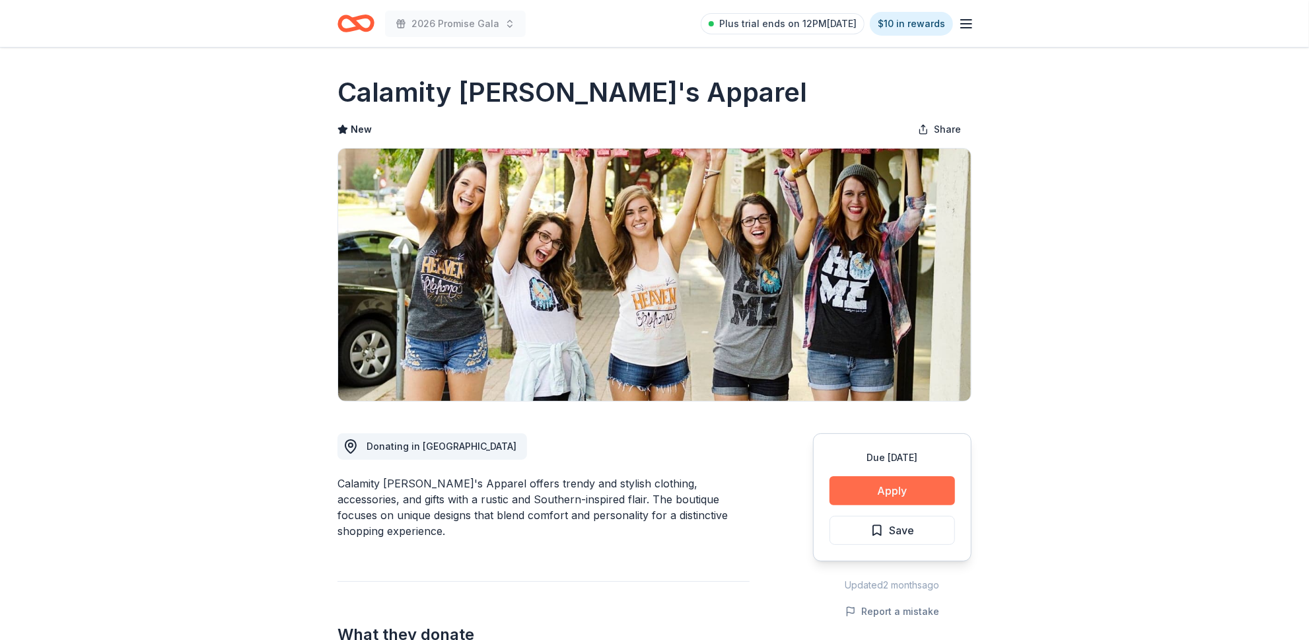
click at [855, 505] on button "Apply" at bounding box center [893, 490] width 126 height 29
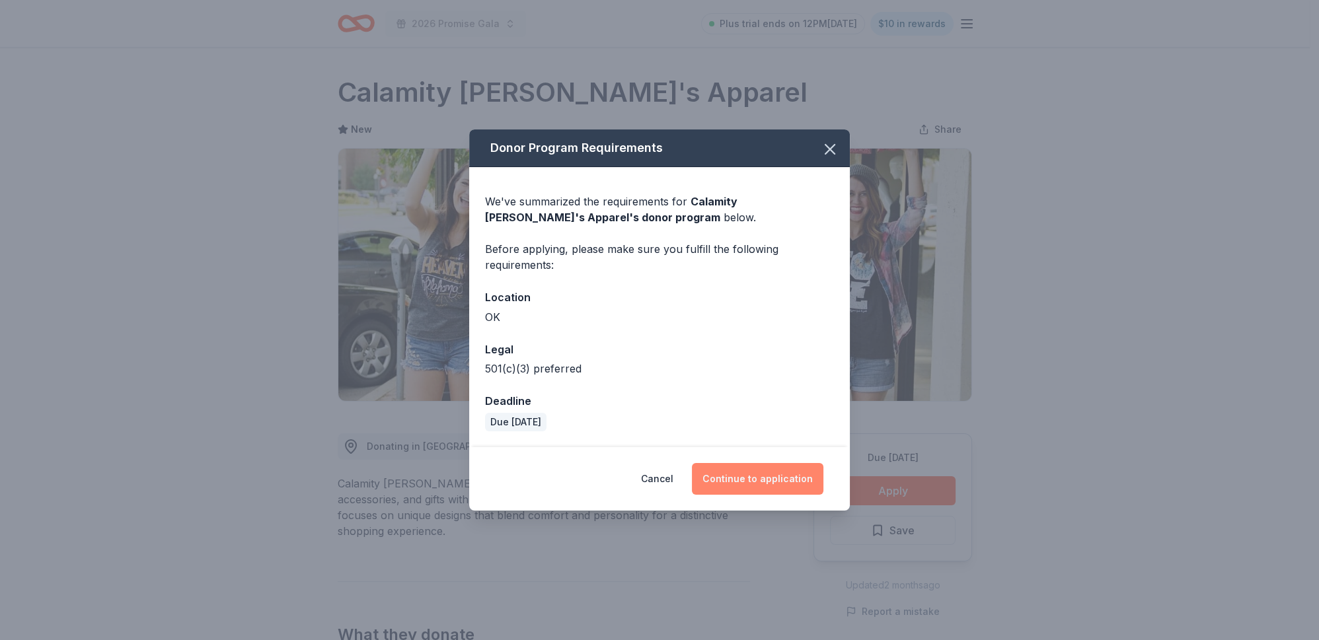
click at [762, 495] on button "Continue to application" at bounding box center [757, 479] width 131 height 32
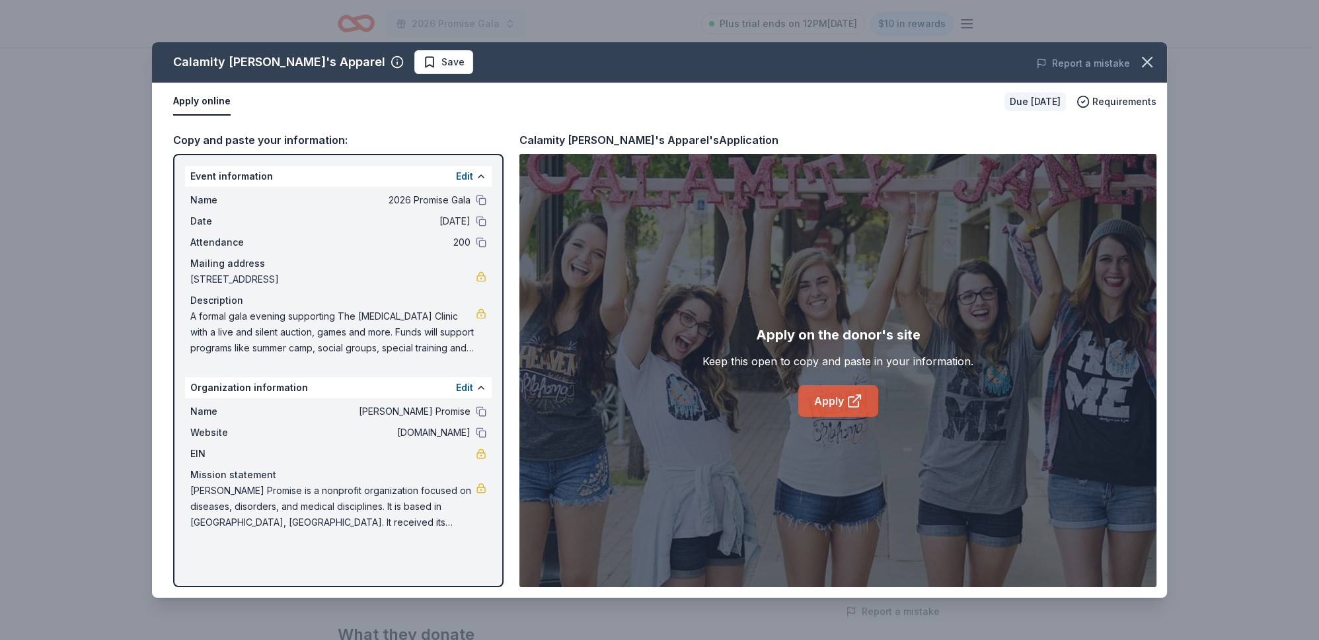
click at [824, 417] on link "Apply" at bounding box center [838, 401] width 80 height 32
click at [1142, 67] on icon "button" at bounding box center [1146, 61] width 9 height 9
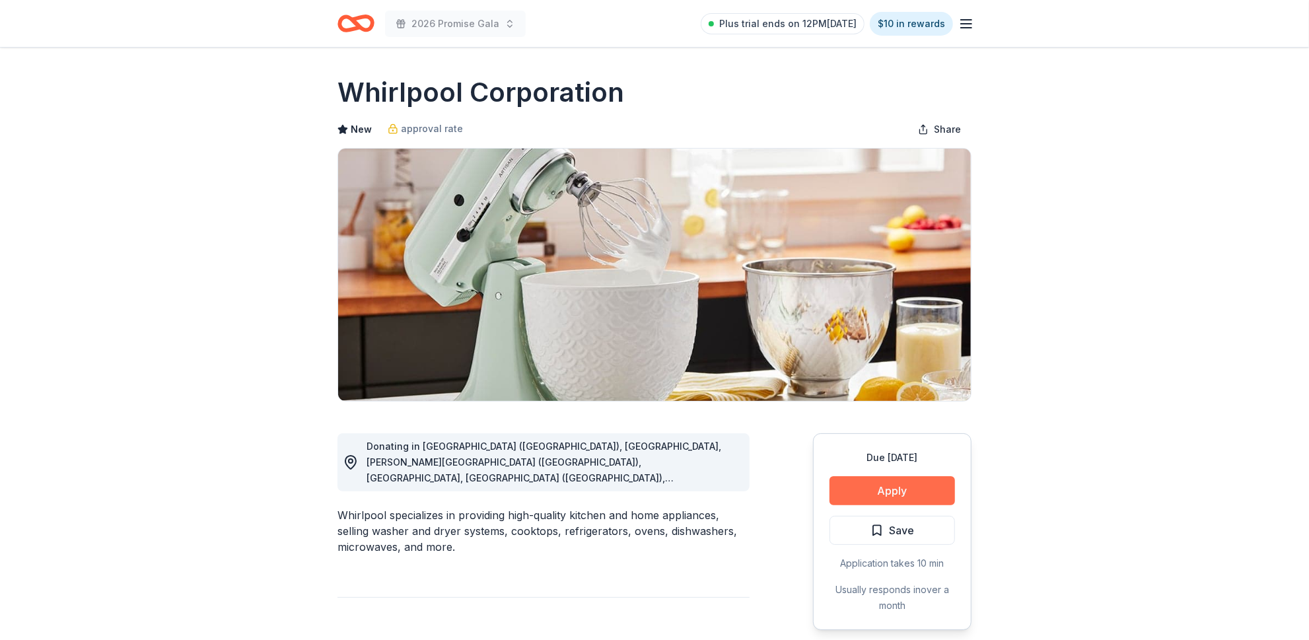
click at [884, 505] on button "Apply" at bounding box center [893, 490] width 126 height 29
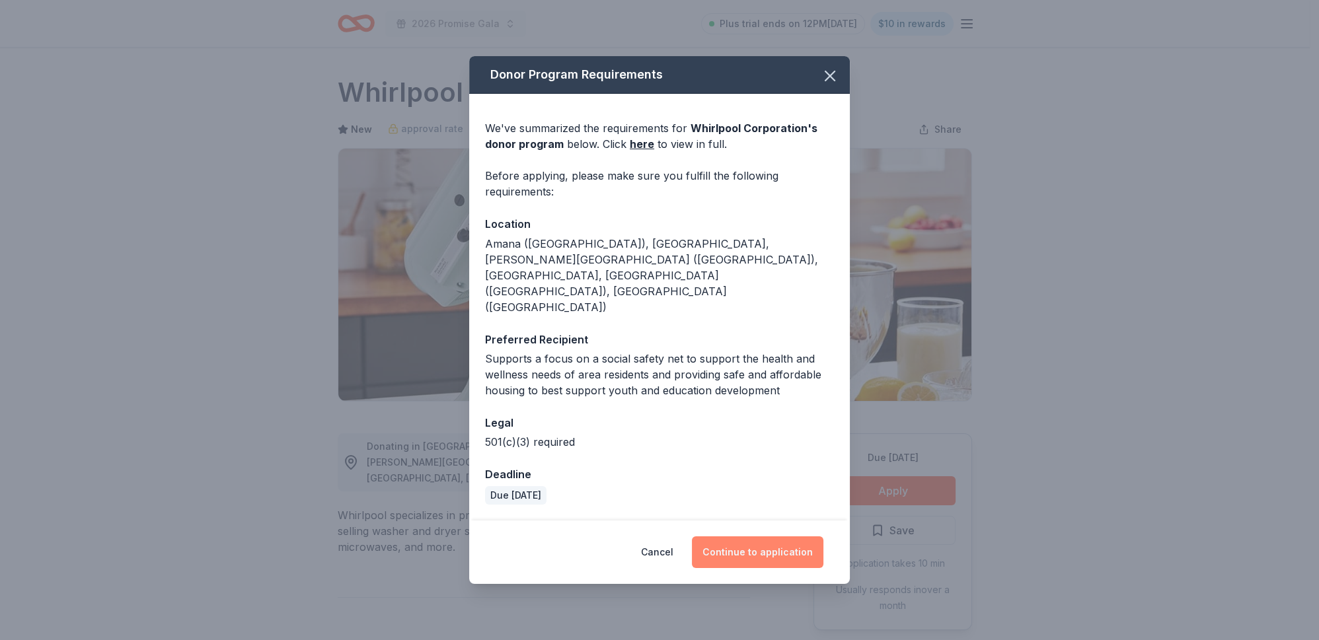
click at [790, 557] on button "Continue to application" at bounding box center [757, 552] width 131 height 32
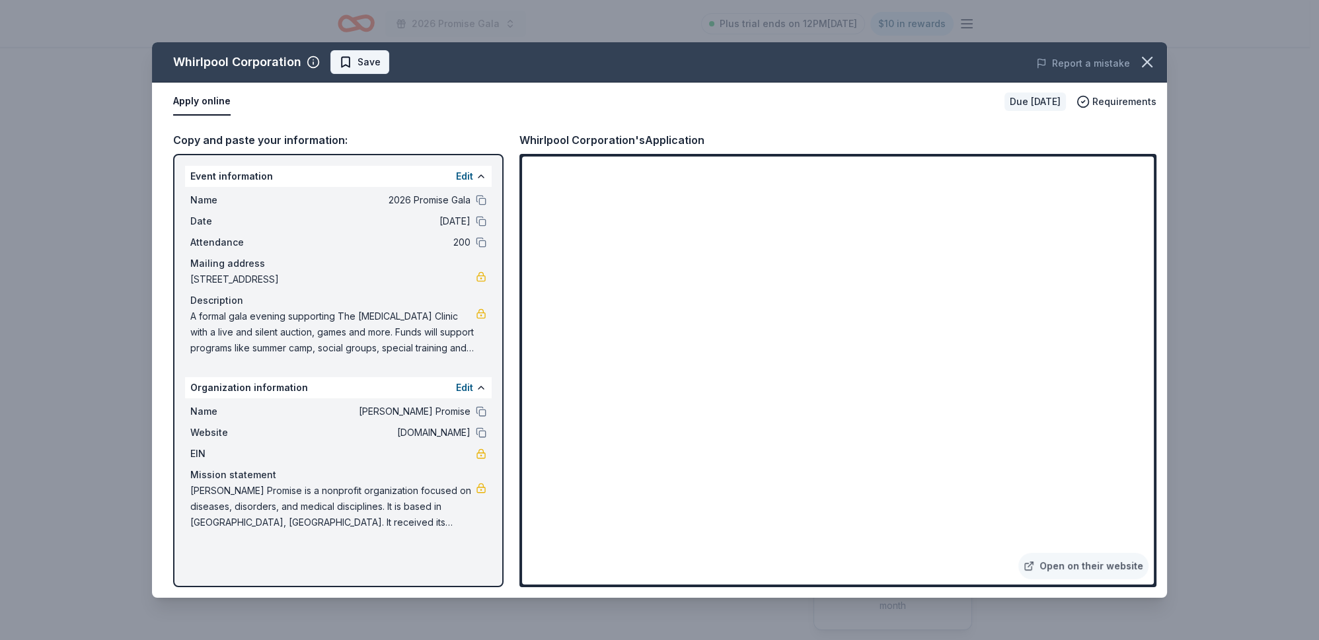
click at [381, 70] on span "Save" at bounding box center [368, 62] width 23 height 16
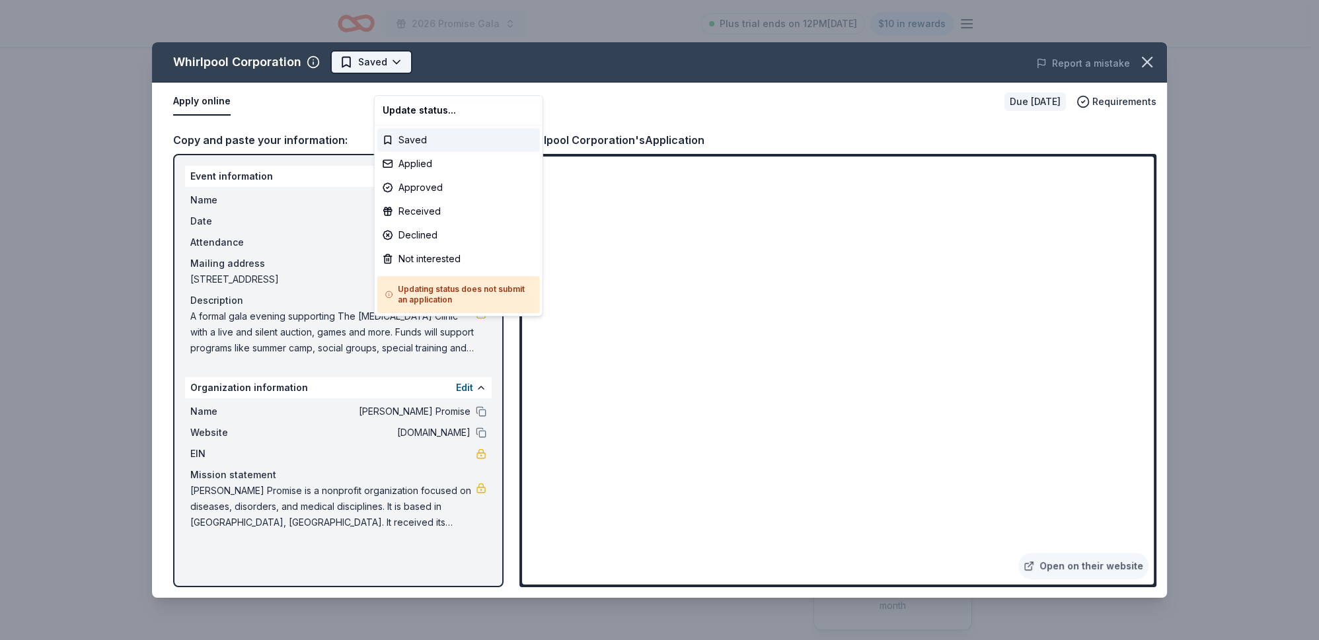
click at [447, 80] on html "2026 Promise Gala Plus trial ends on 12PM[DATE] $10 in rewards Due [DATE] Share…" at bounding box center [659, 320] width 1319 height 640
click at [451, 176] on div "Applied" at bounding box center [458, 164] width 163 height 24
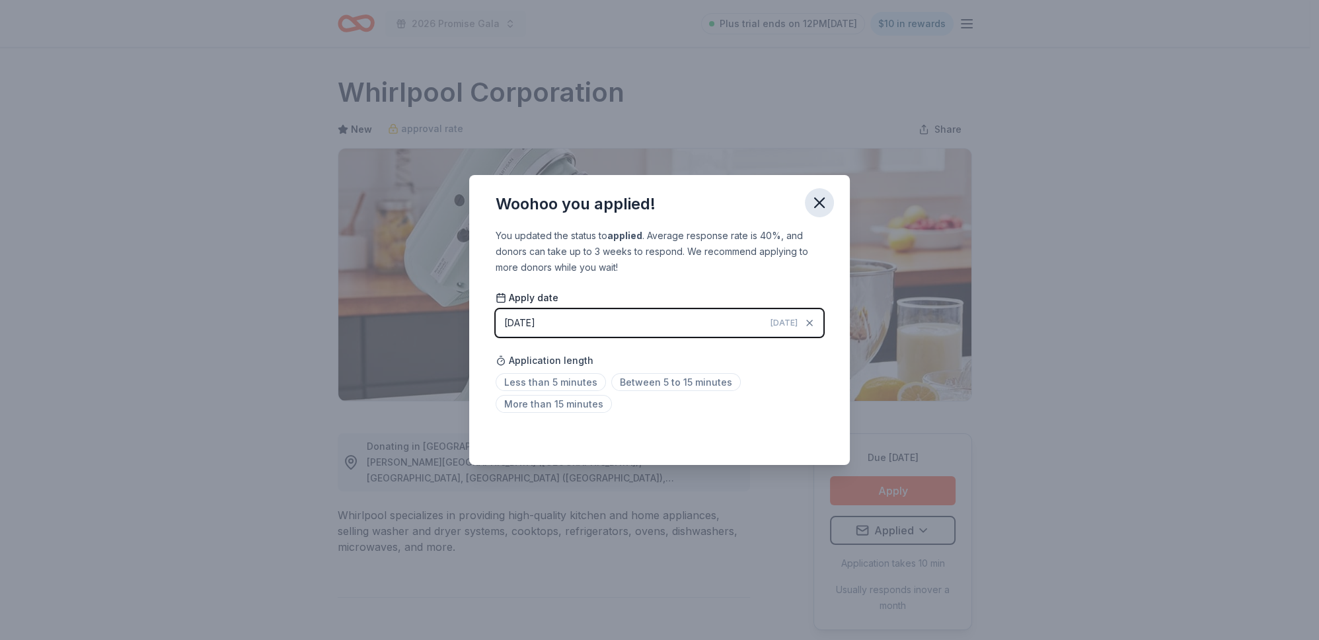
click at [828, 194] on icon "button" at bounding box center [819, 203] width 18 height 18
